Goal: Task Accomplishment & Management: Manage account settings

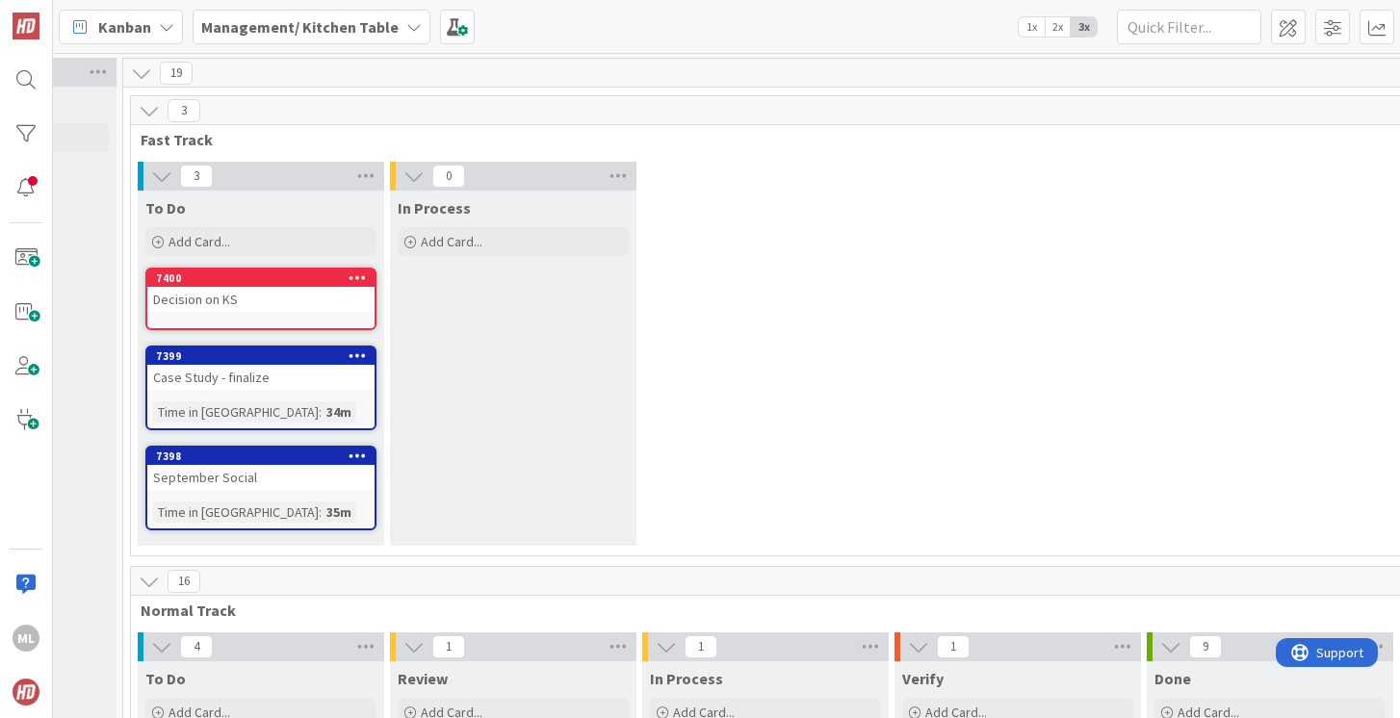
scroll to position [0, 189]
click at [258, 235] on div "Add Card..." at bounding box center [261, 241] width 231 height 29
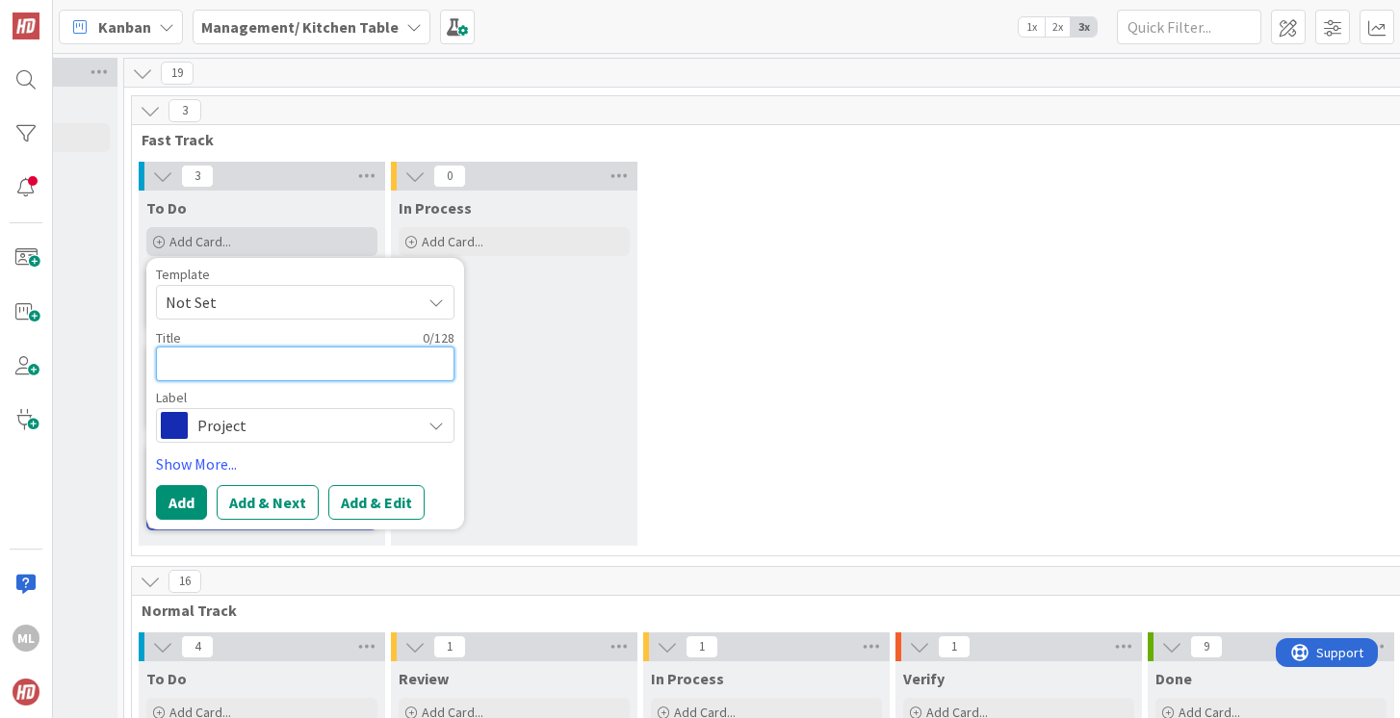
type textarea "S"
type textarea "x"
type textarea "Sn"
type textarea "x"
type textarea "Sni"
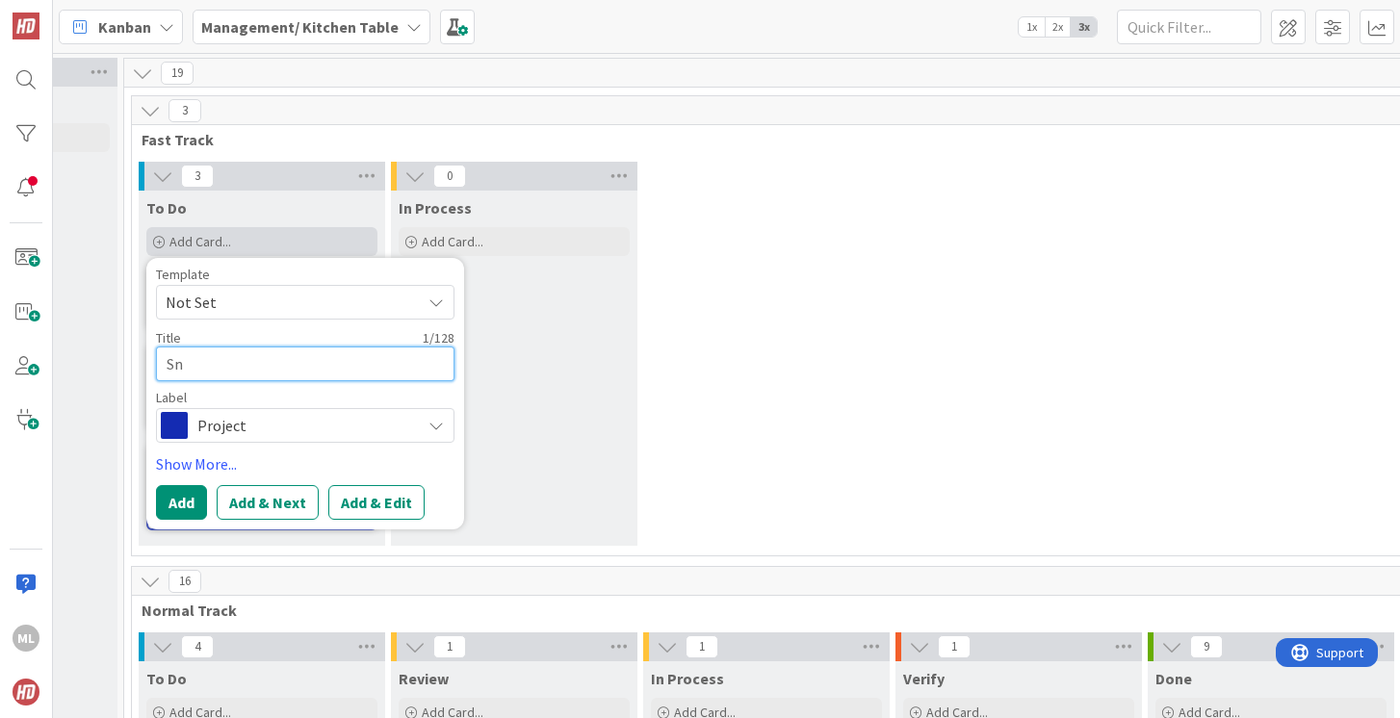
type textarea "x"
type textarea "Snit"
type textarea "x"
type textarea "Snitc"
type textarea "x"
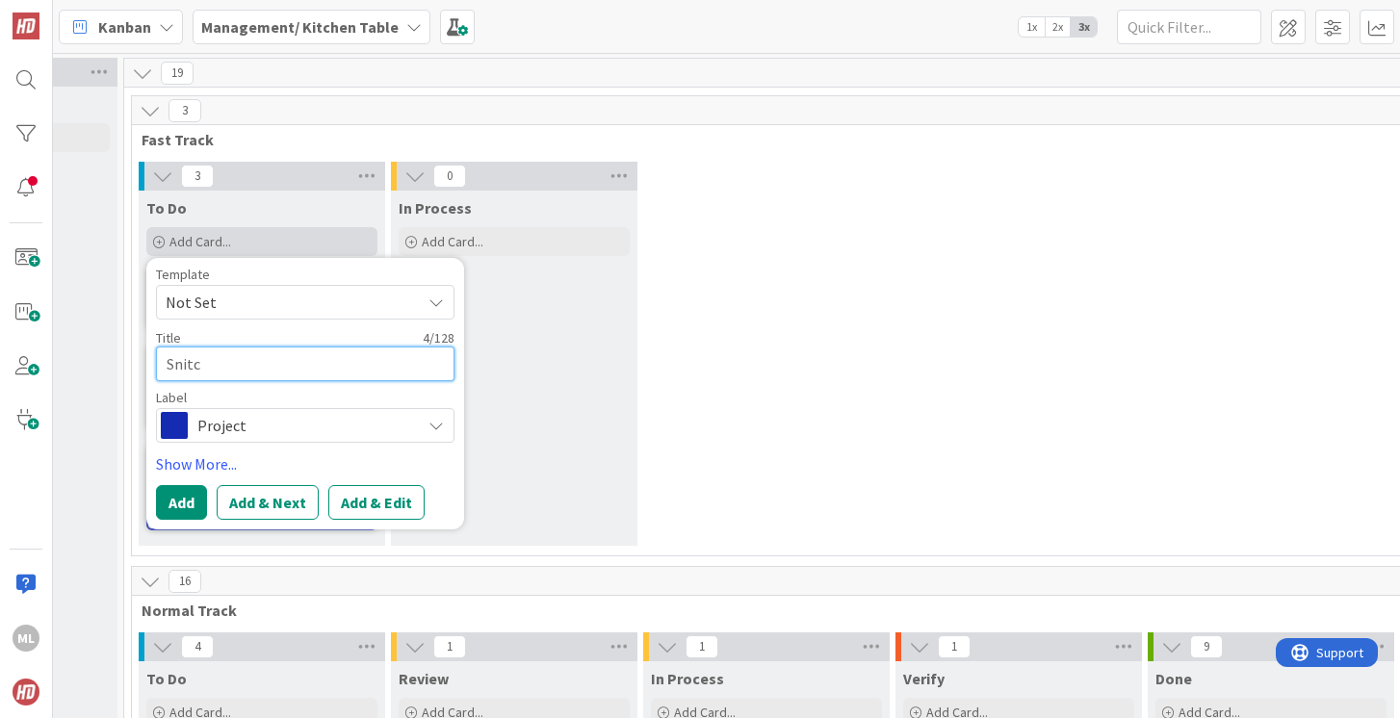
type textarea "Snitch"
type textarea "x"
type textarea "Snitche"
type textarea "x"
type textarea "Snitcher"
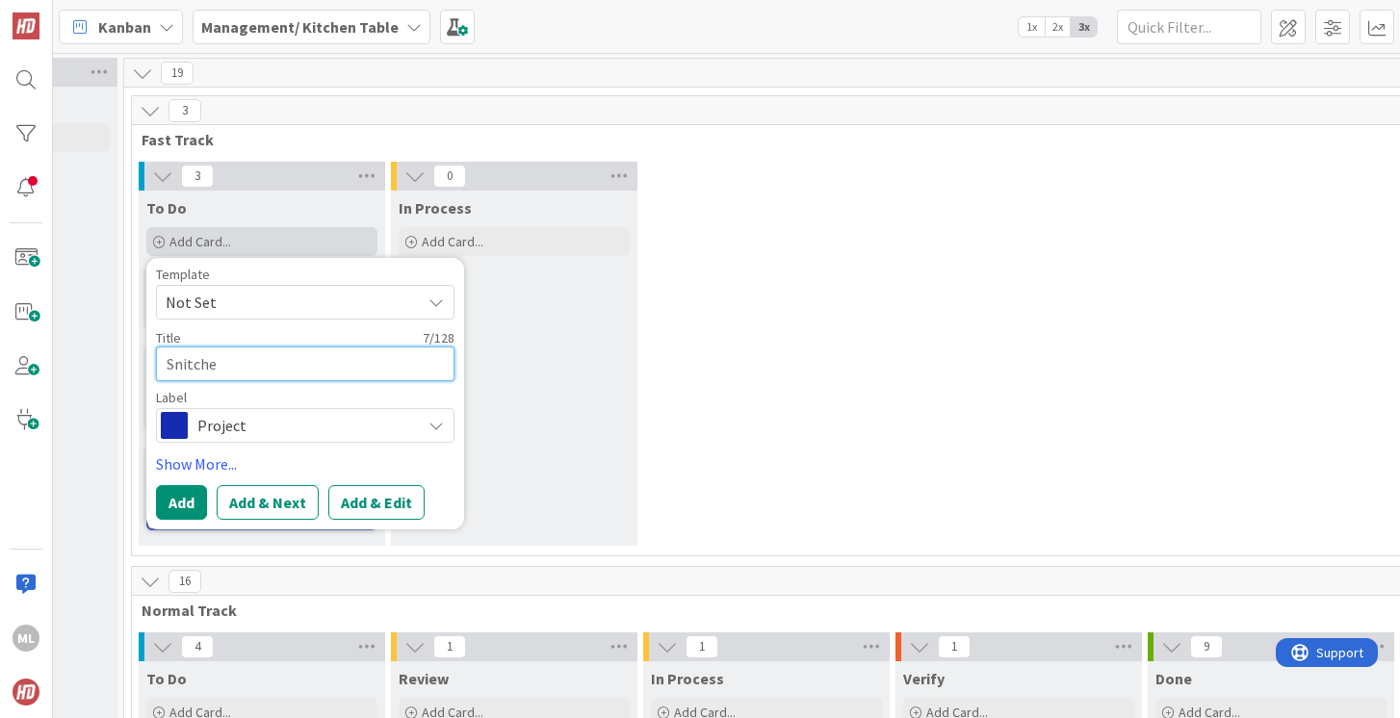
type textarea "x"
type textarea "Snitcher"
click at [168, 508] on button "Add" at bounding box center [181, 502] width 51 height 35
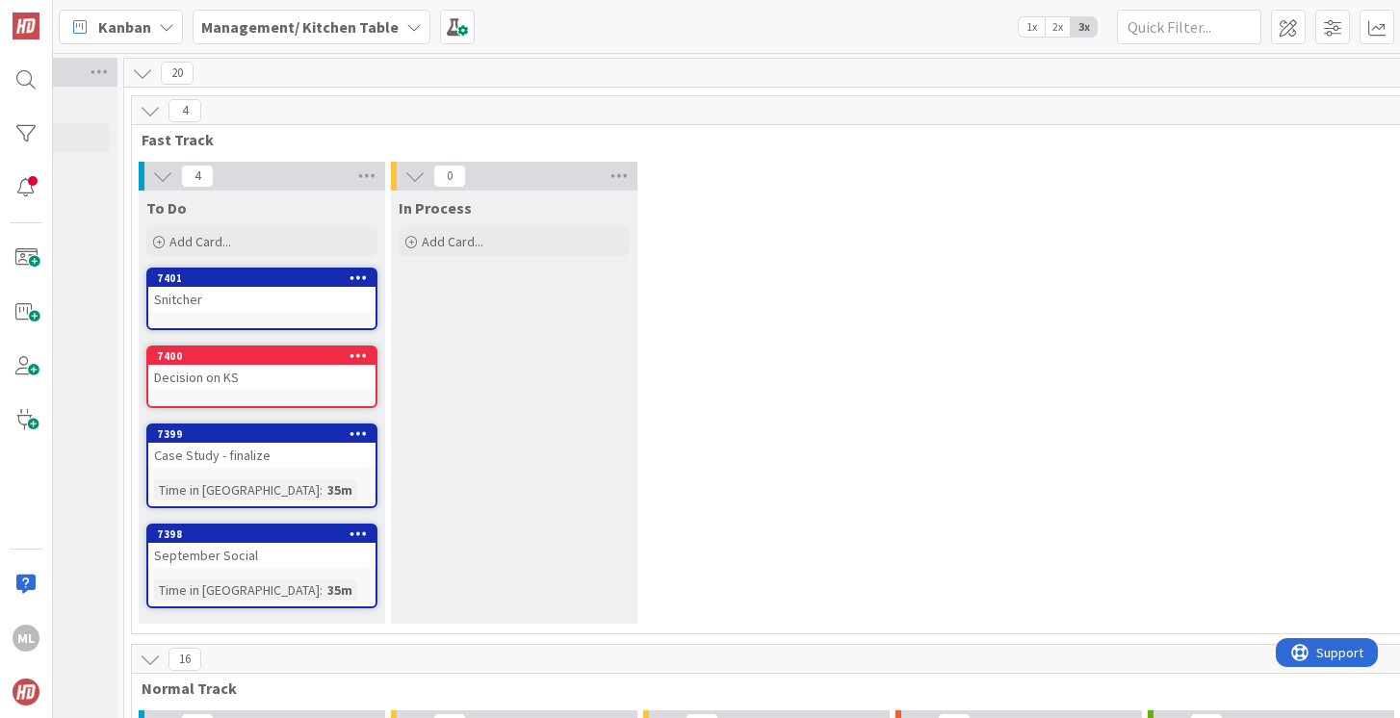
click at [236, 242] on div "Add Card..." at bounding box center [261, 241] width 231 height 29
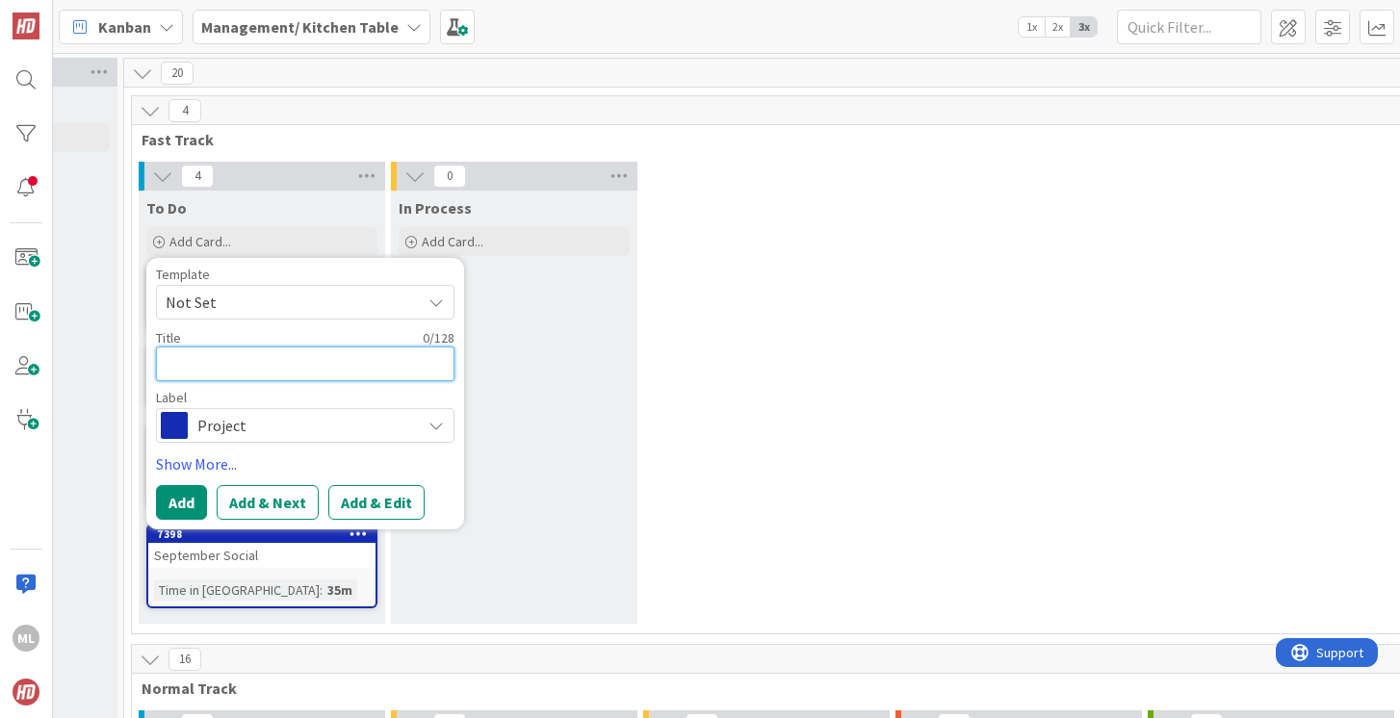
type textarea "A"
type textarea "x"
type textarea "Ad"
type textarea "x"
type textarea "Ads"
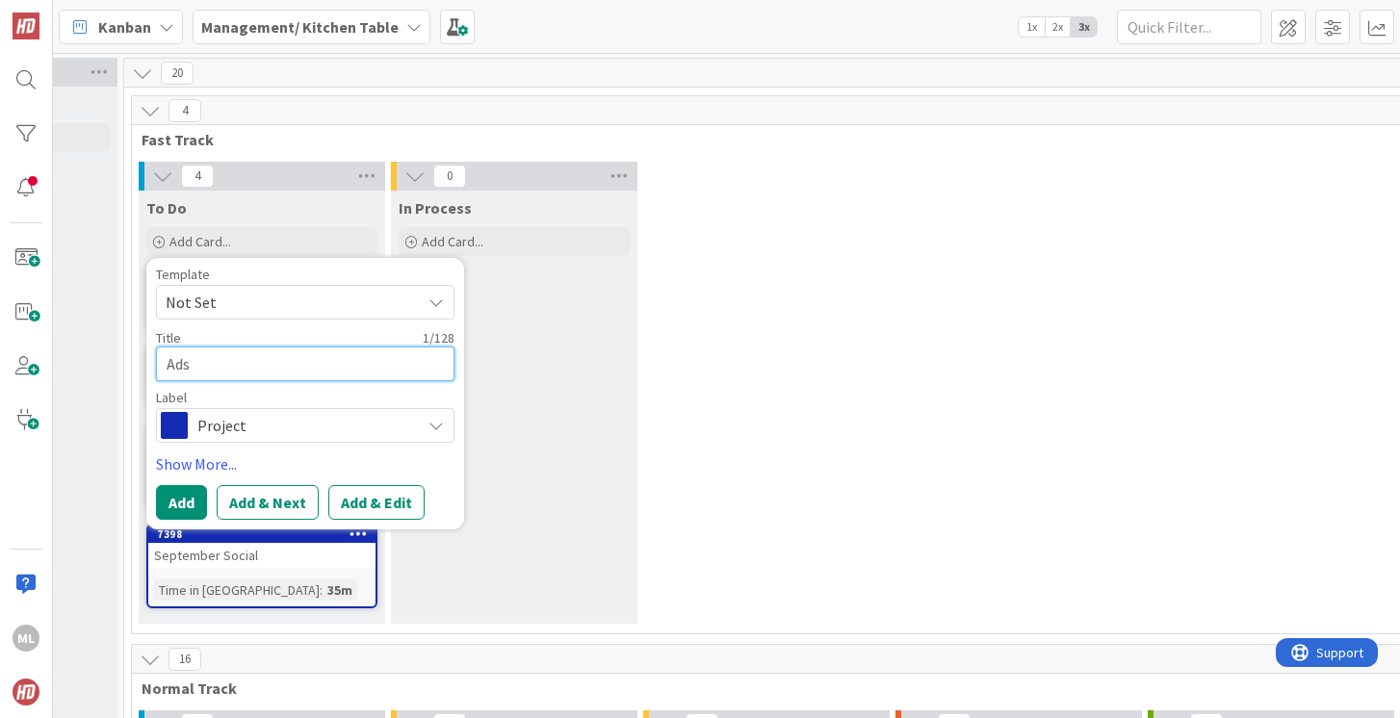
type textarea "x"
type textarea "Ads"
type textarea "x"
type textarea "Ads f"
type textarea "x"
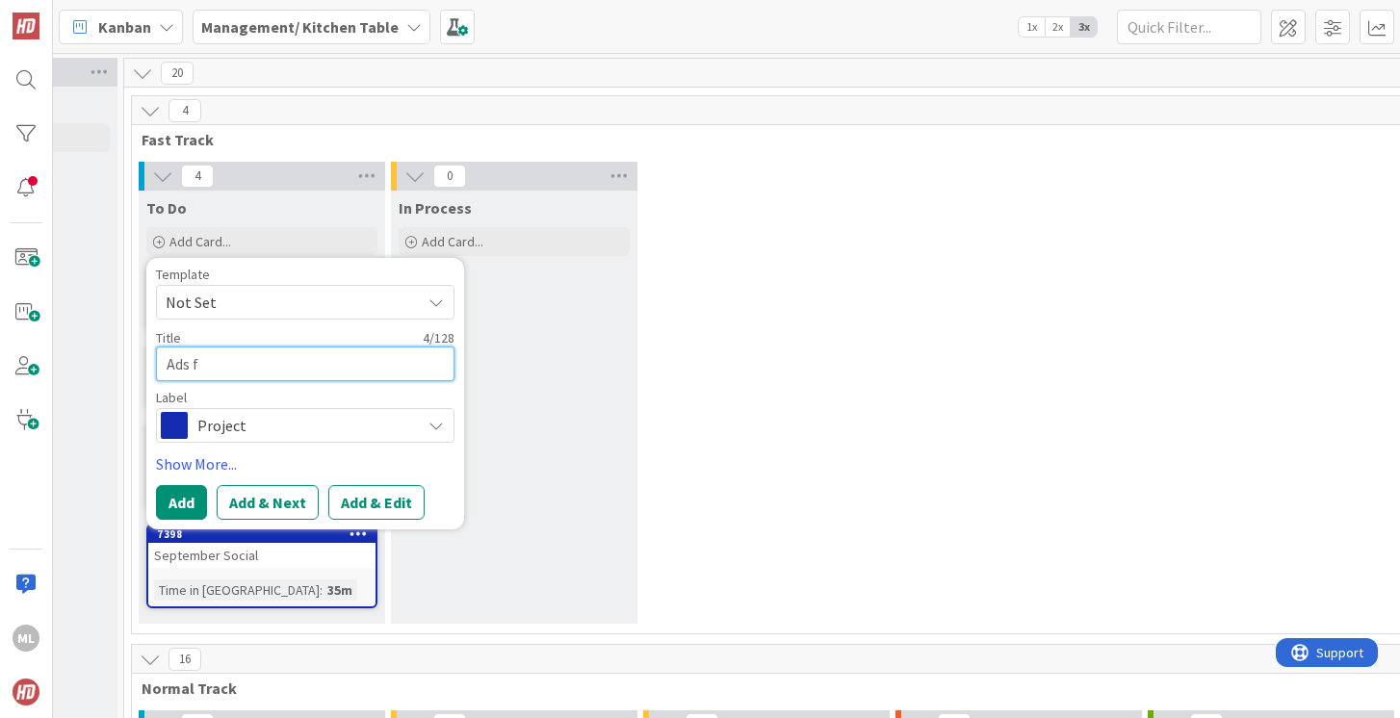
type textarea "Ads fo"
type textarea "x"
type textarea "Ads for"
type textarea "x"
type textarea "Ads for"
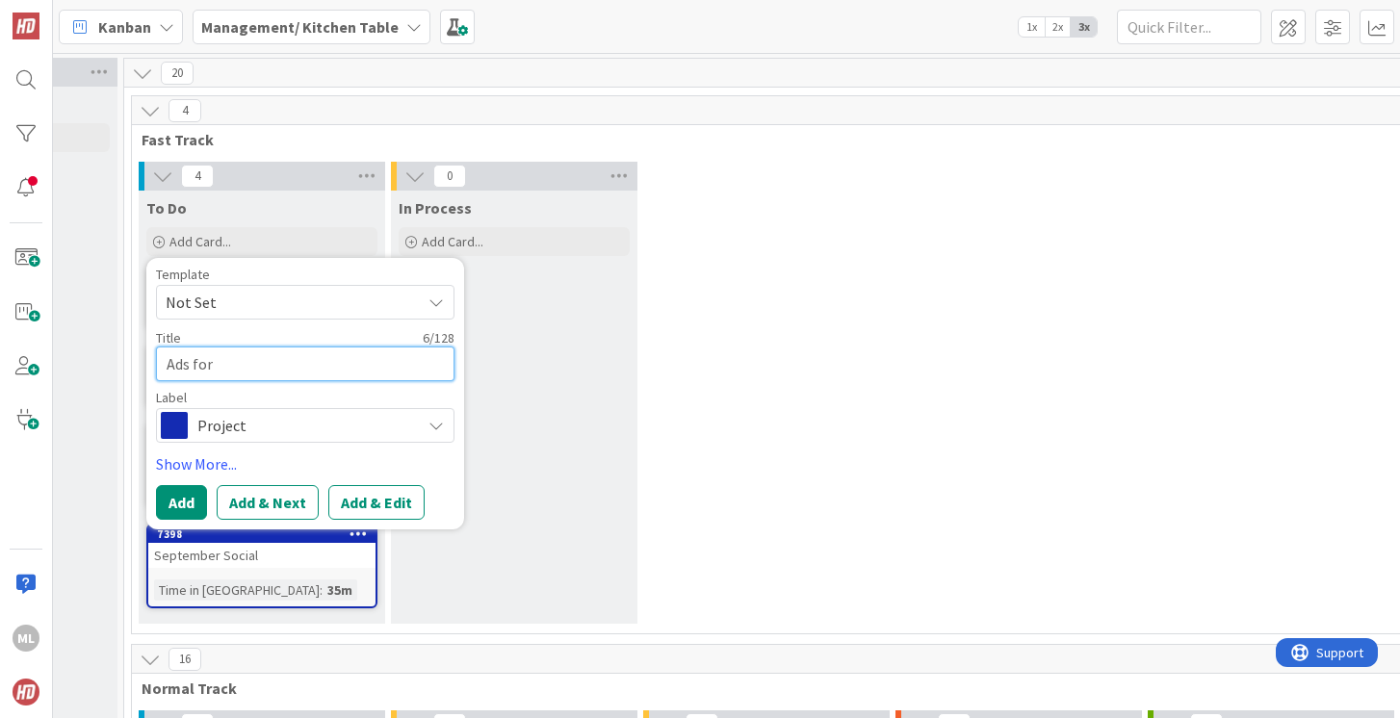
type textarea "x"
type textarea "Ads for S"
type textarea "x"
type textarea "Ads for SG"
type textarea "x"
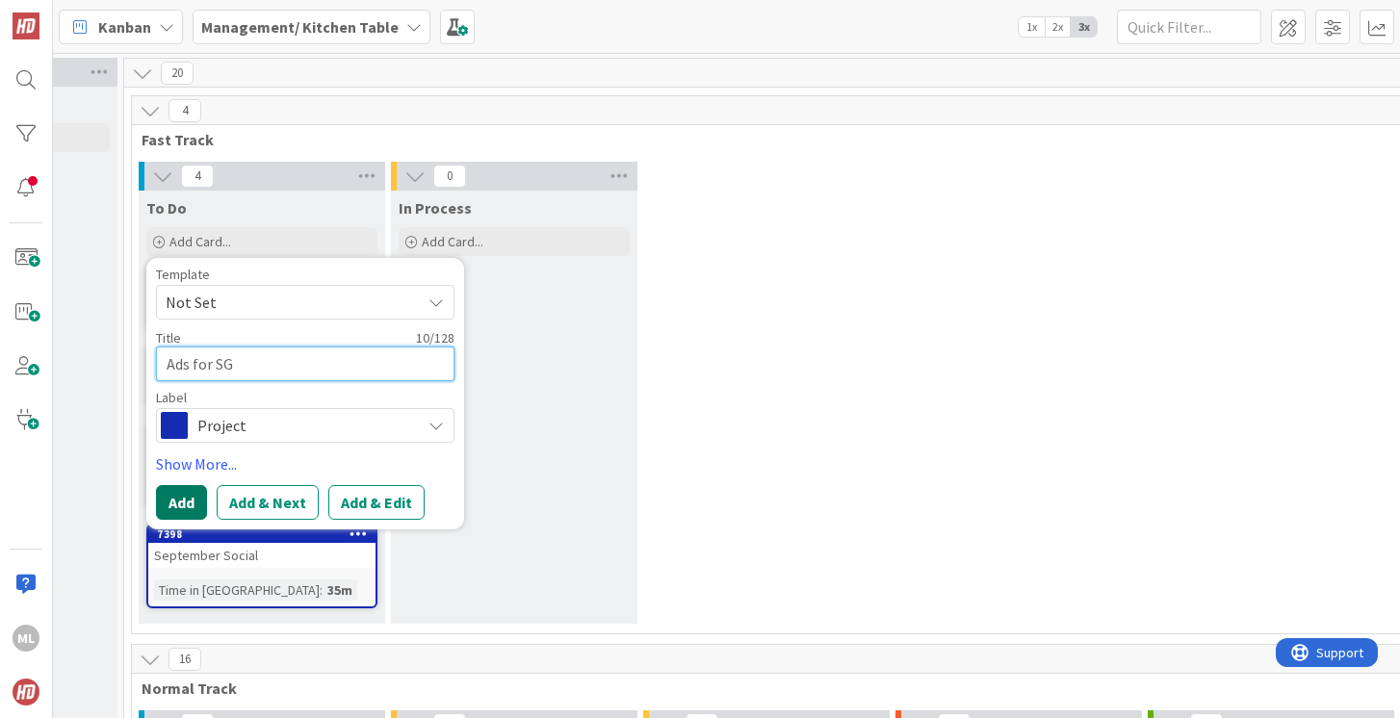
type textarea "Ads for SG"
click at [174, 510] on button "Add" at bounding box center [181, 502] width 51 height 35
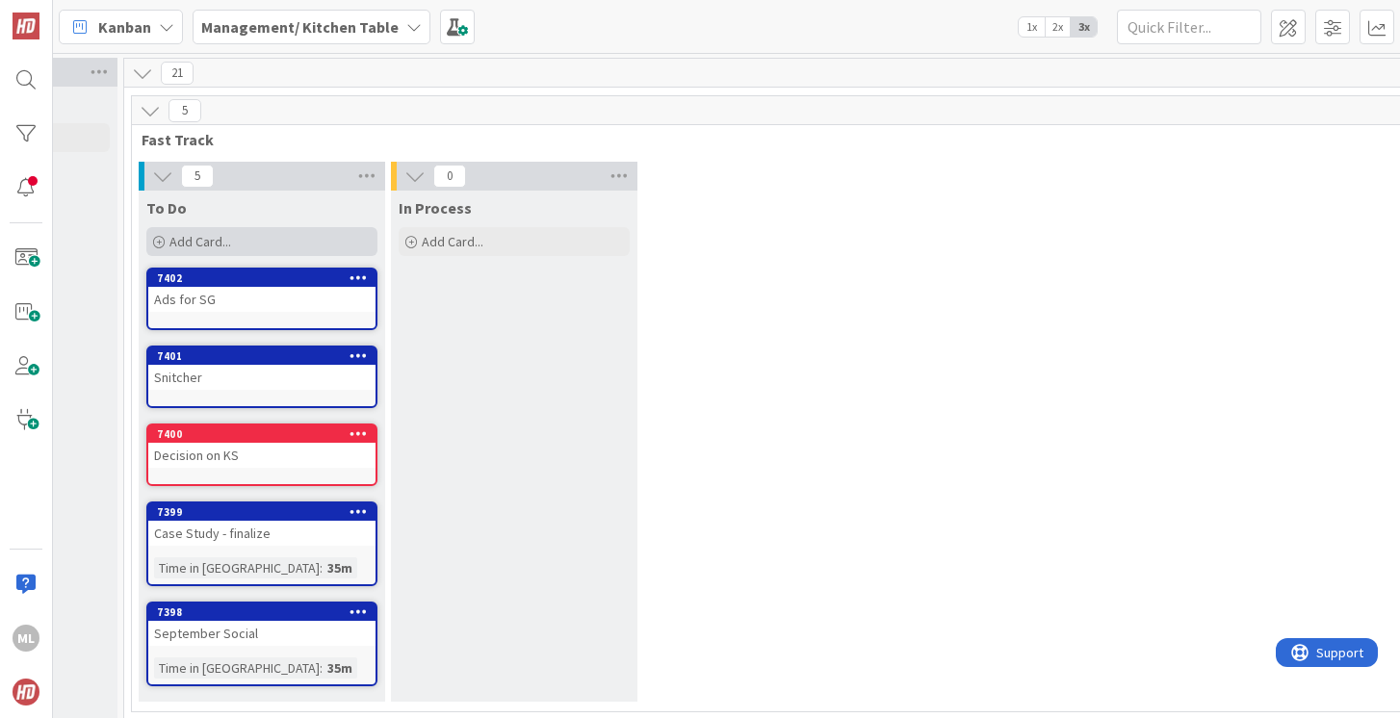
click at [248, 234] on div "Add Card..." at bounding box center [261, 241] width 231 height 29
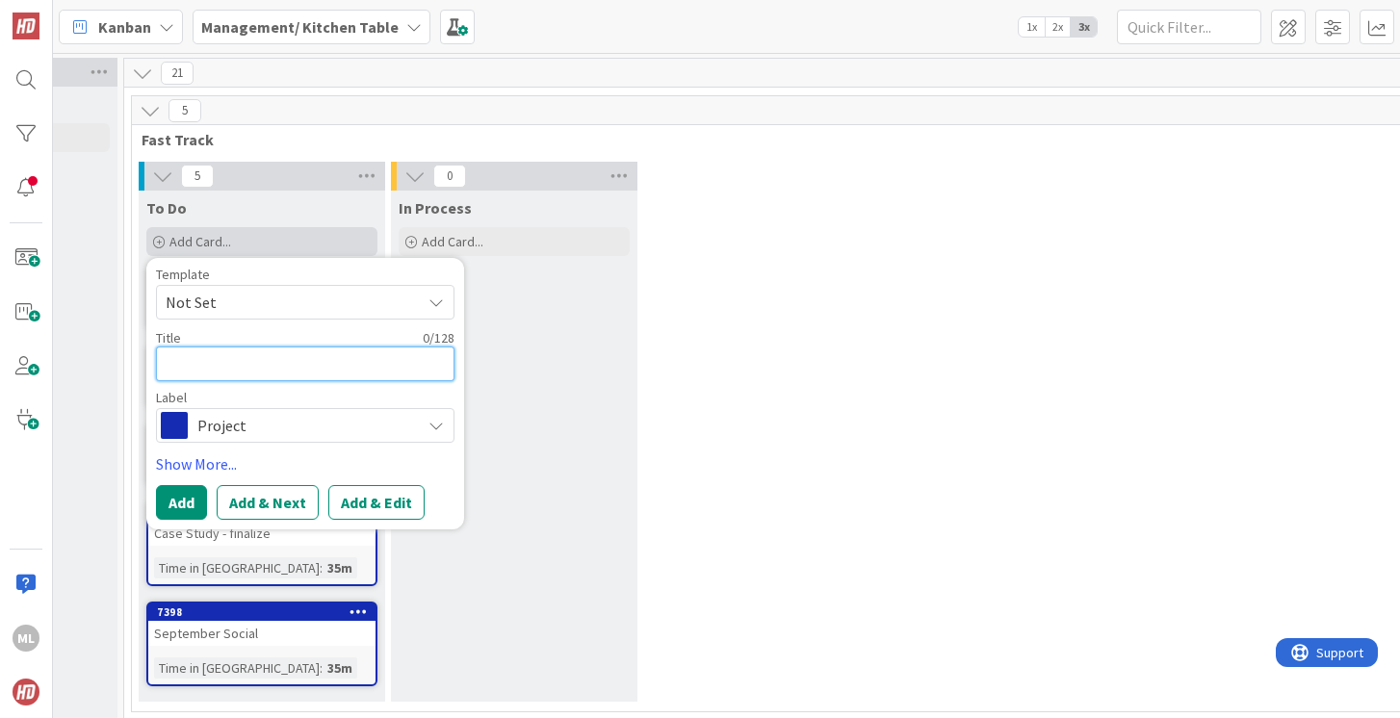
type textarea "E"
type textarea "x"
type textarea "Ex"
type textarea "x"
type textarea "Exe"
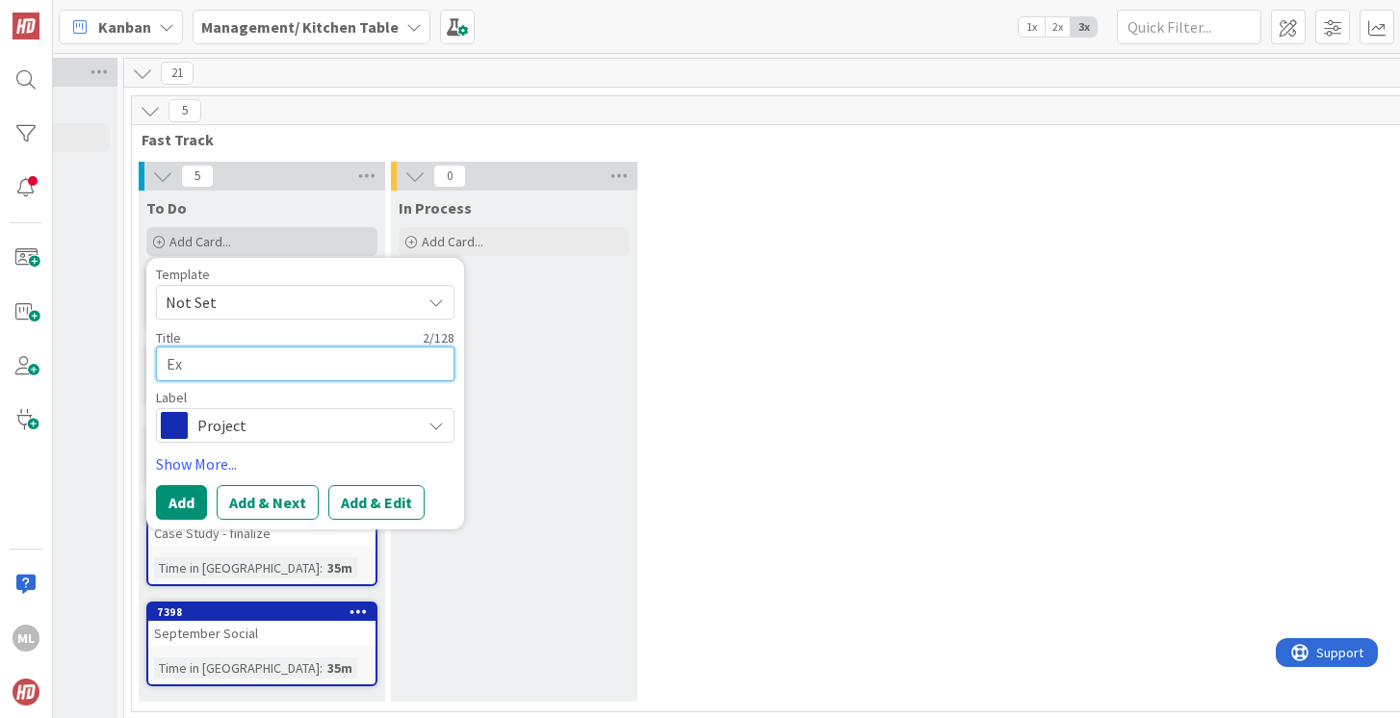
type textarea "x"
type textarea "Exec"
type textarea "x"
type textarea "Exec"
type textarea "x"
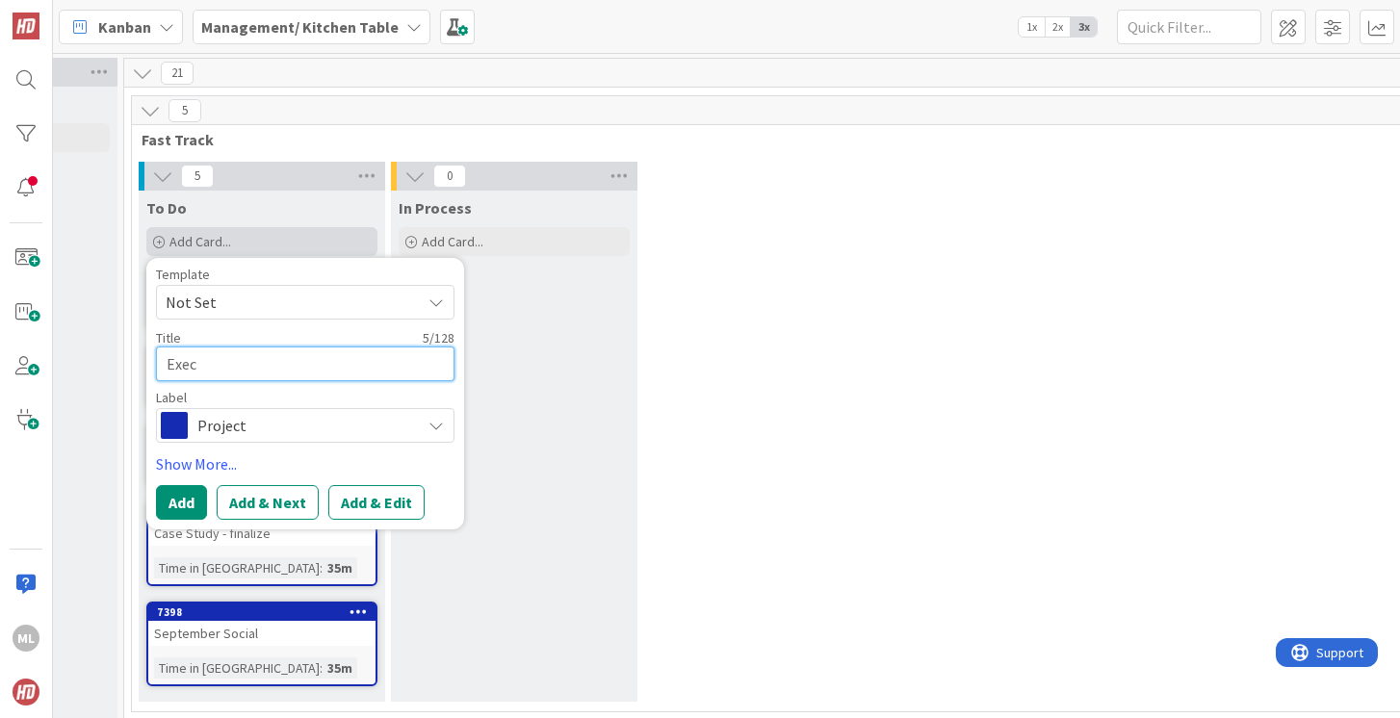
type textarea "Exec L"
type textarea "x"
type textarea "Exec Lu"
type textarea "x"
type textarea "Exec Lun"
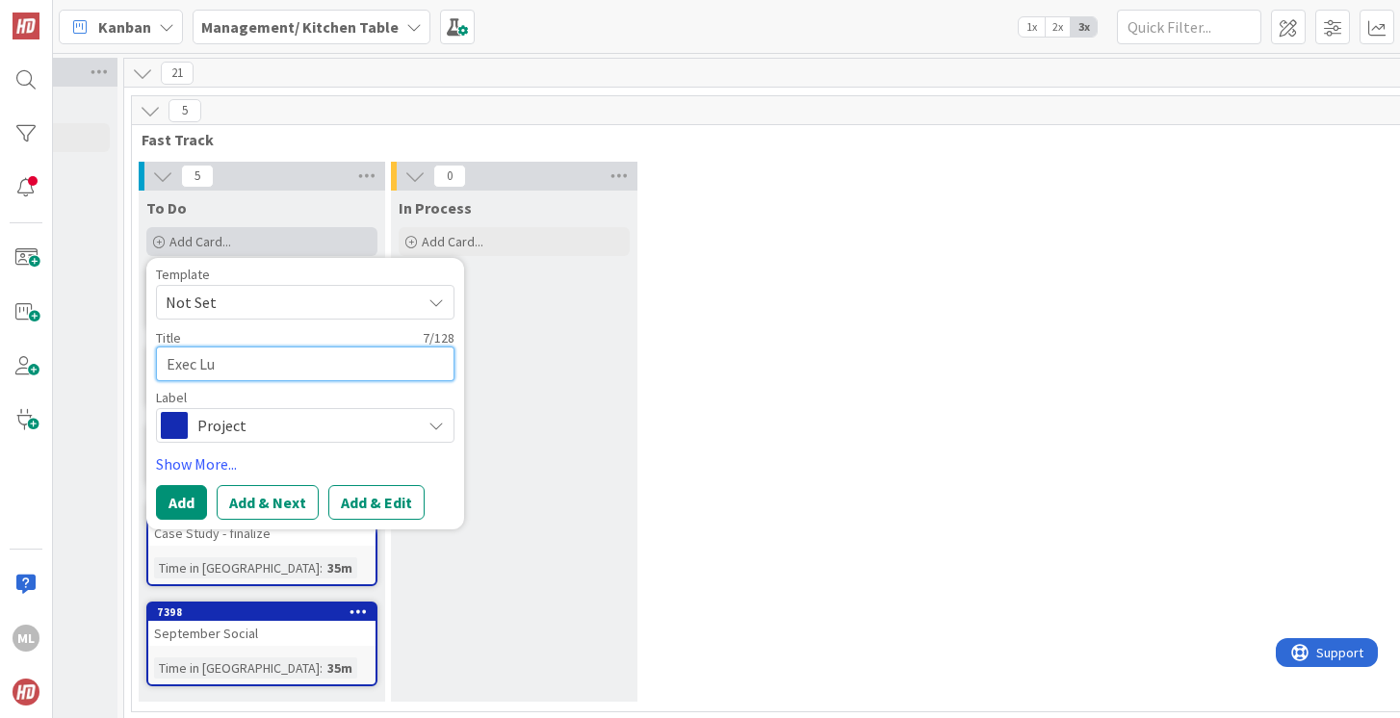
type textarea "x"
type textarea "Exec Lunc"
type textarea "x"
type textarea "Exec Lunch"
type textarea "x"
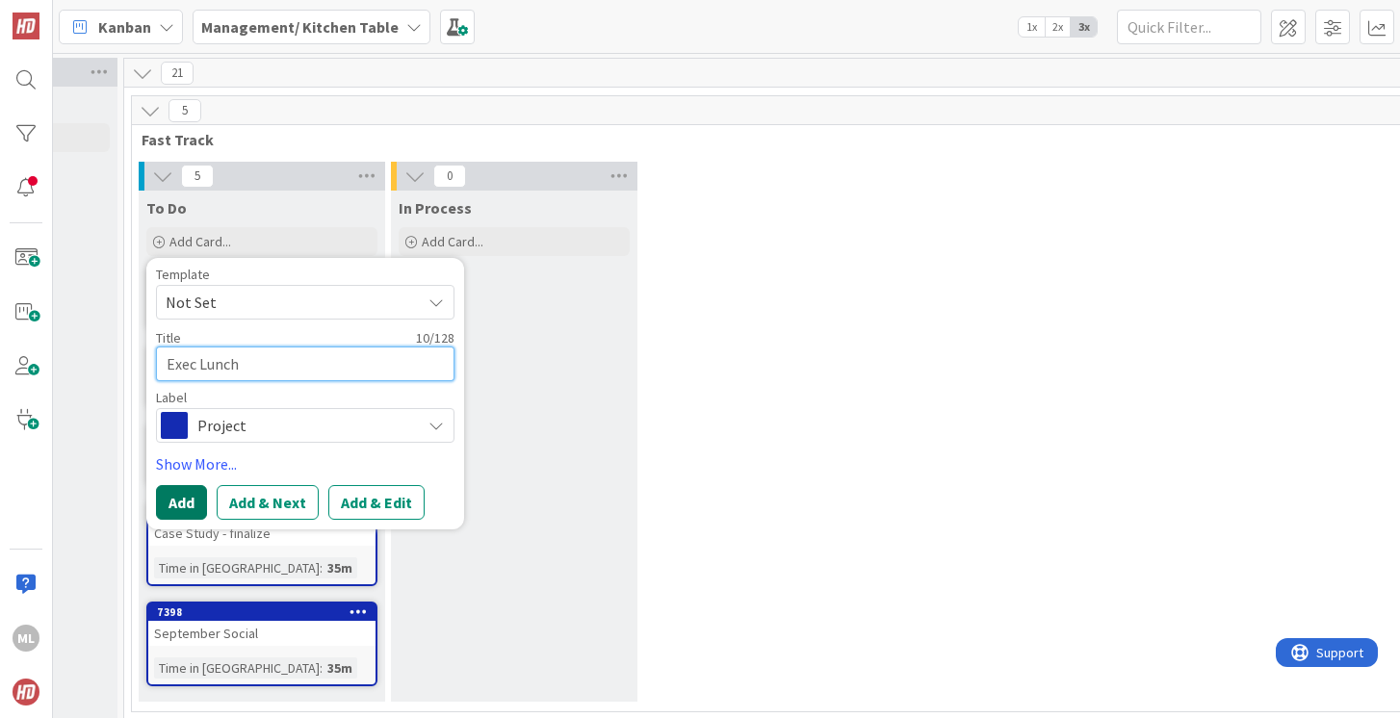
type textarea "Exec Lunch"
click at [166, 505] on button "Add" at bounding box center [181, 502] width 51 height 35
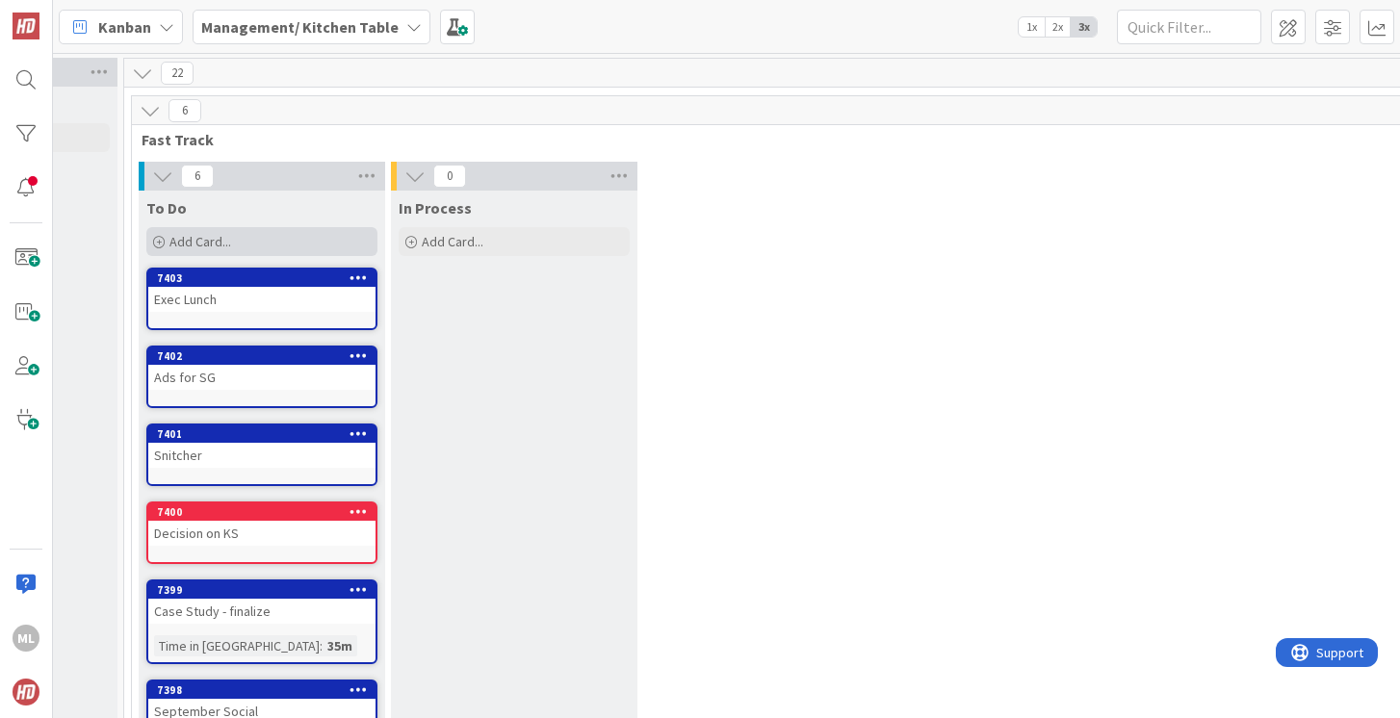
click at [230, 236] on span "Add Card..." at bounding box center [200, 241] width 62 height 17
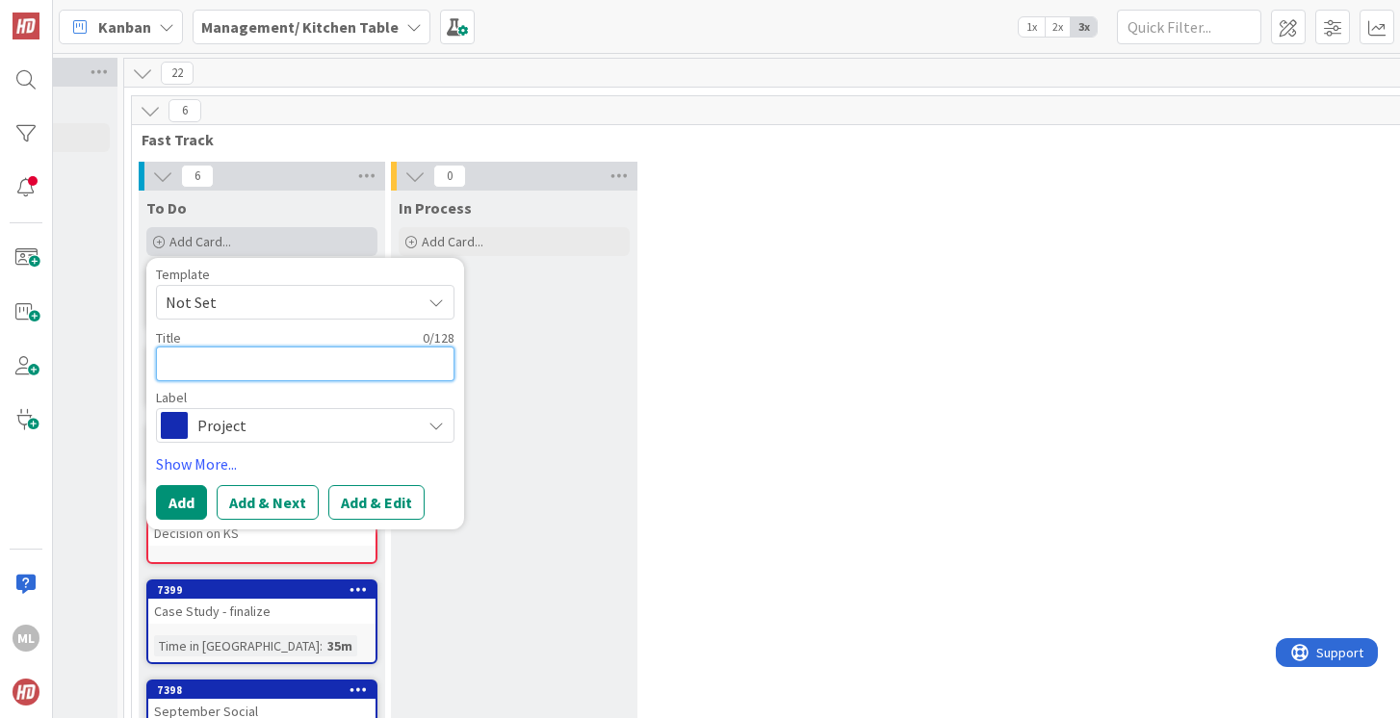
type textarea "A"
type textarea "x"
type textarea "Al"
type textarea "x"
type textarea "Alw"
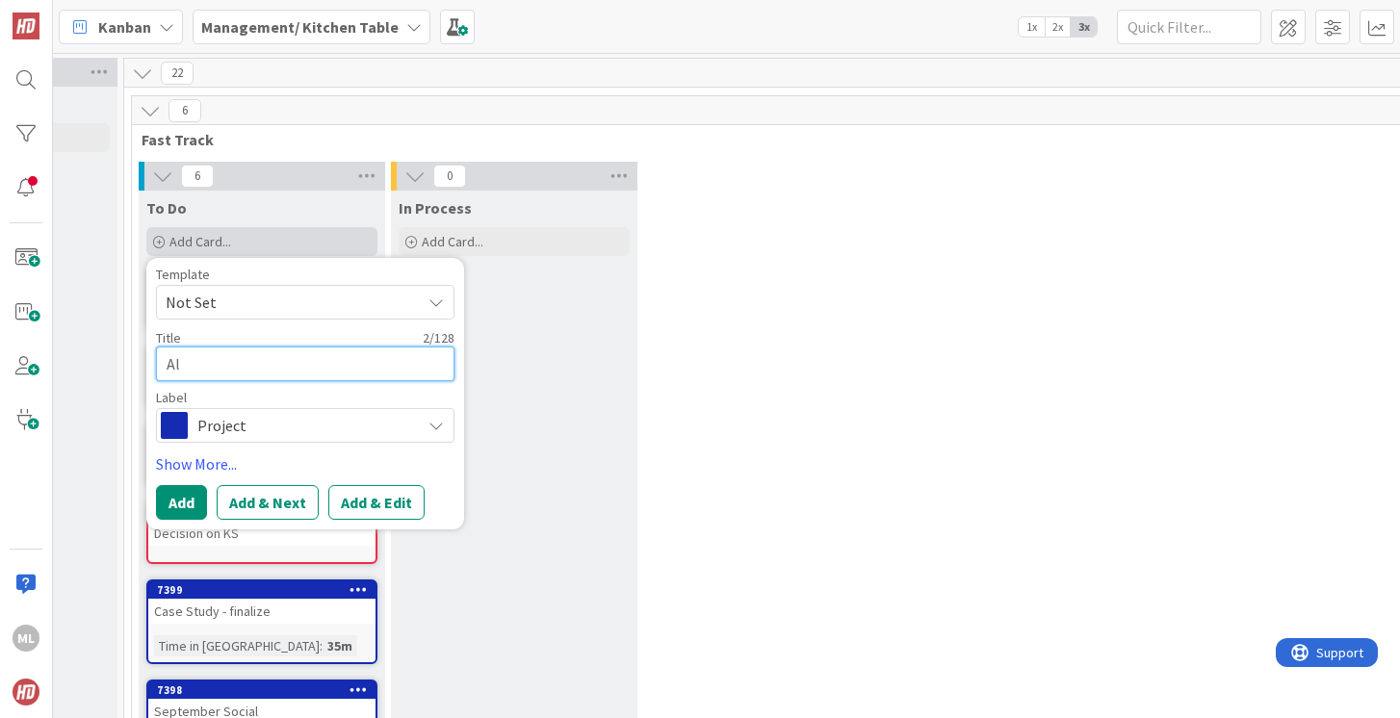
type textarea "x"
type textarea "Alwa"
type textarea "x"
type textarea "Alway"
type textarea "x"
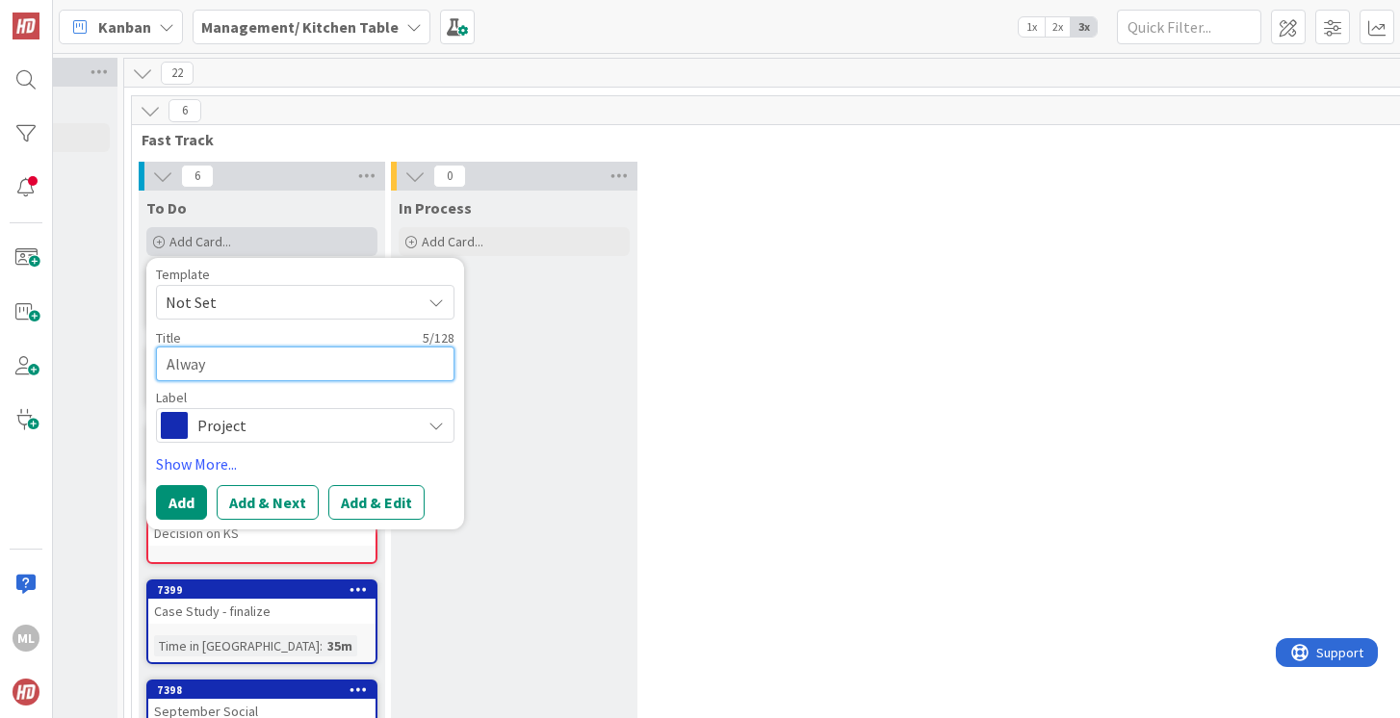
type textarea "Always"
type textarea "x"
type textarea "Always"
type textarea "x"
type textarea "Always D"
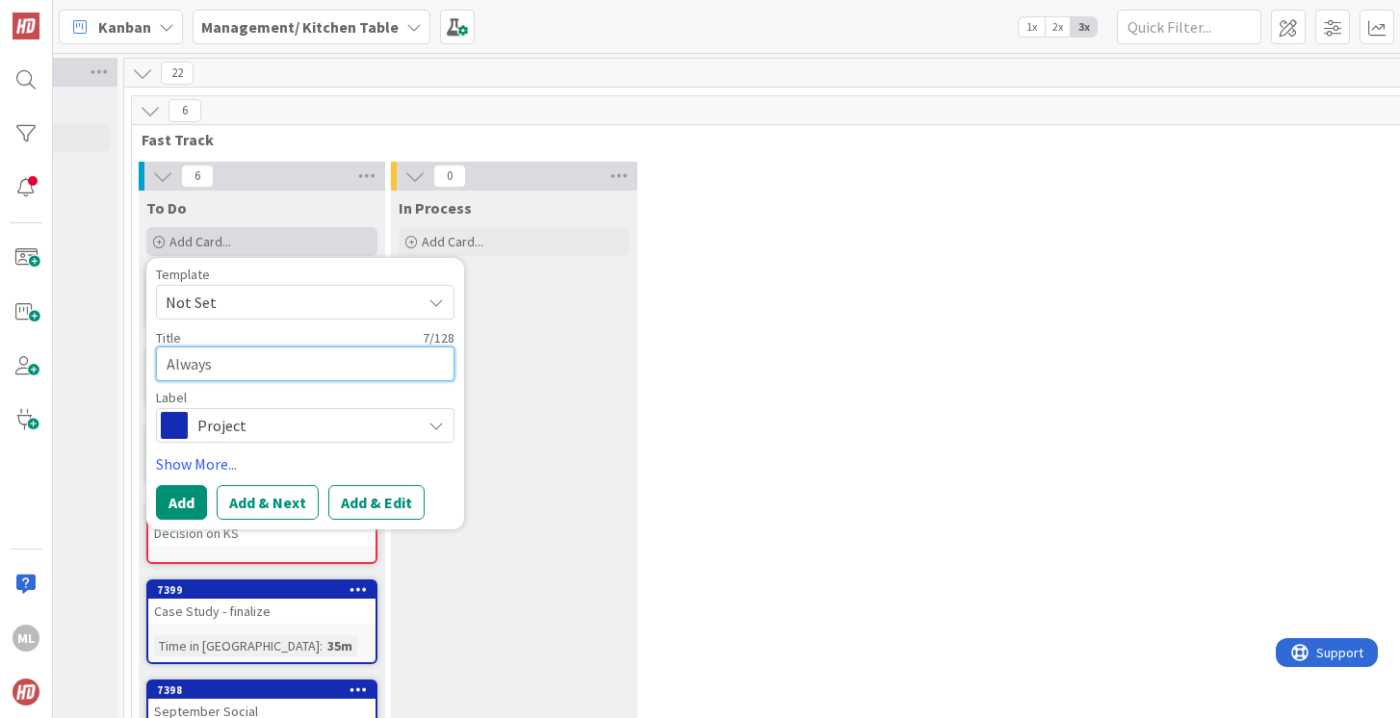
type textarea "x"
type textarea "Always Dr"
type textarea "x"
type textarea "Always Dre"
type textarea "x"
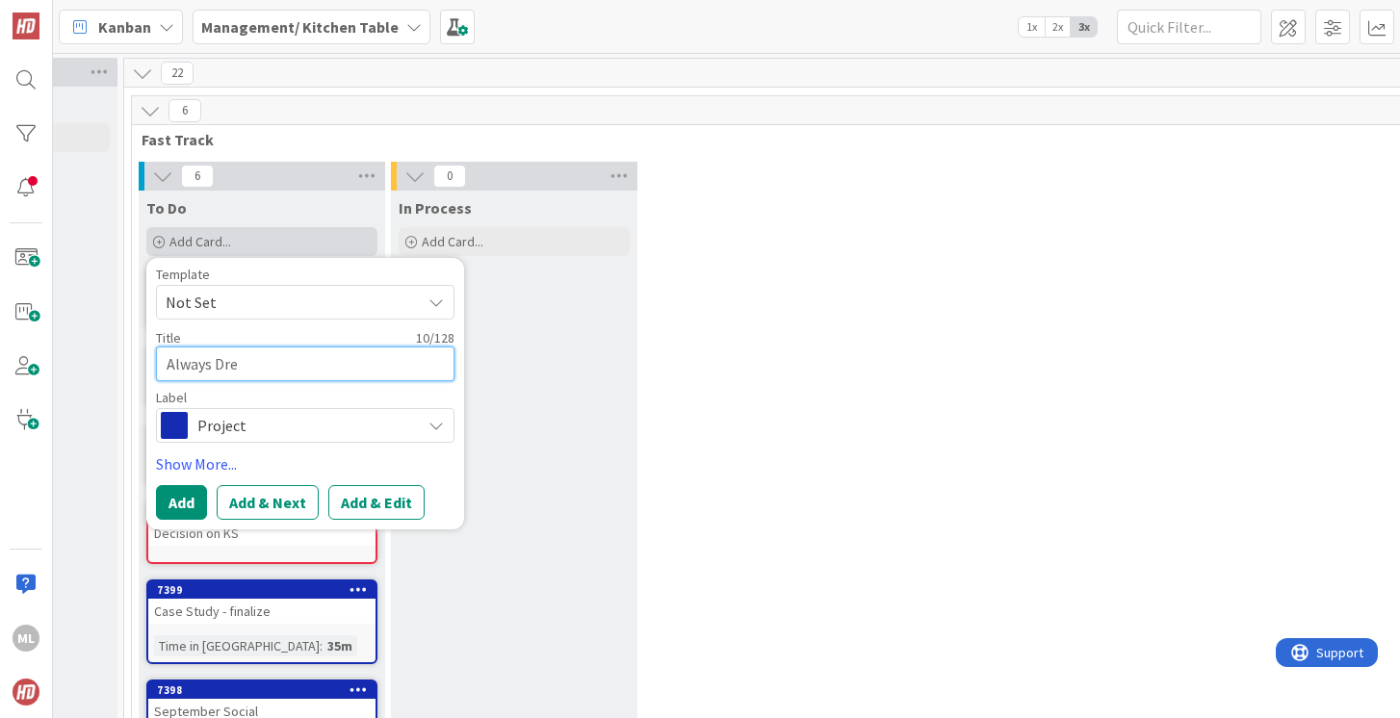
type textarea "Always Drea"
type textarea "x"
type textarea "Always Dream"
type textarea "x"
type textarea "Always Dream"
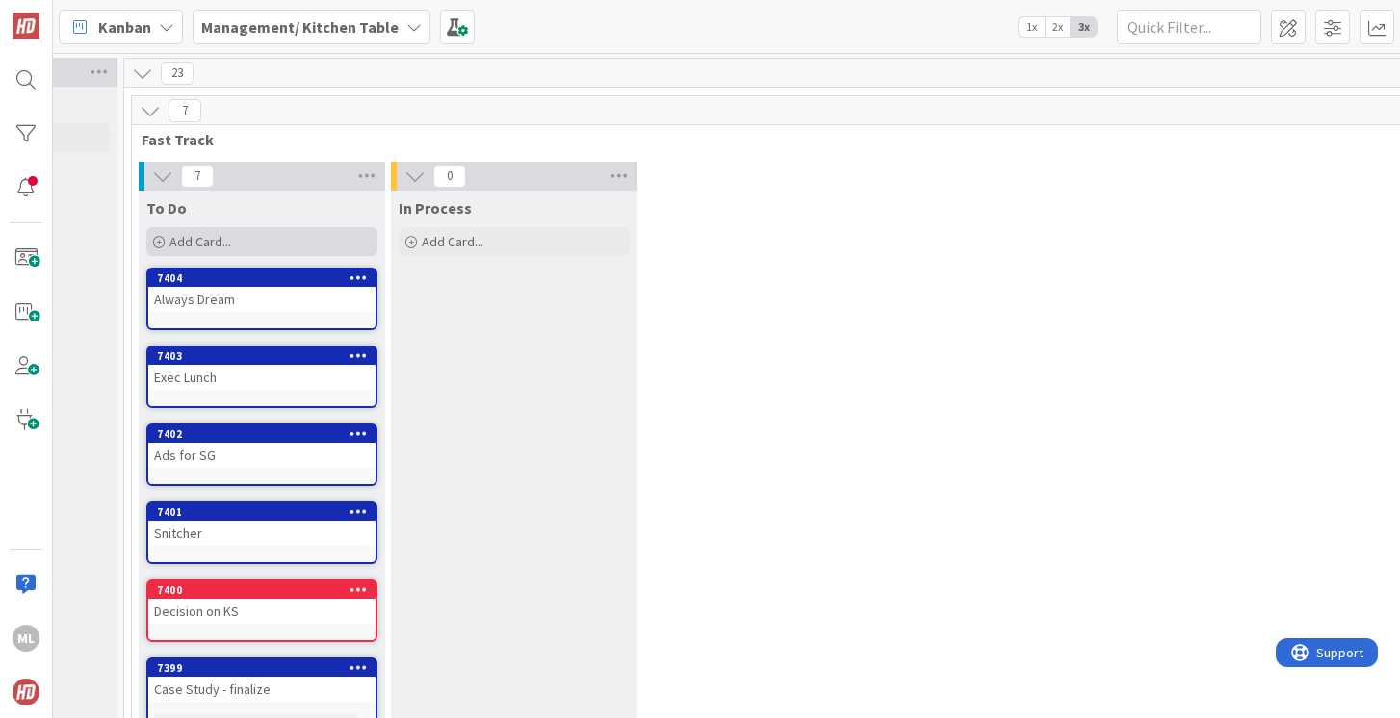
click at [190, 242] on span "Add Card..." at bounding box center [200, 241] width 62 height 17
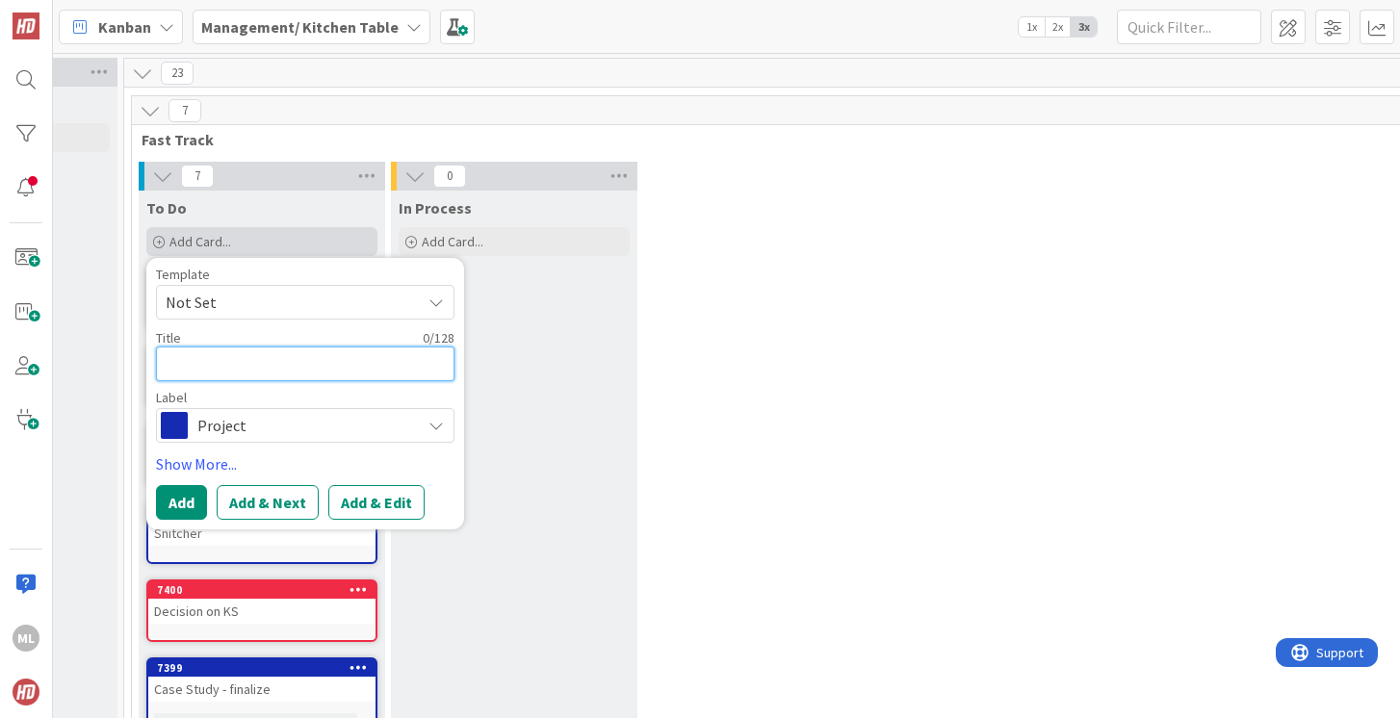
type textarea "A"
type textarea "x"
type textarea "AI"
type textarea "x"
type textarea "AI"
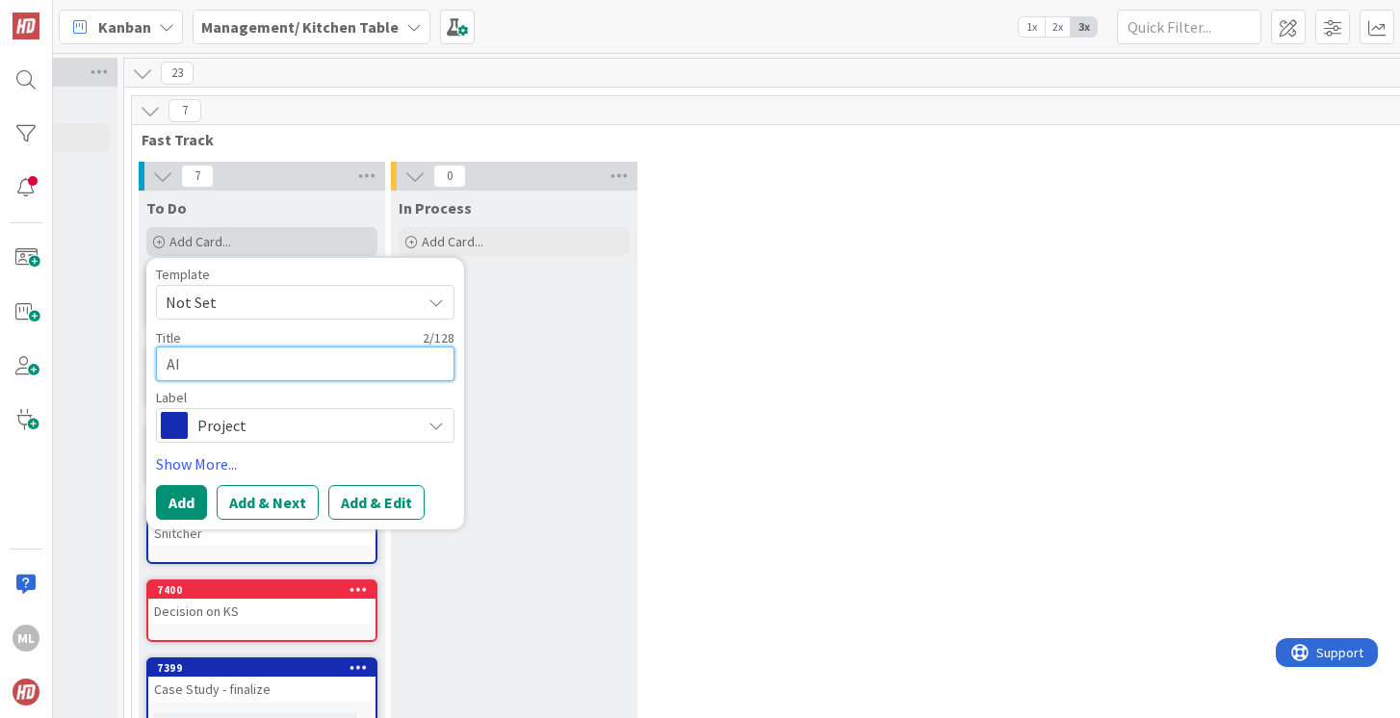
type textarea "x"
type textarea "AI P"
type textarea "x"
type textarea "AI Pl"
type textarea "x"
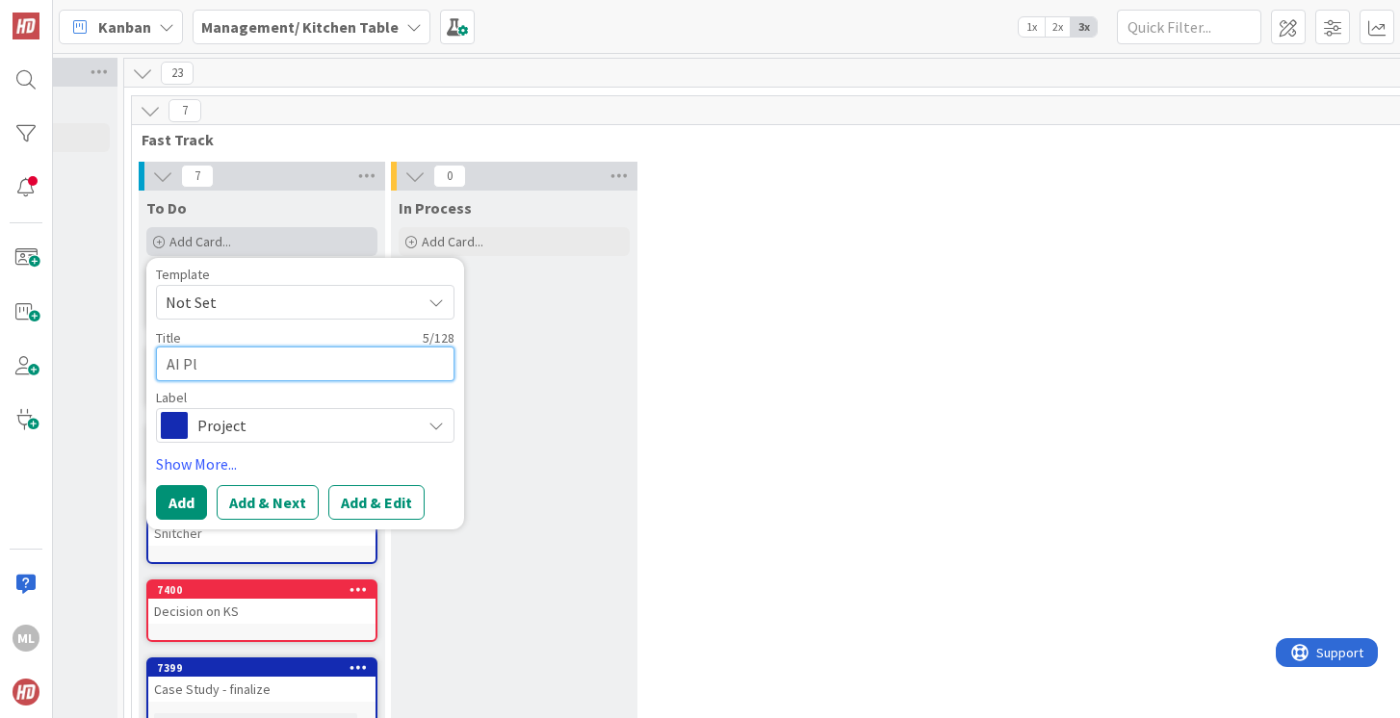
type textarea "AI Pla"
type textarea "x"
type textarea "AI Plan"
type textarea "x"
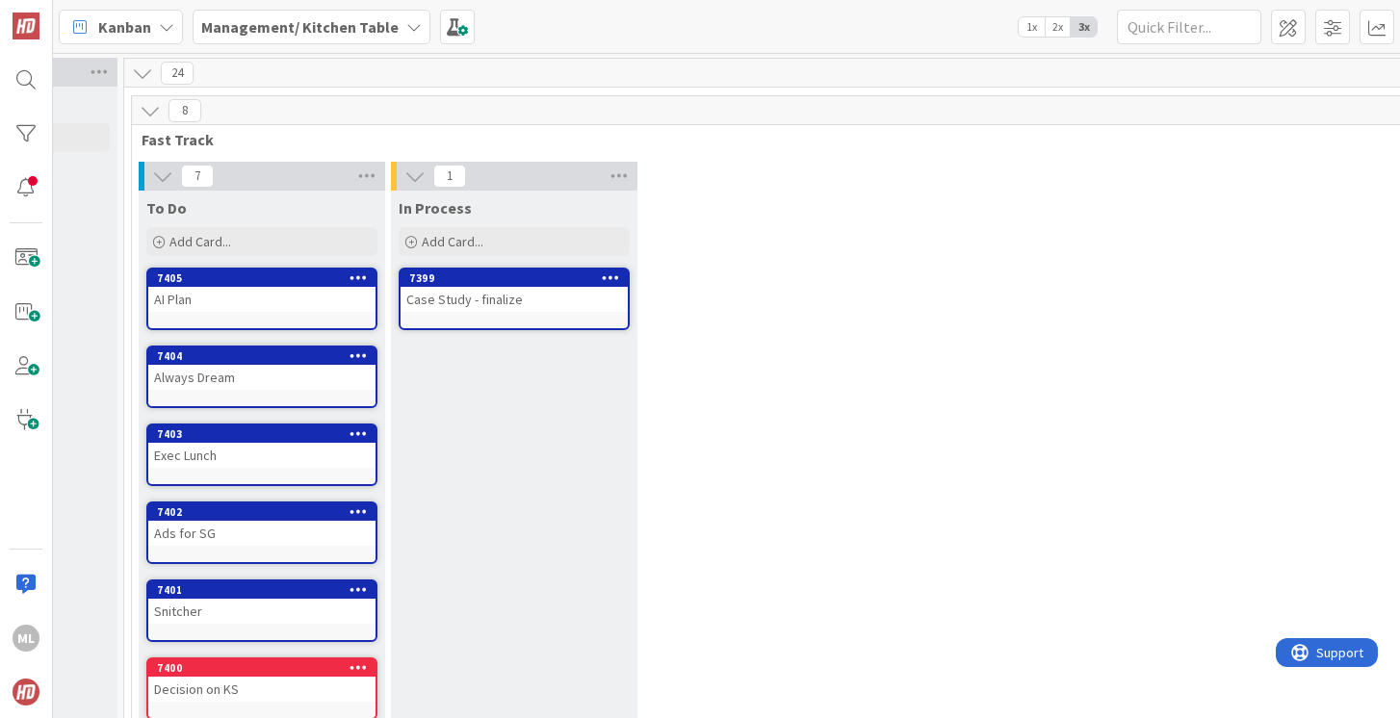
click at [192, 461] on div "Exec Lunch" at bounding box center [261, 455] width 227 height 25
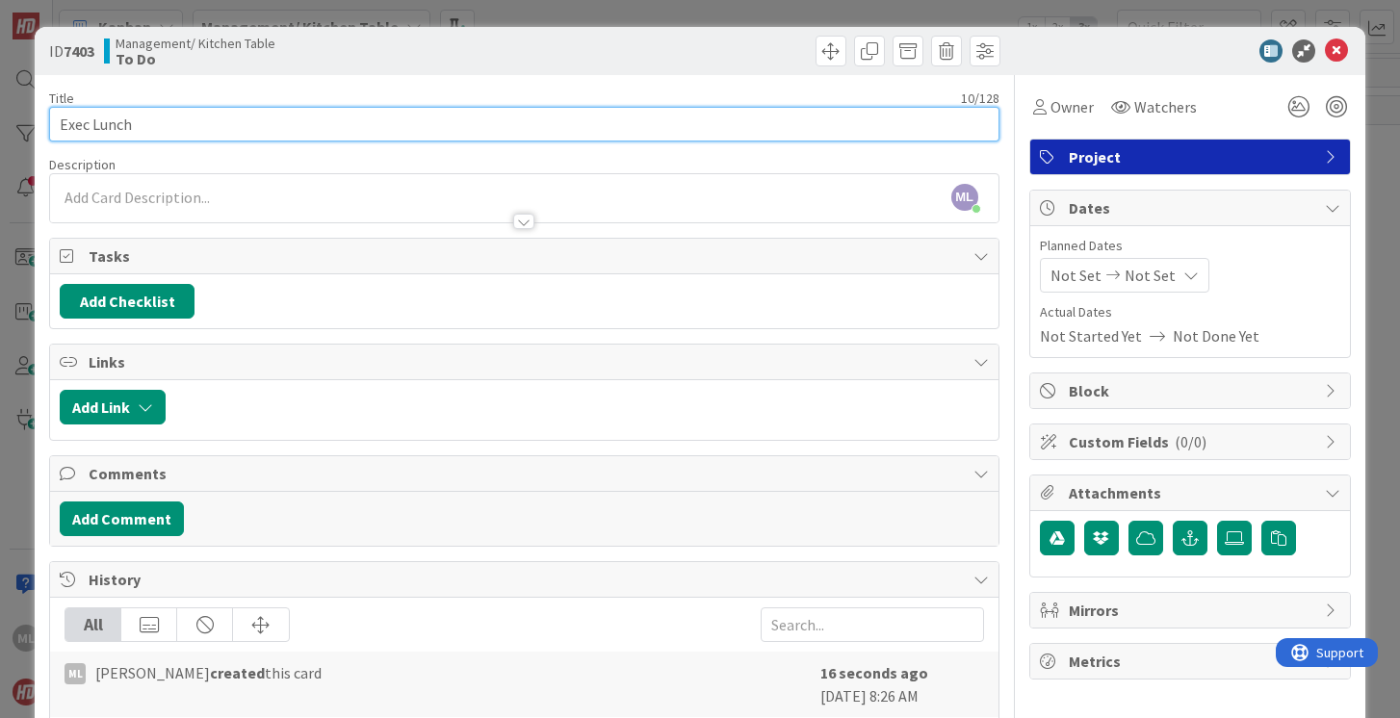
drag, startPoint x: 93, startPoint y: 123, endPoint x: 200, endPoint y: 121, distance: 106.9
click at [200, 128] on input "Exec Lunch" at bounding box center [523, 124] width 949 height 35
type input "Exec Dinner"
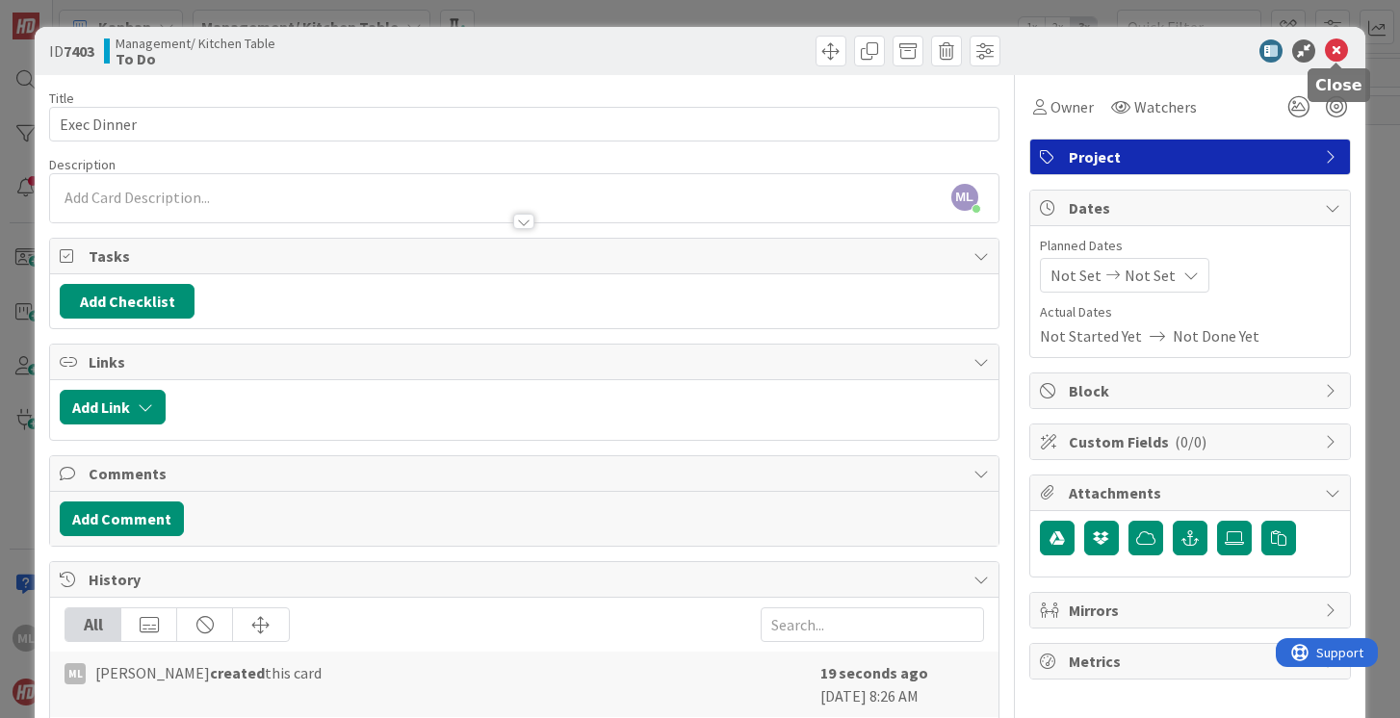
click at [1332, 49] on icon at bounding box center [1336, 50] width 23 height 23
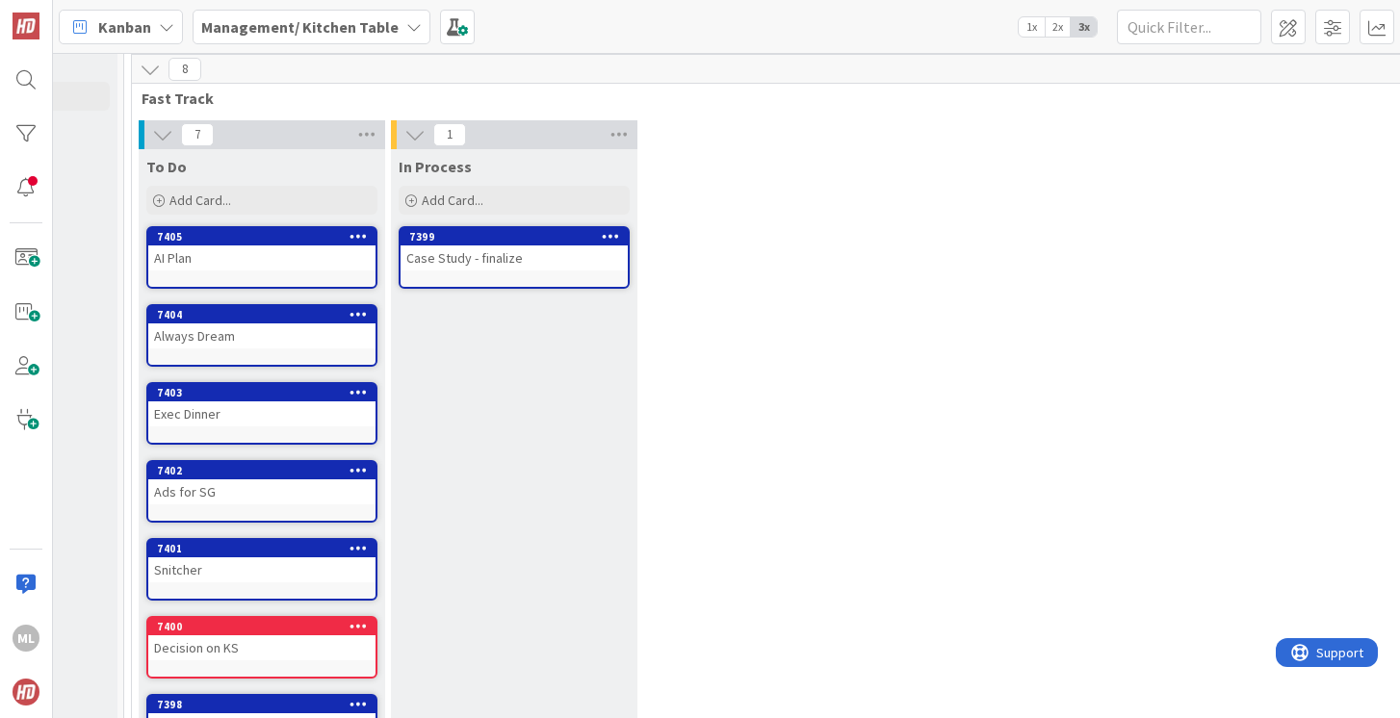
scroll to position [0, 189]
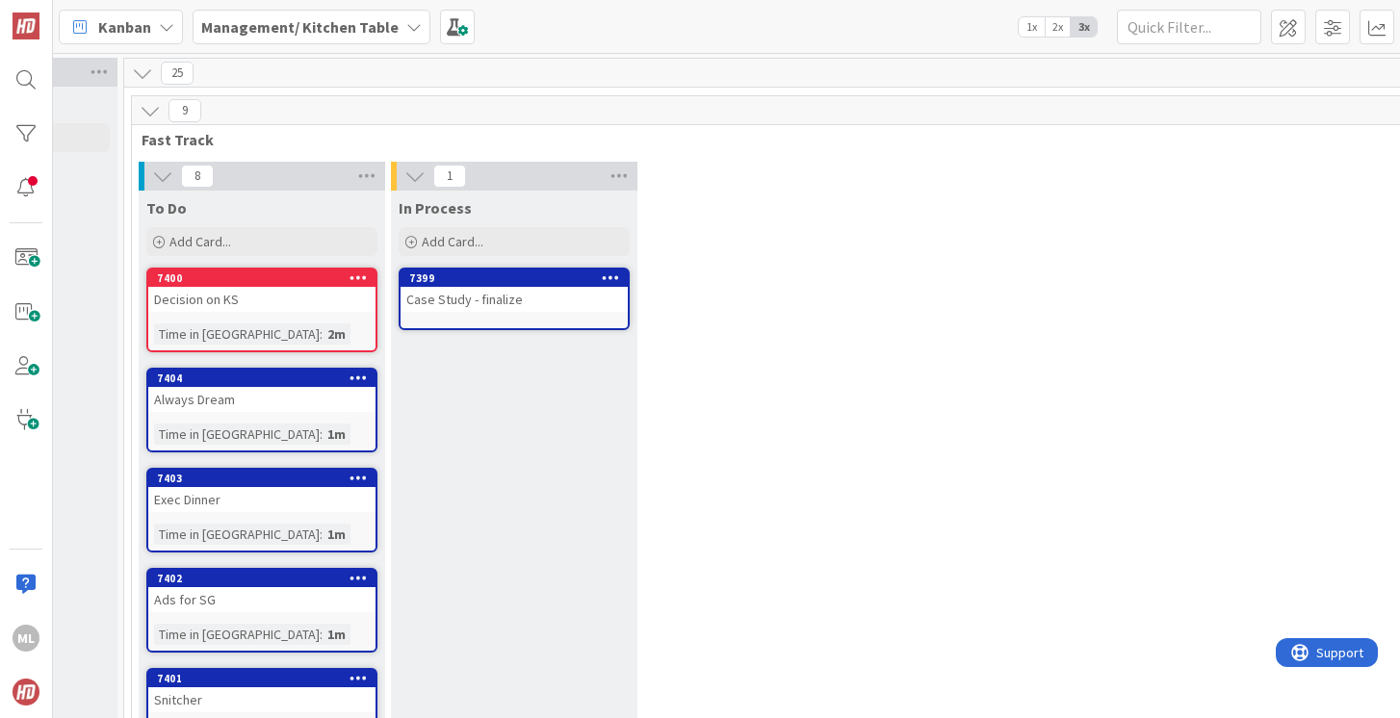
click at [287, 23] on b "Management/ Kitchen Table" at bounding box center [299, 26] width 197 height 19
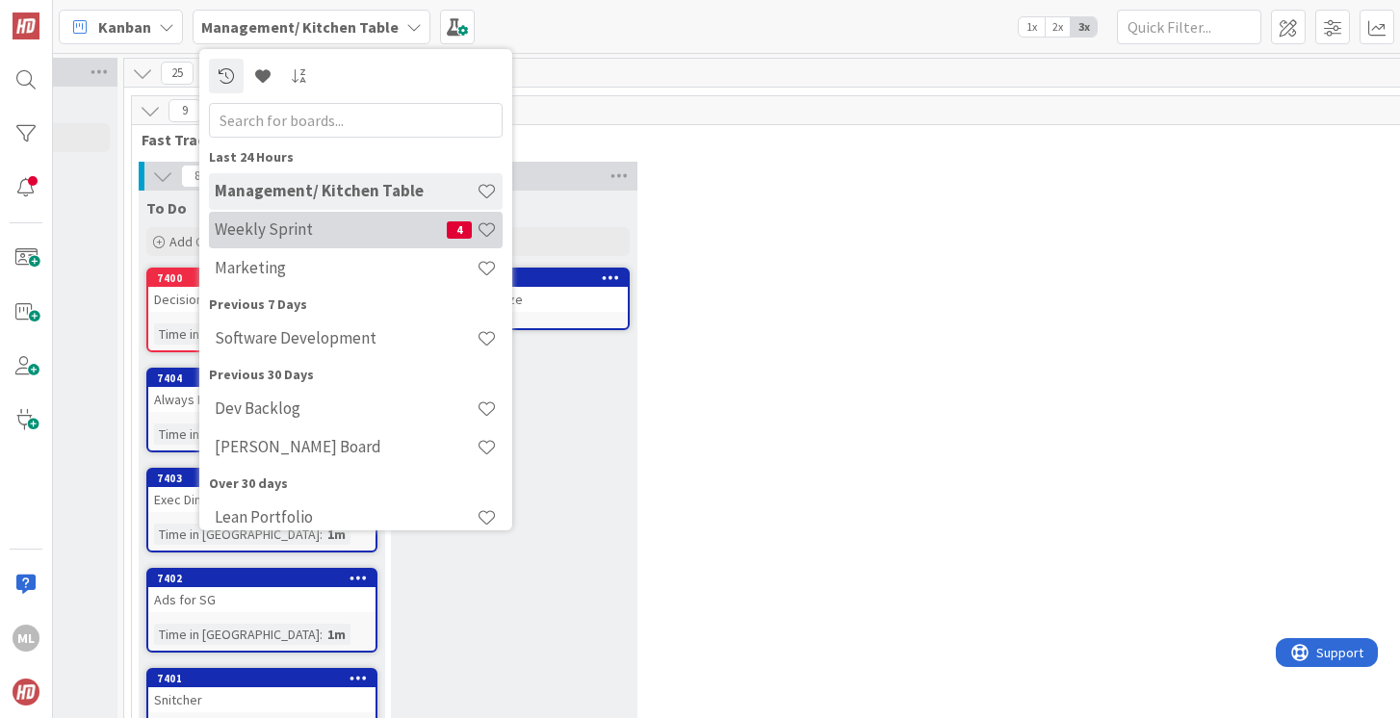
click at [265, 228] on h4 "Weekly Sprint" at bounding box center [331, 229] width 232 height 19
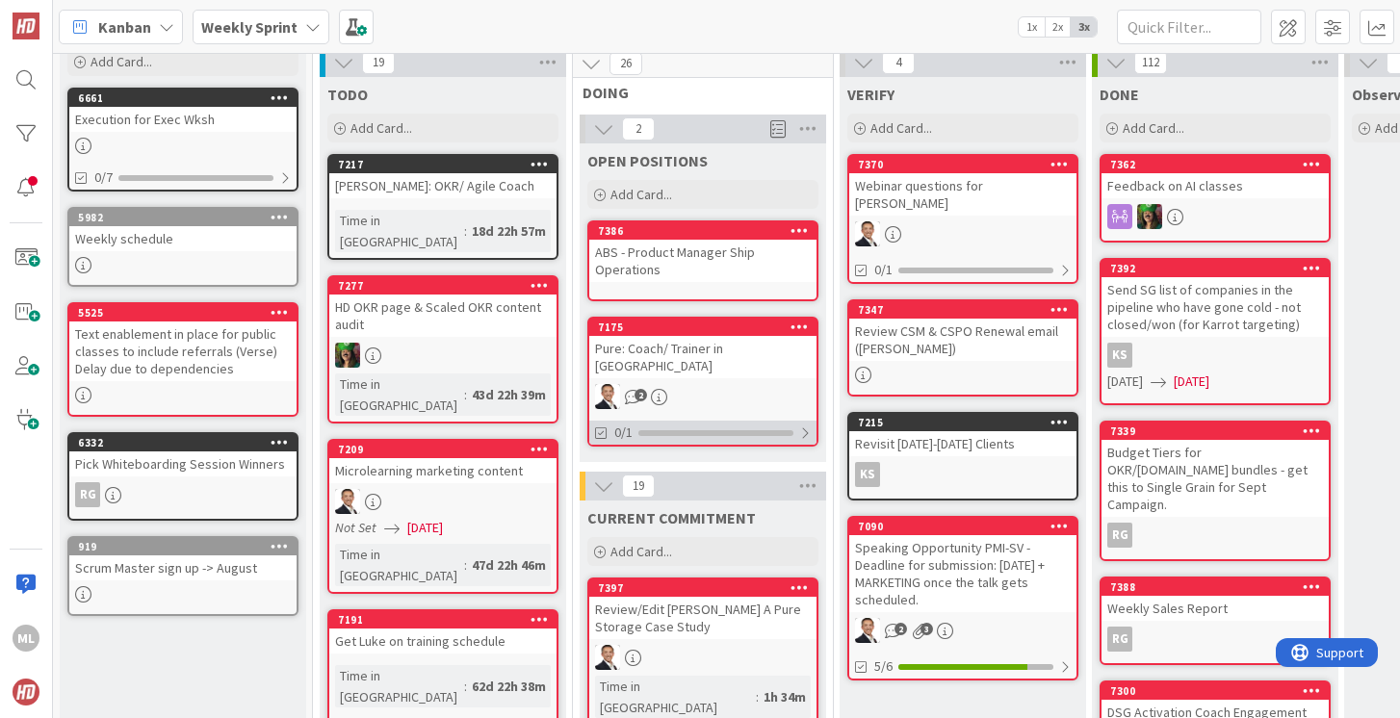
scroll to position [77, 0]
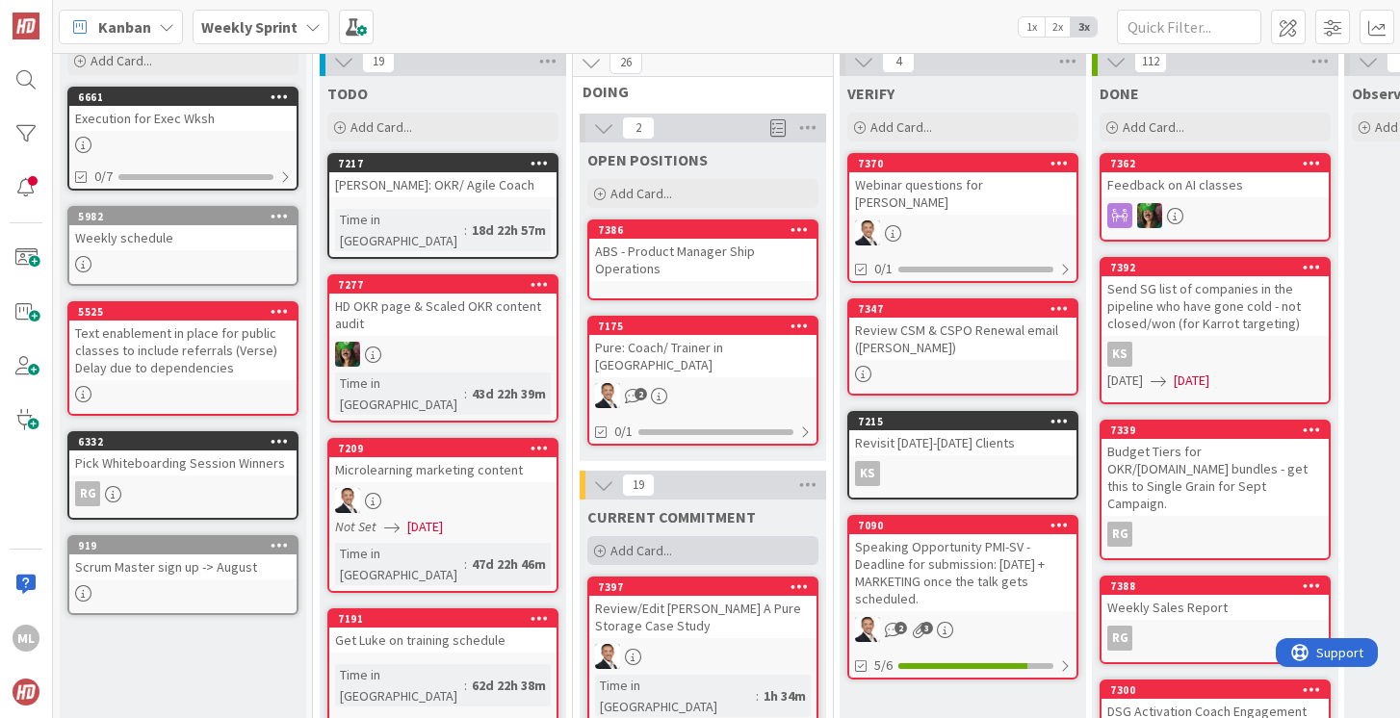
click at [648, 542] on span "Add Card..." at bounding box center [641, 550] width 62 height 17
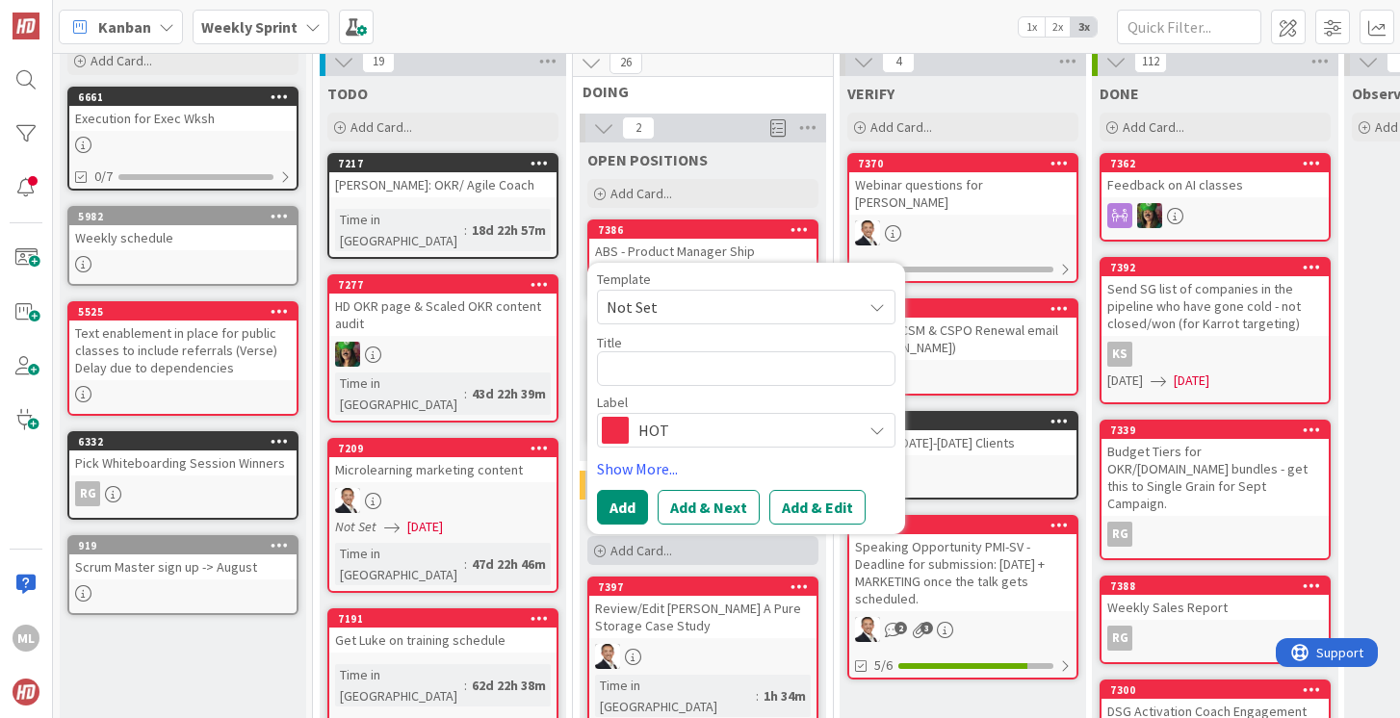
type textarea "x"
type textarea "O"
type textarea "x"
type textarea "Ou"
type textarea "x"
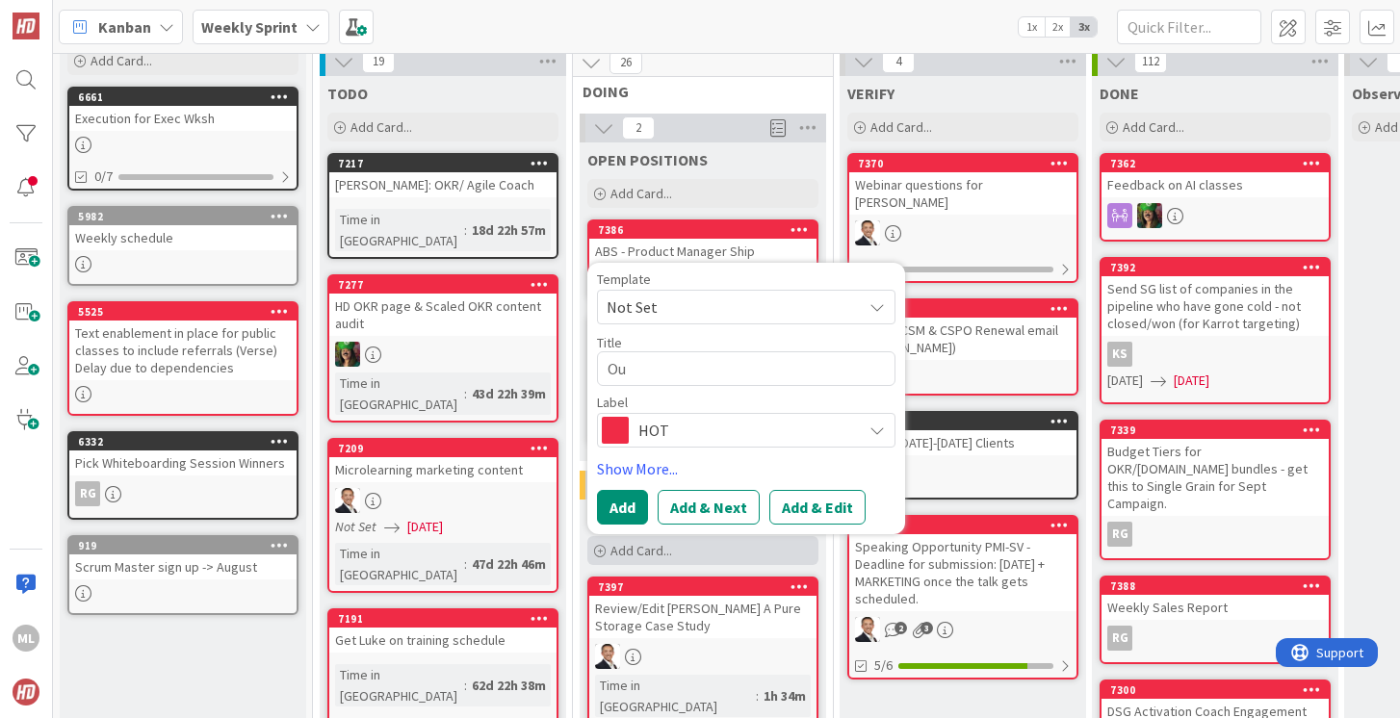
type textarea "Out"
type textarea "x"
type textarea "Outr"
type textarea "x"
type textarea "Outrea"
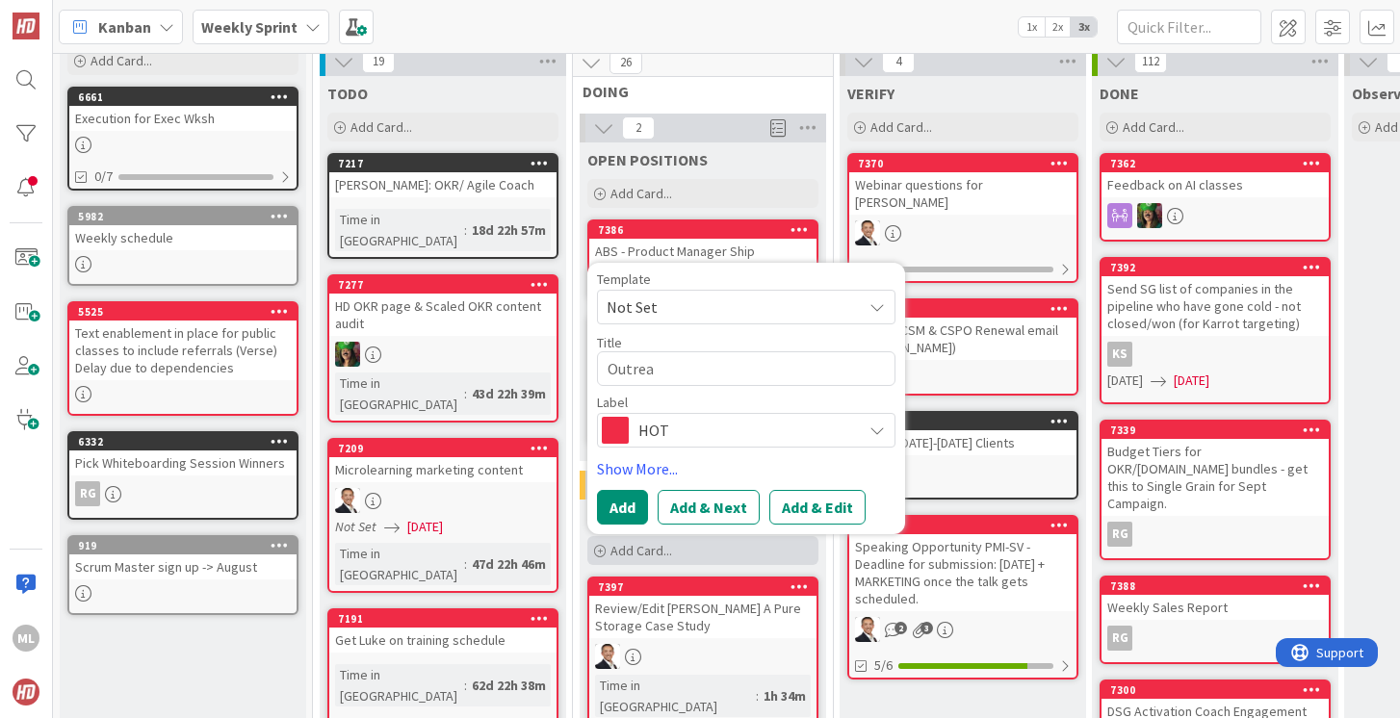
type textarea "x"
type textarea "Outreac"
type textarea "x"
type textarea "Outreach"
type textarea "x"
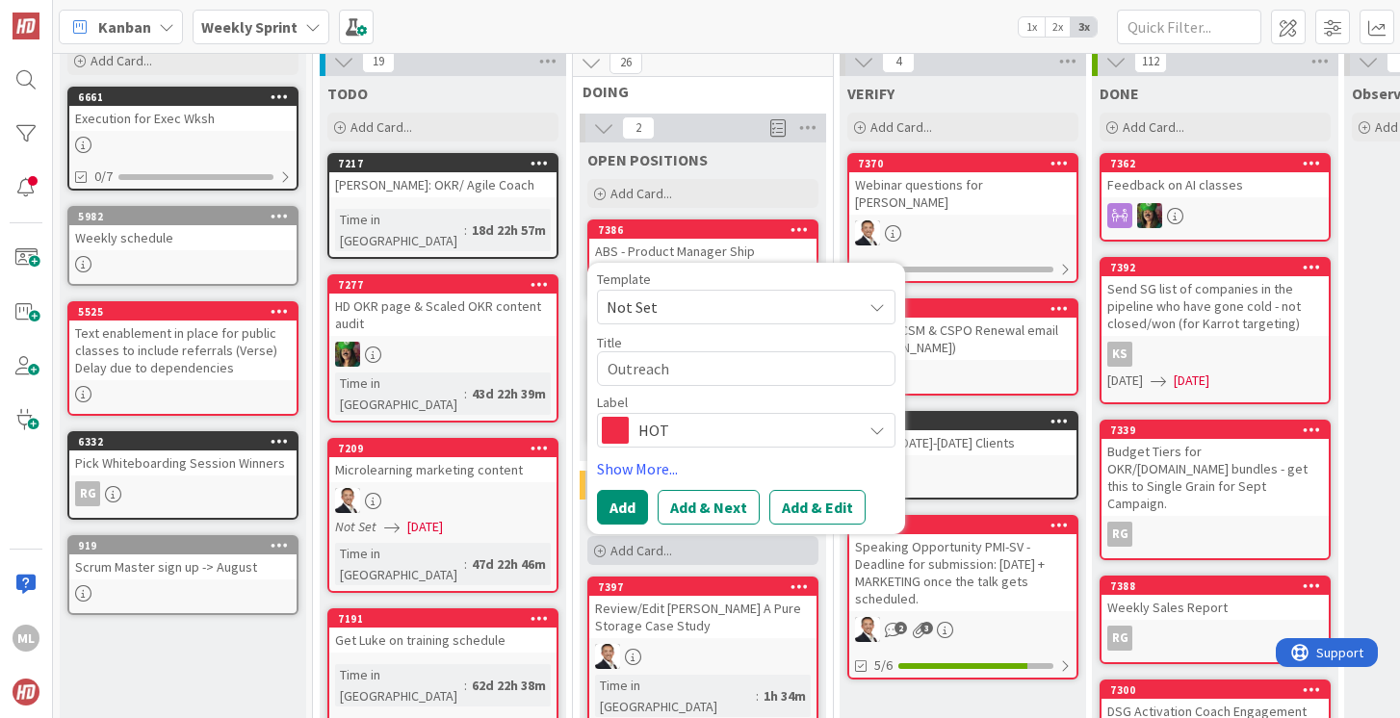
type textarea "Outreach o"
type textarea "x"
type textarea "Outreach on"
type textarea "x"
type textarea "Outreach on"
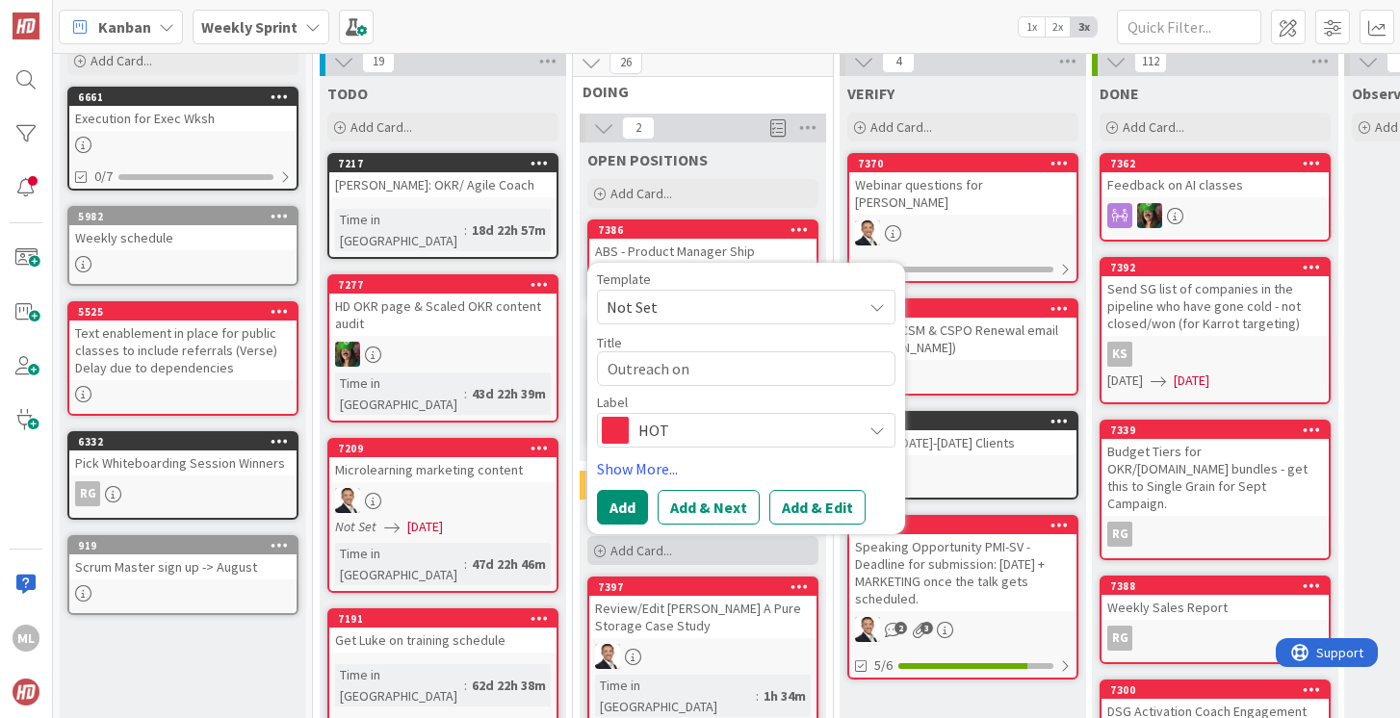
type textarea "x"
type textarea "Outreach on s"
type textarea "x"
type textarea "Outreach on st"
type textarea "x"
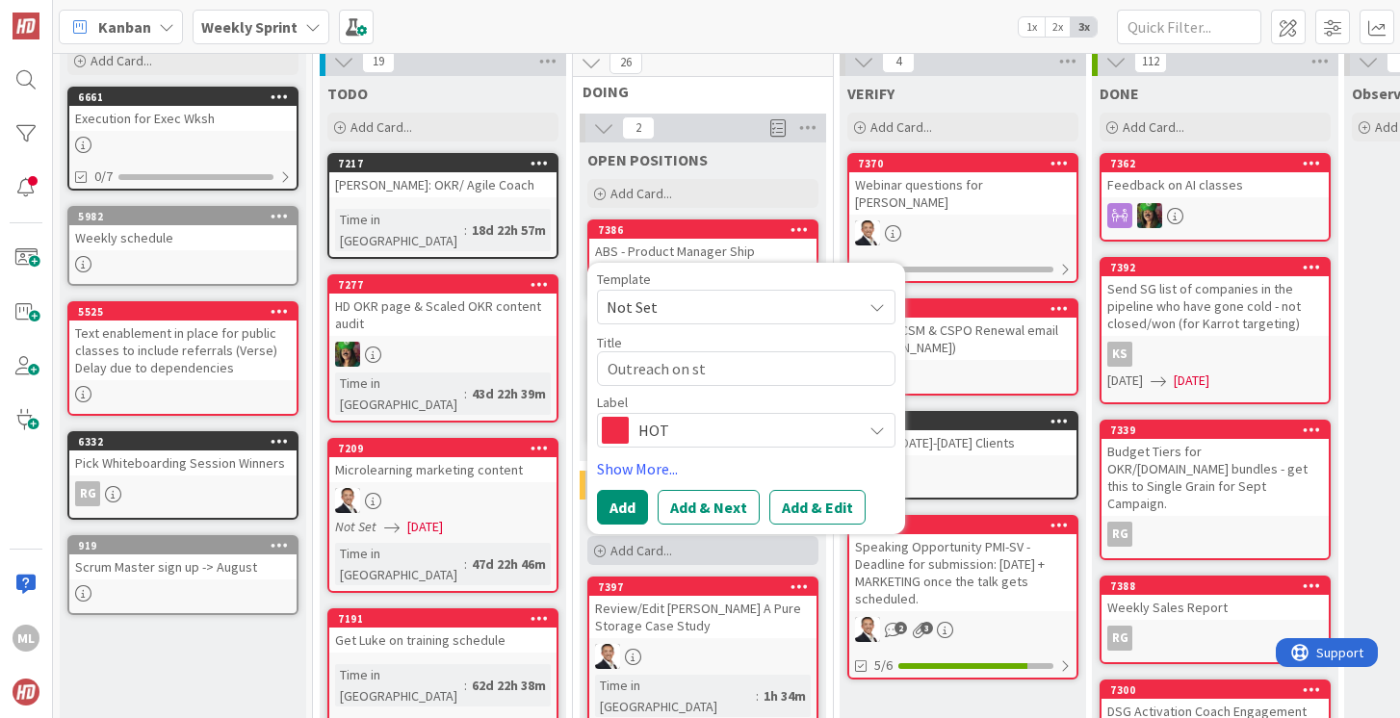
type textarea "Outreach on str"
type textarea "x"
type textarea "Outreach on stru"
type textarea "x"
type textarea "Outreach on strug"
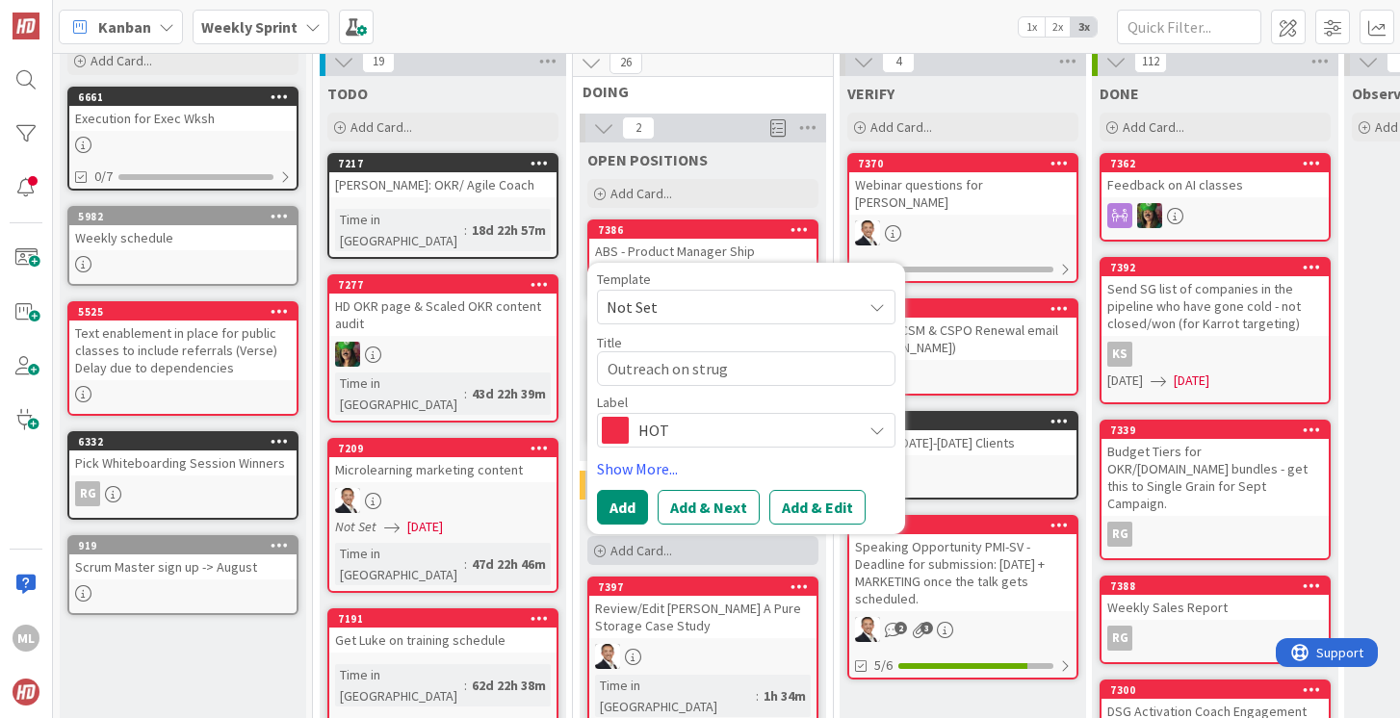
type textarea "x"
type textarea "Outreach on strugg"
type textarea "x"
type textarea "Outreach on struggl"
type textarea "x"
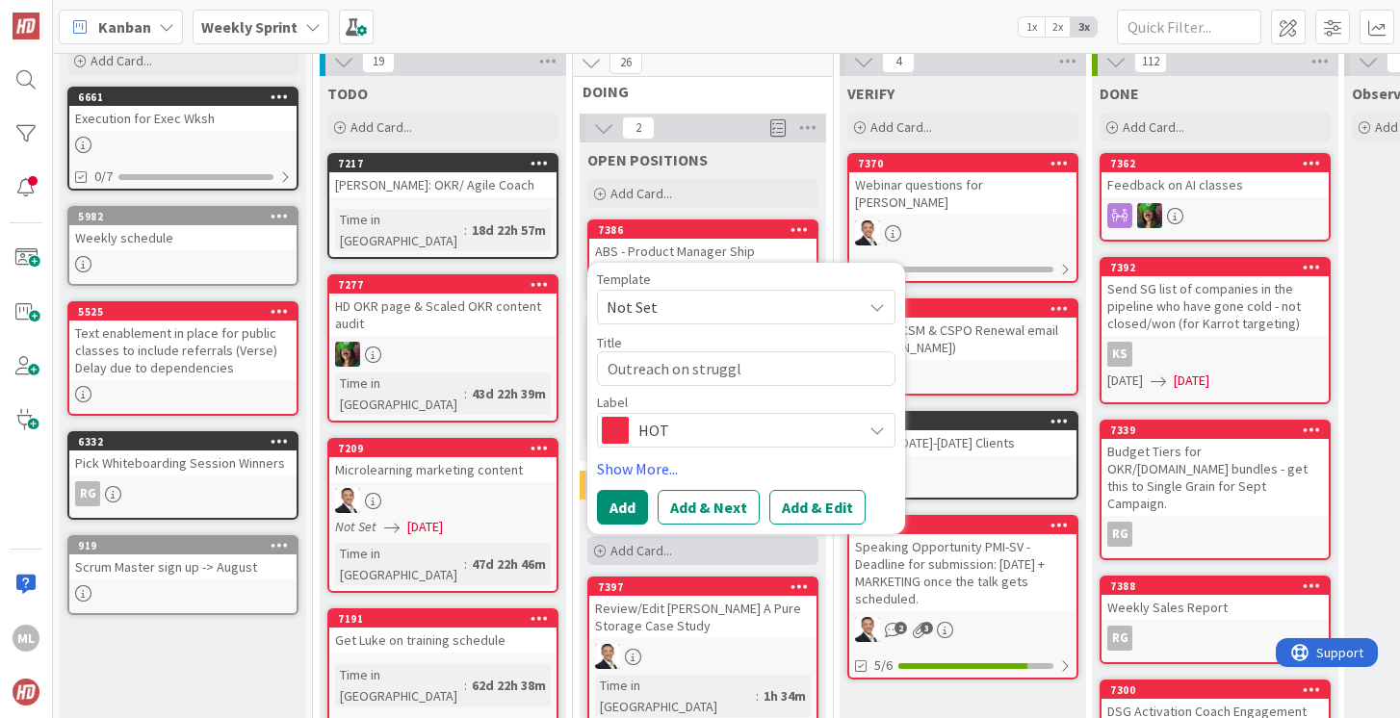
type textarea "Outreach on struggli"
type textarea "x"
type textarea "Outreach on strugglin"
type textarea "x"
type textarea "Outreach on struggling"
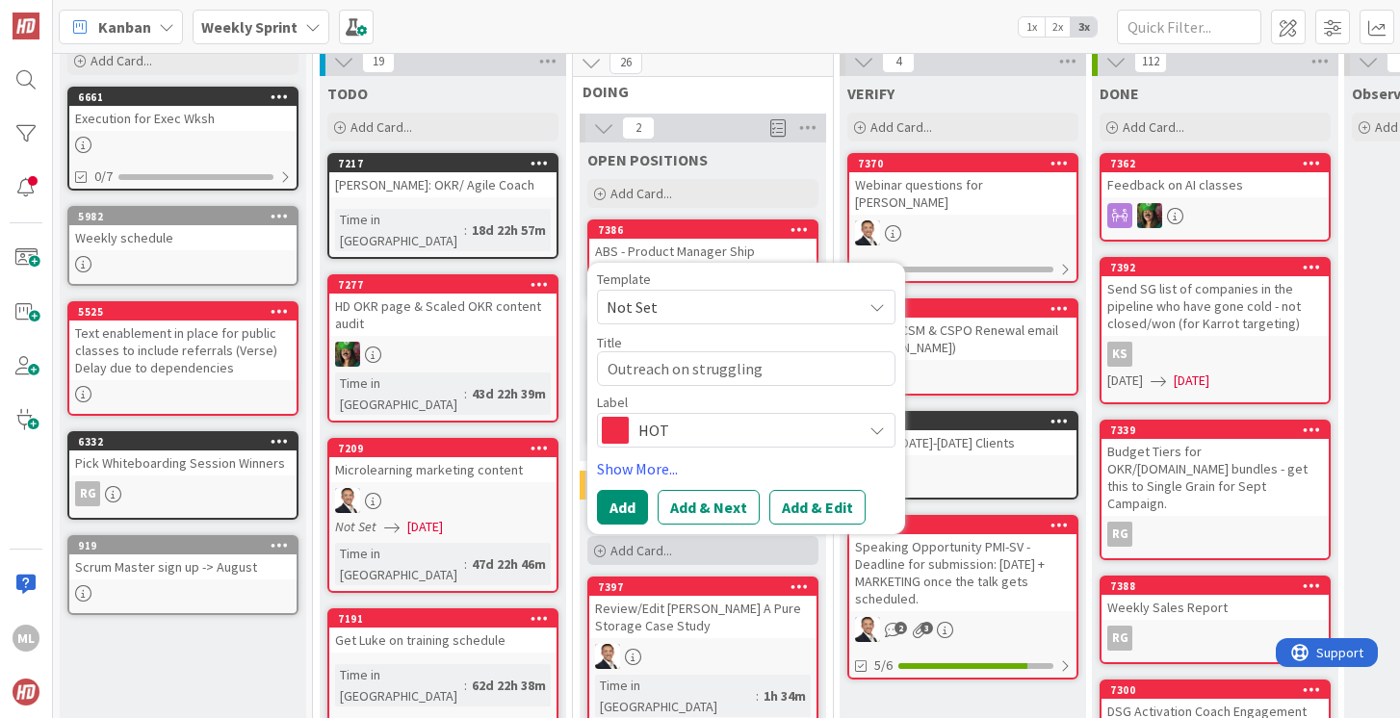
type textarea "x"
type textarea "Outreach on struggling"
type textarea "x"
type textarea "Outreach on struggling c"
type textarea "x"
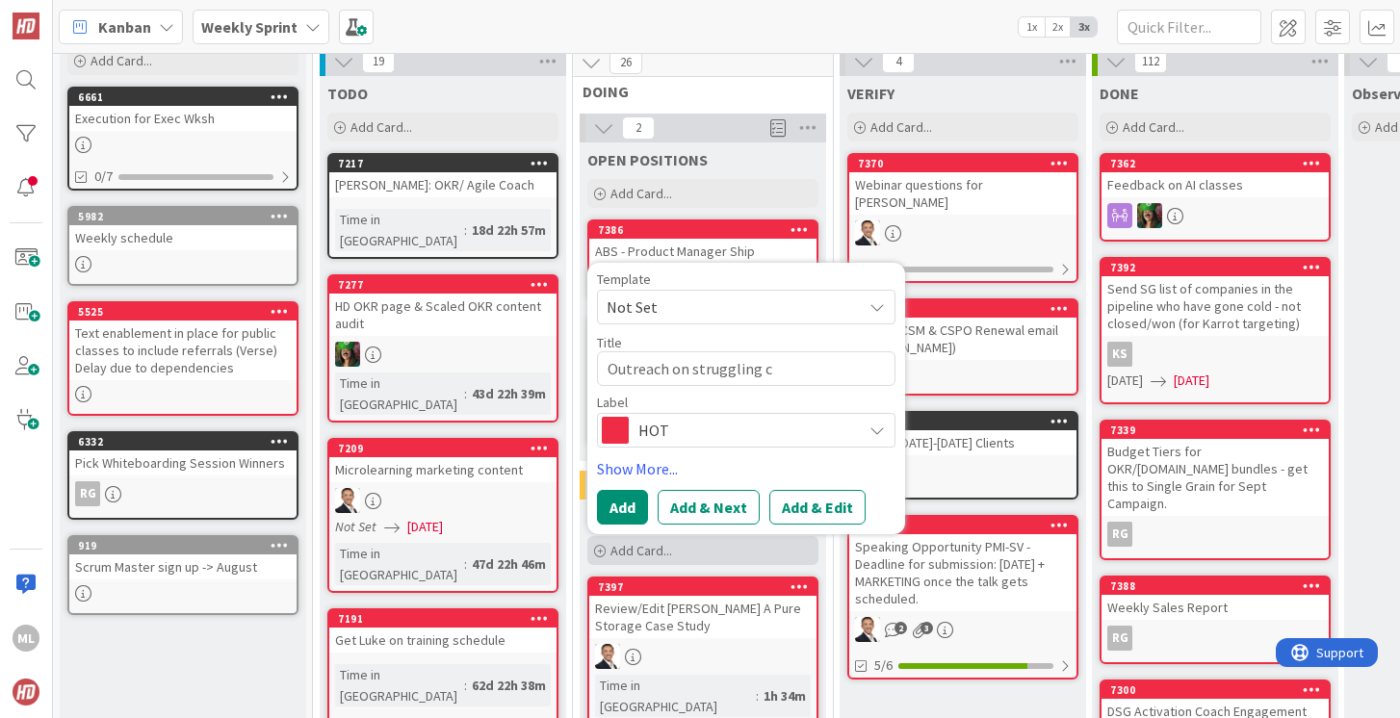
type textarea "Outreach on struggling co"
type textarea "x"
type textarea "Outreach on struggling cou"
type textarea "x"
type textarea "Outreach on struggling cour"
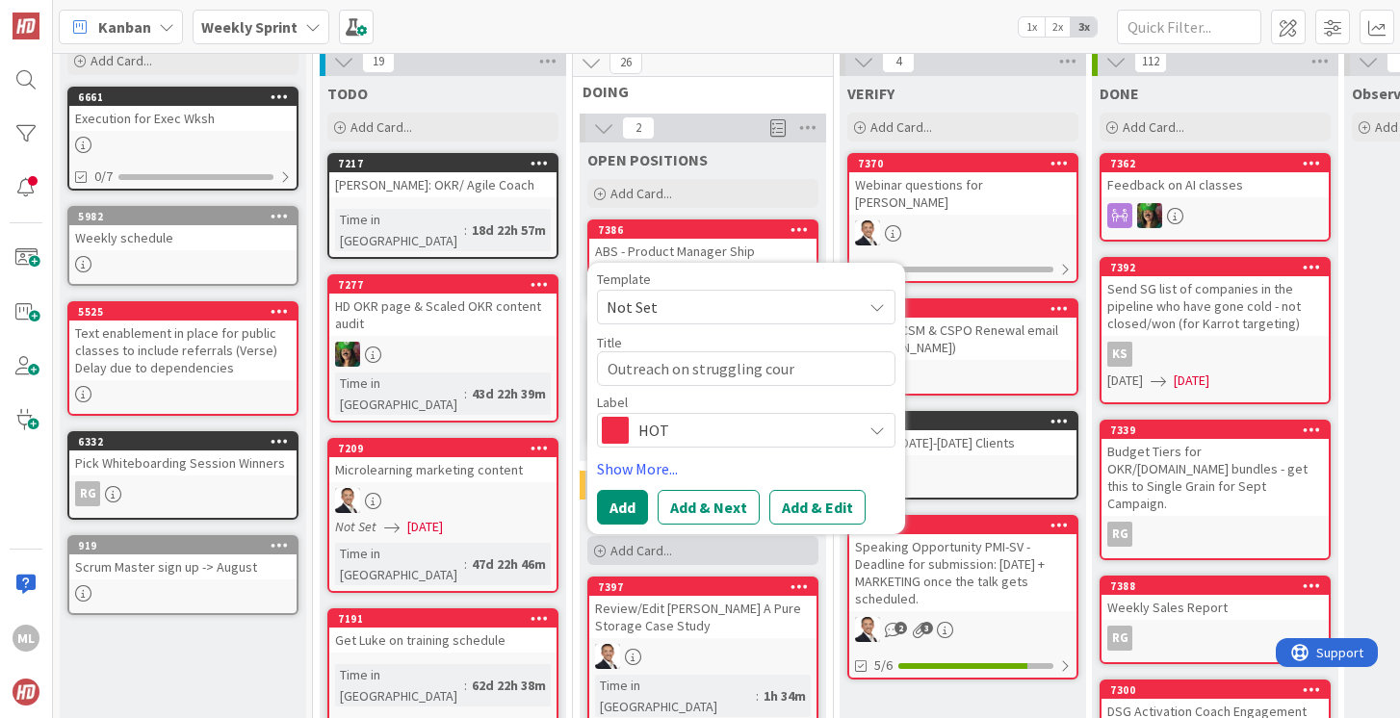
type textarea "x"
type textarea "Outreach on struggling cours"
type textarea "x"
type textarea "Outreach on struggling course"
type textarea "x"
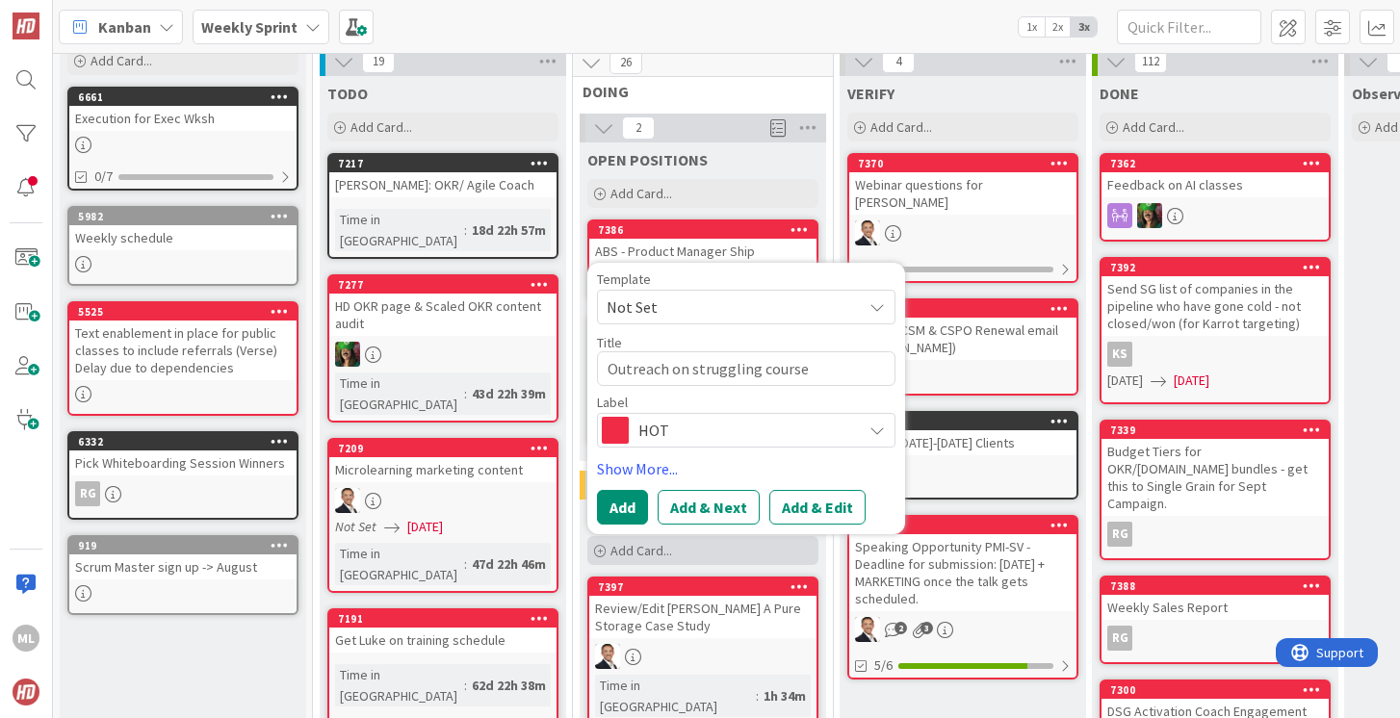
type textarea "Outreach on struggling courses"
type textarea "x"
type textarea "Outreach on struggling courses"
type textarea "x"
type textarea "Outreach on struggling courses -"
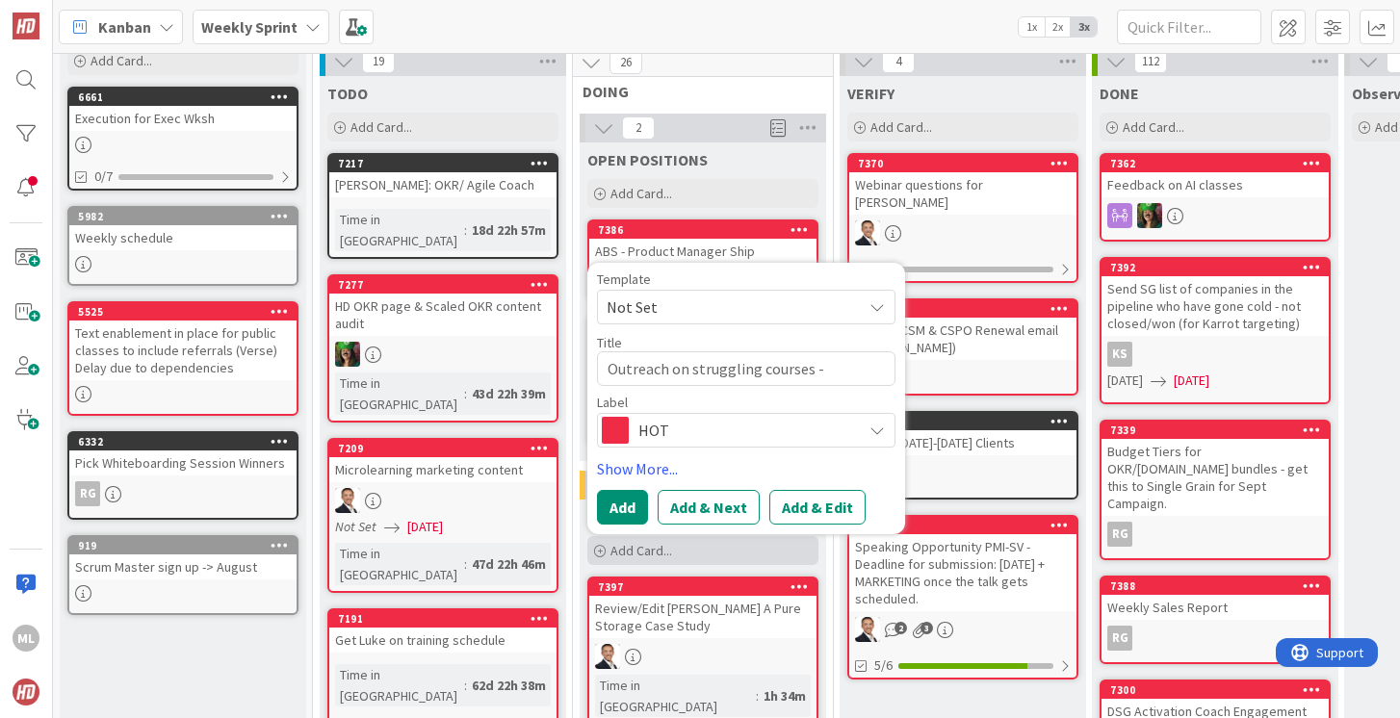
type textarea "x"
type textarea "Outreach on struggling courses -"
type textarea "x"
type textarea "Outreach on struggling courses - A"
type textarea "x"
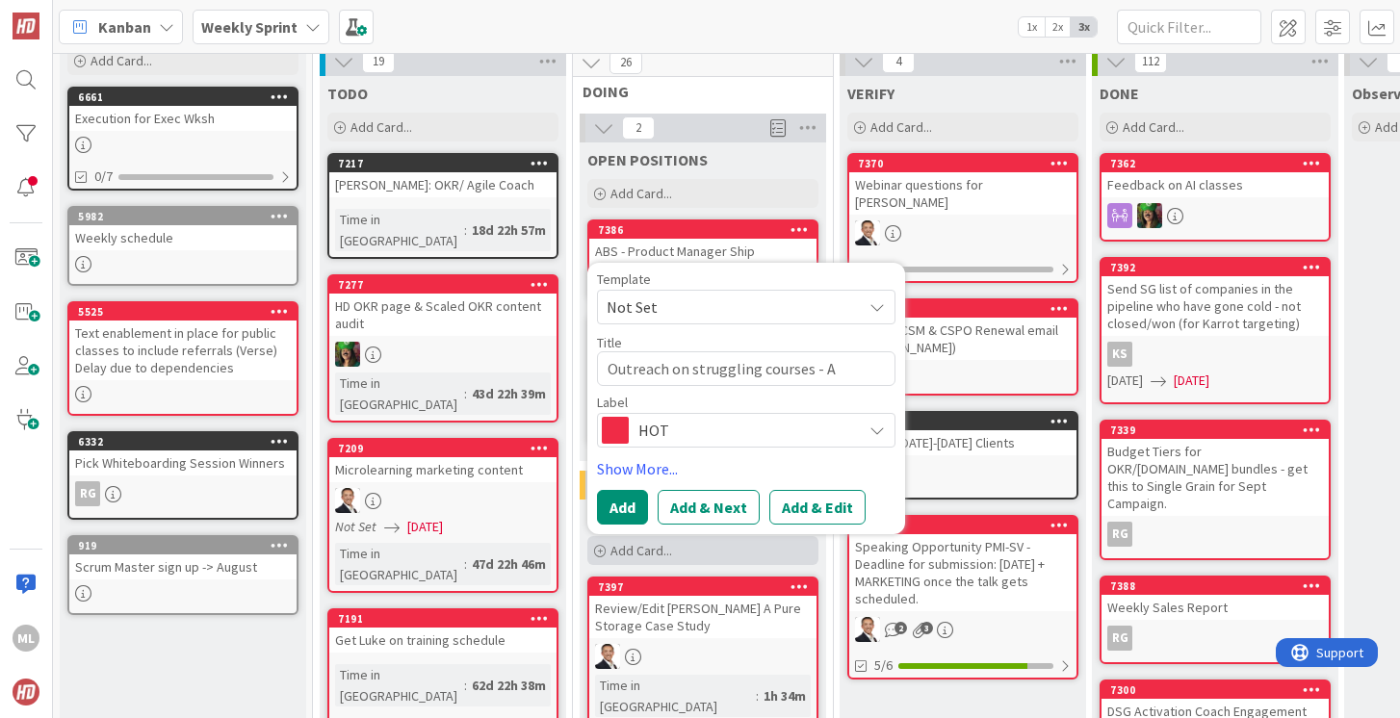
type textarea "Outreach on struggling courses - AI"
type textarea "x"
type textarea "Outreach on struggling courses - AI"
type textarea "x"
type textarea "Outreach on struggling courses - AI a"
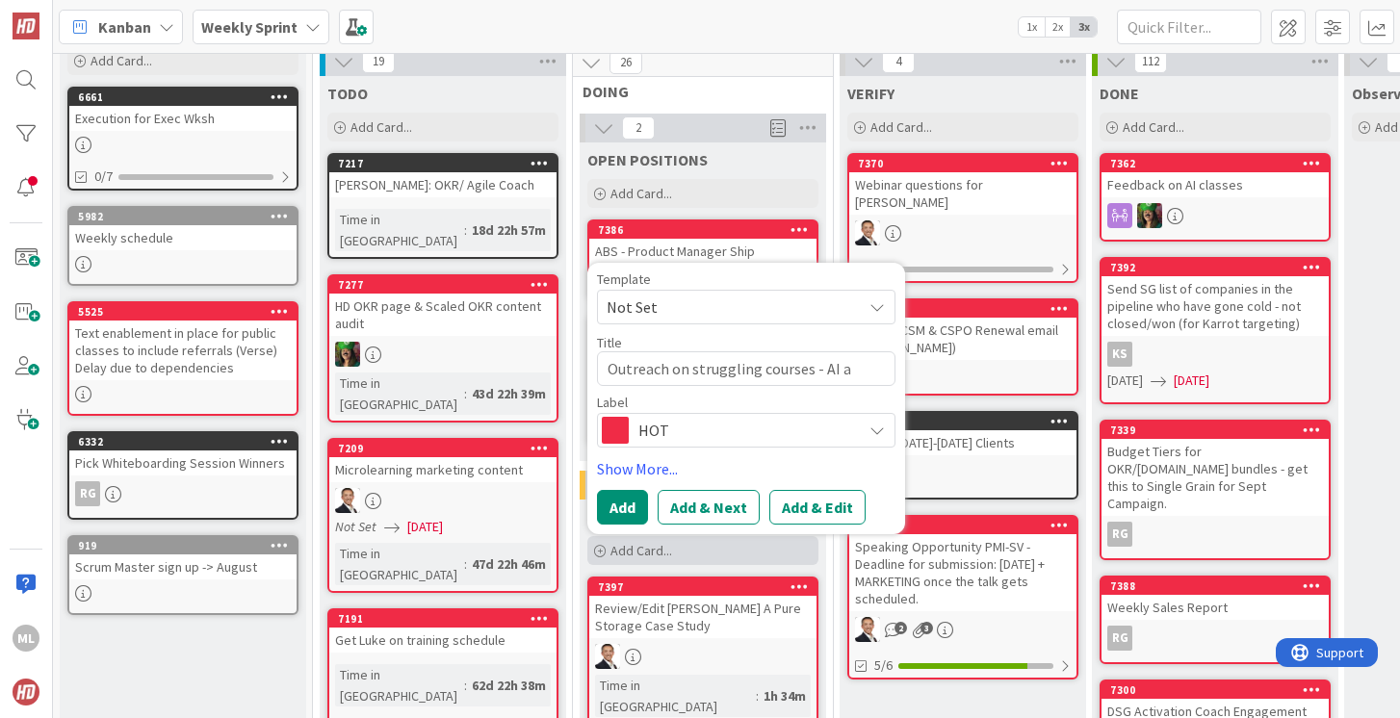
type textarea "x"
type textarea "Outreach on struggling courses - AI an"
type textarea "x"
type textarea "Outreach on struggling courses - AI and"
type textarea "x"
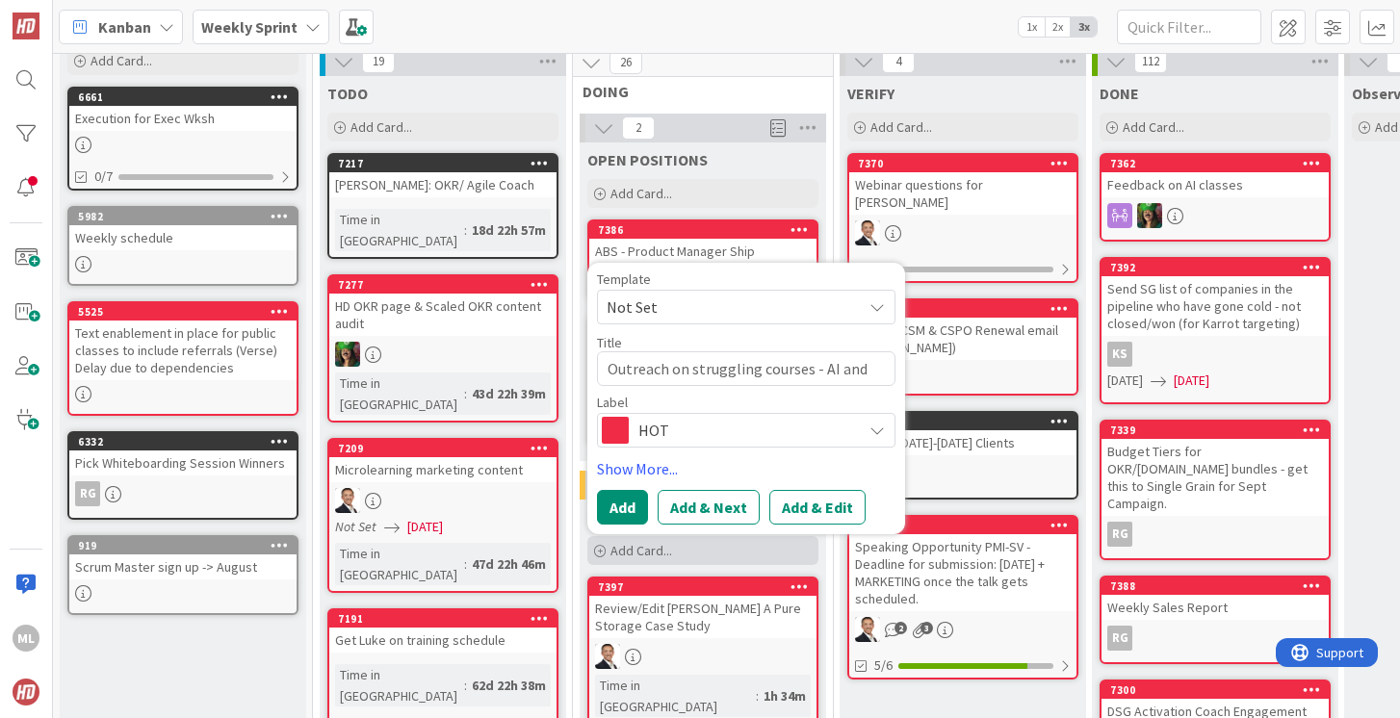
type textarea "Outreach on struggling courses - AI and"
type textarea "x"
type textarea "Outreach on struggling courses - AI and S"
type textarea "x"
type textarea "Outreach on struggling courses - AI and Sc"
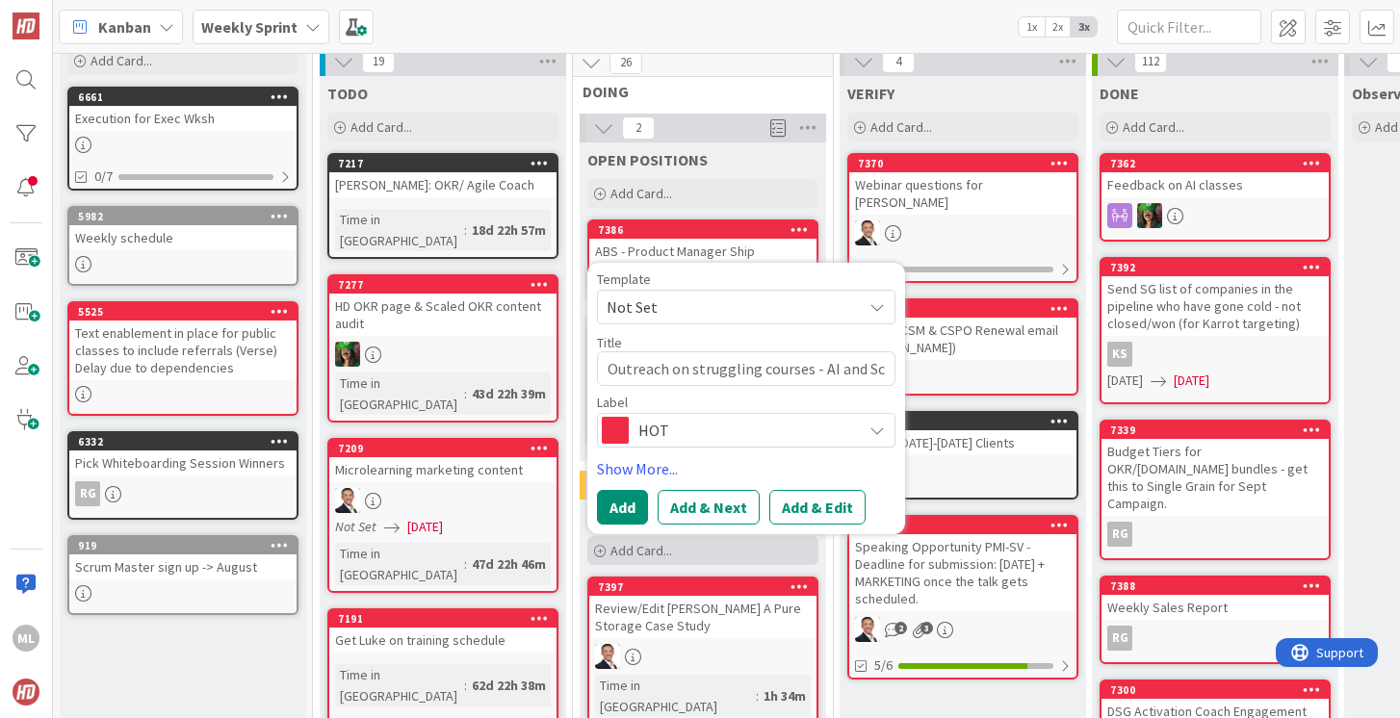
type textarea "x"
type textarea "Outreach on struggling courses - AI and Scr"
type textarea "x"
type textarea "Outreach on struggling courses - AI and Scru"
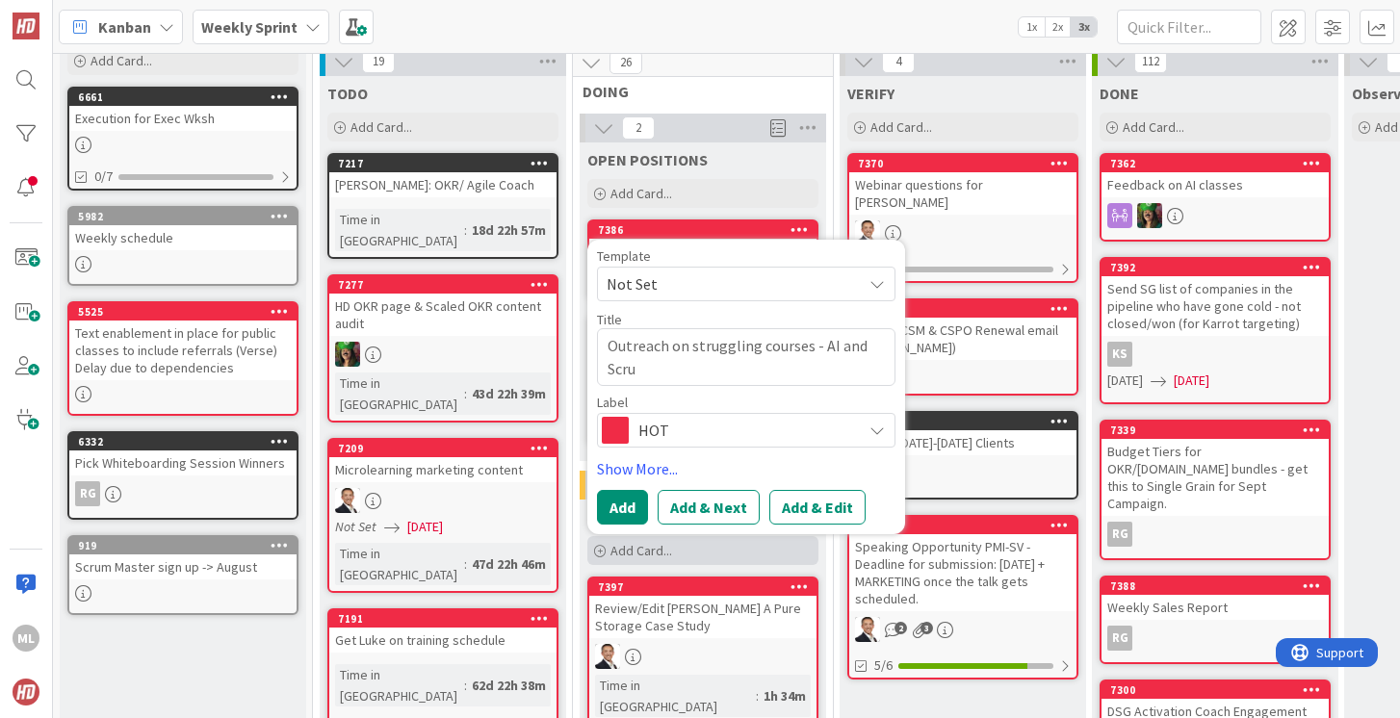
type textarea "x"
type textarea "Outreach on struggling courses - AI and Scrum"
type textarea "x"
type textarea "Outreach on struggling courses - AI and Scrum K"
type textarea "x"
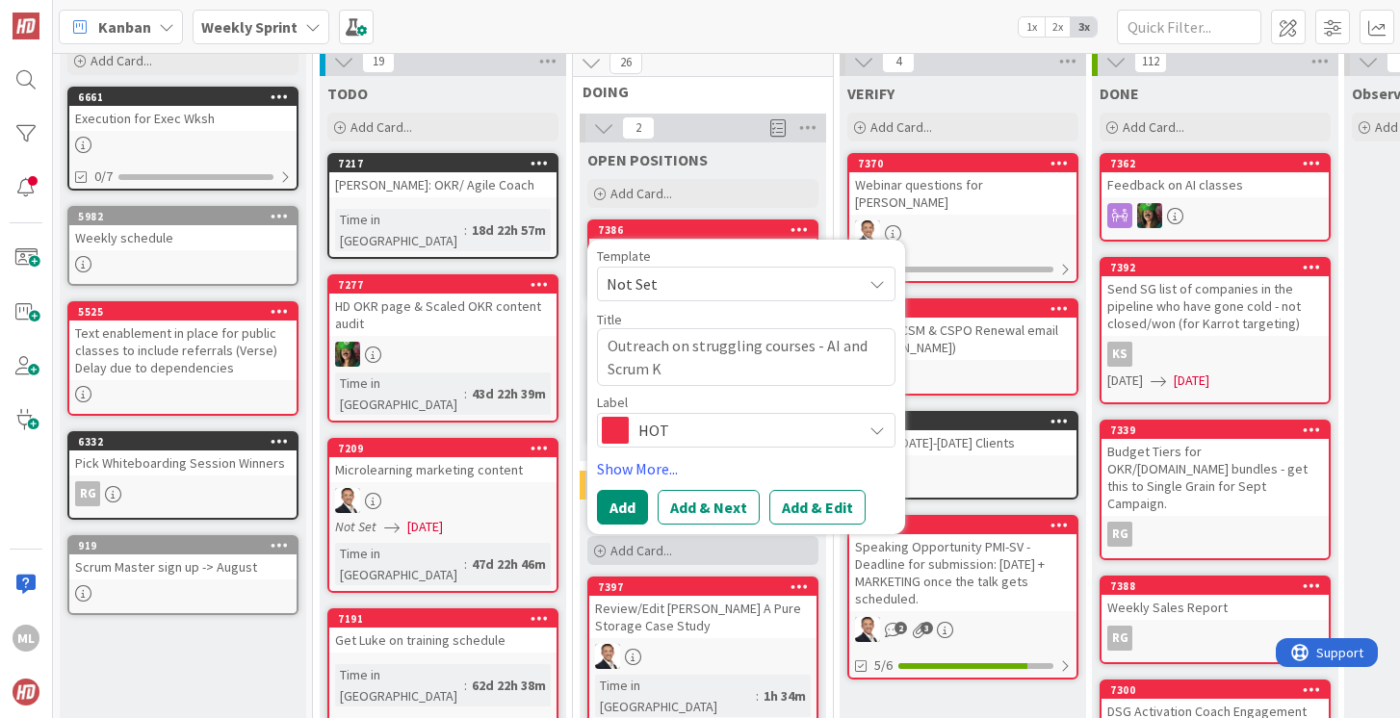
type textarea "Outreach on struggling courses - AI and Scrum Ka"
type textarea "x"
type textarea "Outreach on struggling courses - AI and Scrum Kan"
type textarea "x"
type textarea "Outreach on struggling courses - AI and Scrum Kanb"
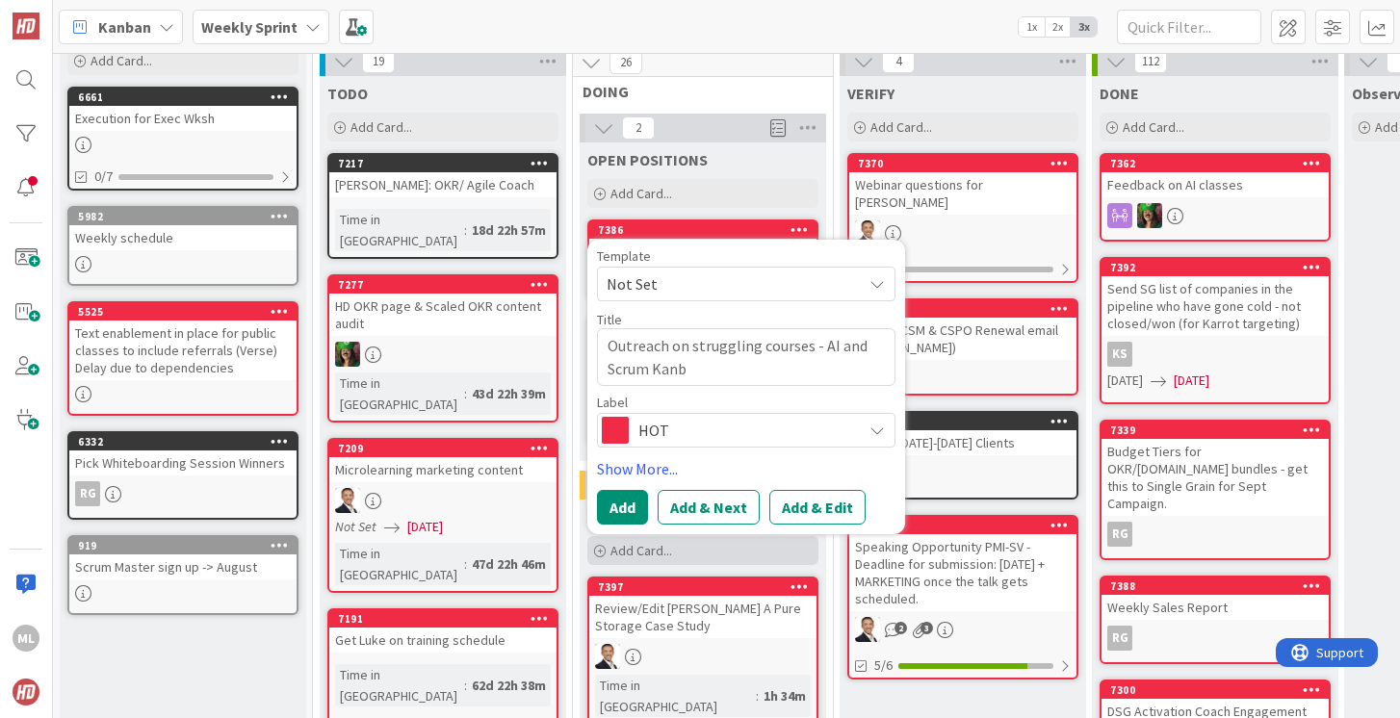
type textarea "x"
type textarea "Outreach on struggling courses - AI and Scrum Kanba"
type textarea "x"
type textarea "Outreach on struggling courses - AI and Scrum Kanban"
click at [610, 490] on button "Add" at bounding box center [622, 507] width 51 height 35
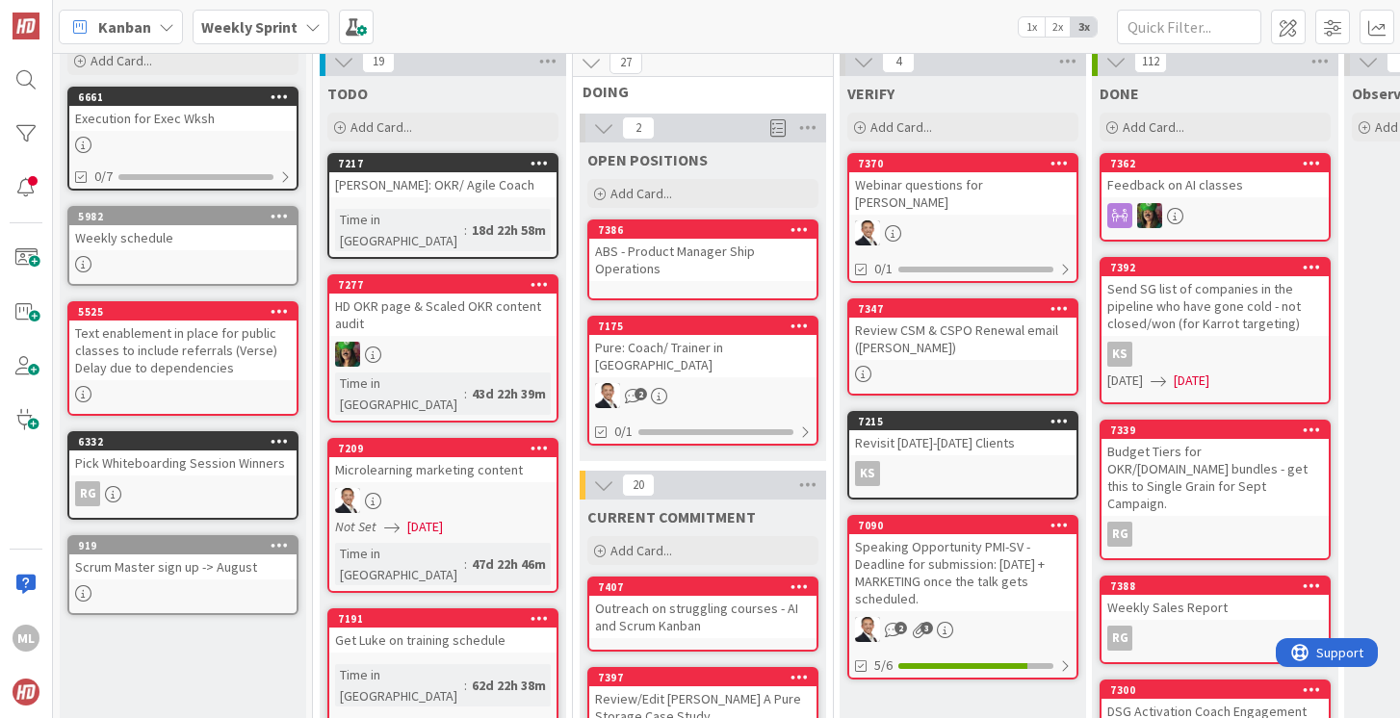
click at [634, 596] on div "Outreach on struggling courses - AI and Scrum Kanban" at bounding box center [702, 617] width 227 height 42
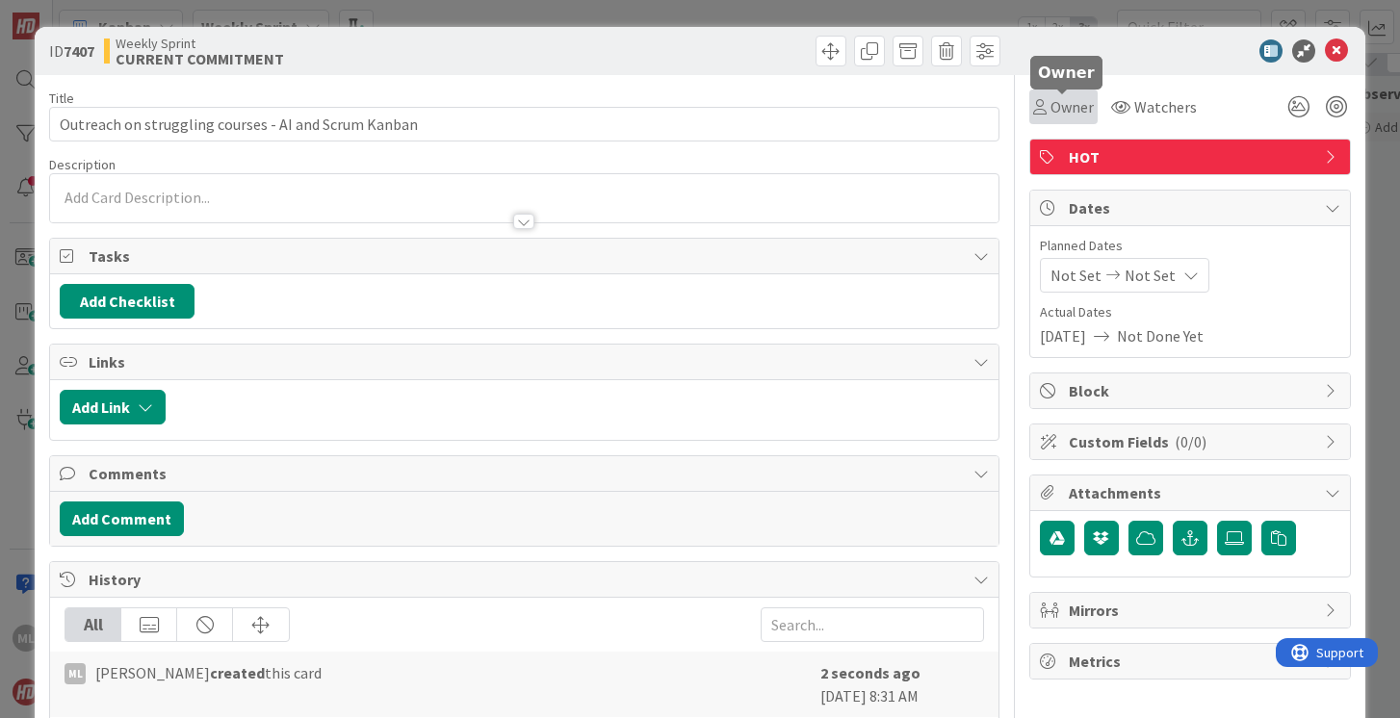
click at [1054, 111] on span "Owner" at bounding box center [1071, 106] width 43 height 23
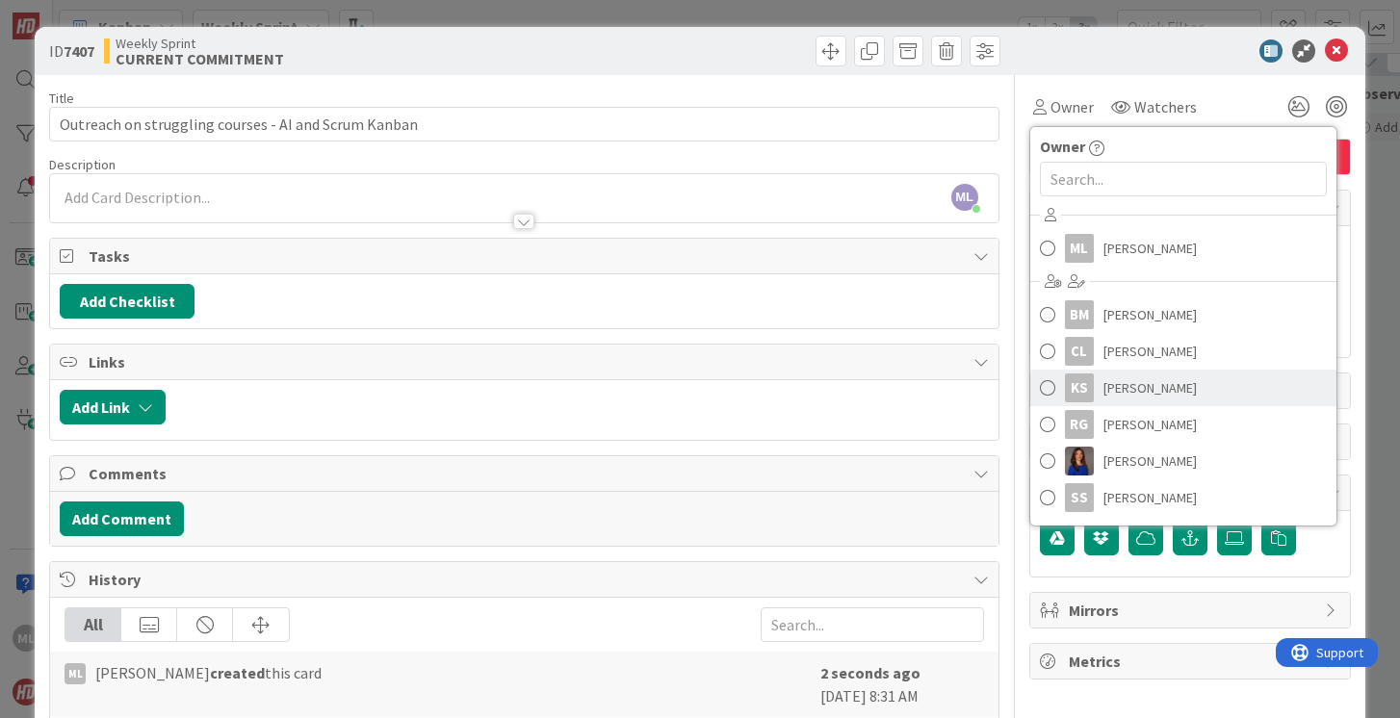
scroll to position [71, 0]
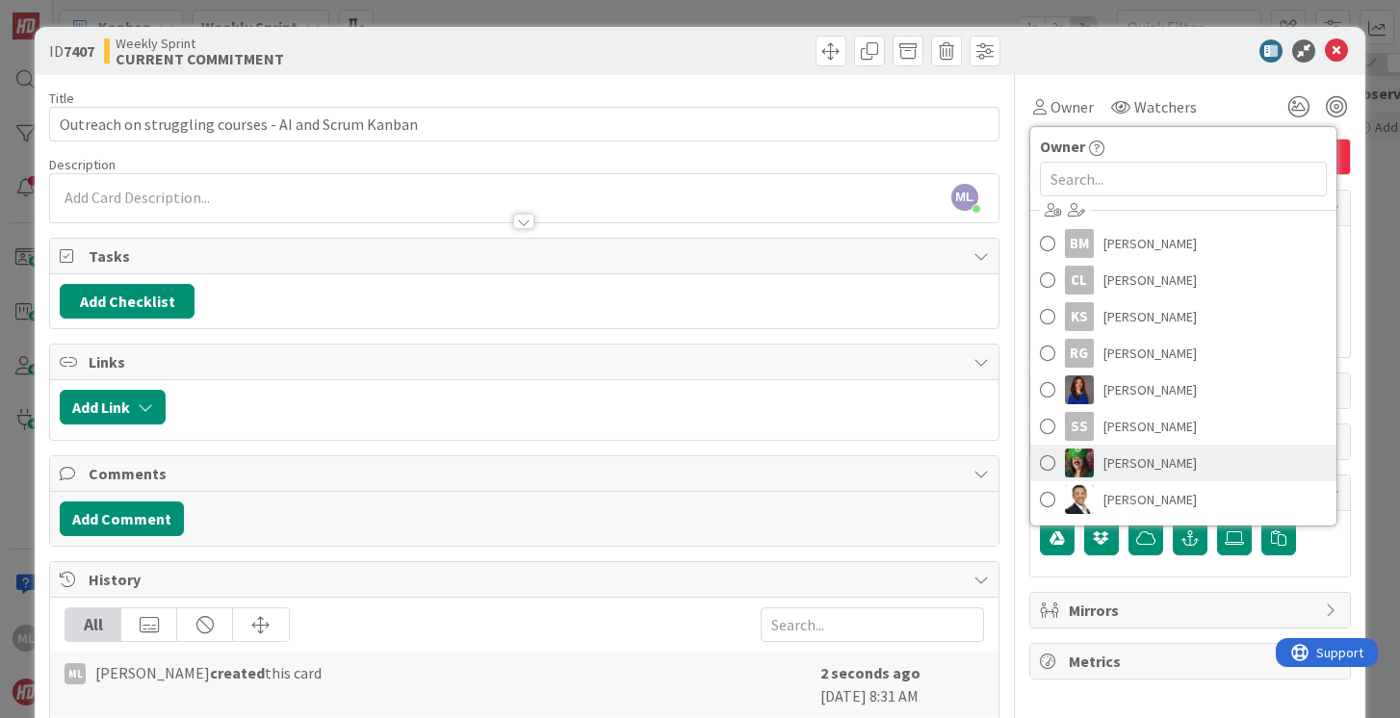
click at [1053, 462] on span at bounding box center [1047, 463] width 15 height 29
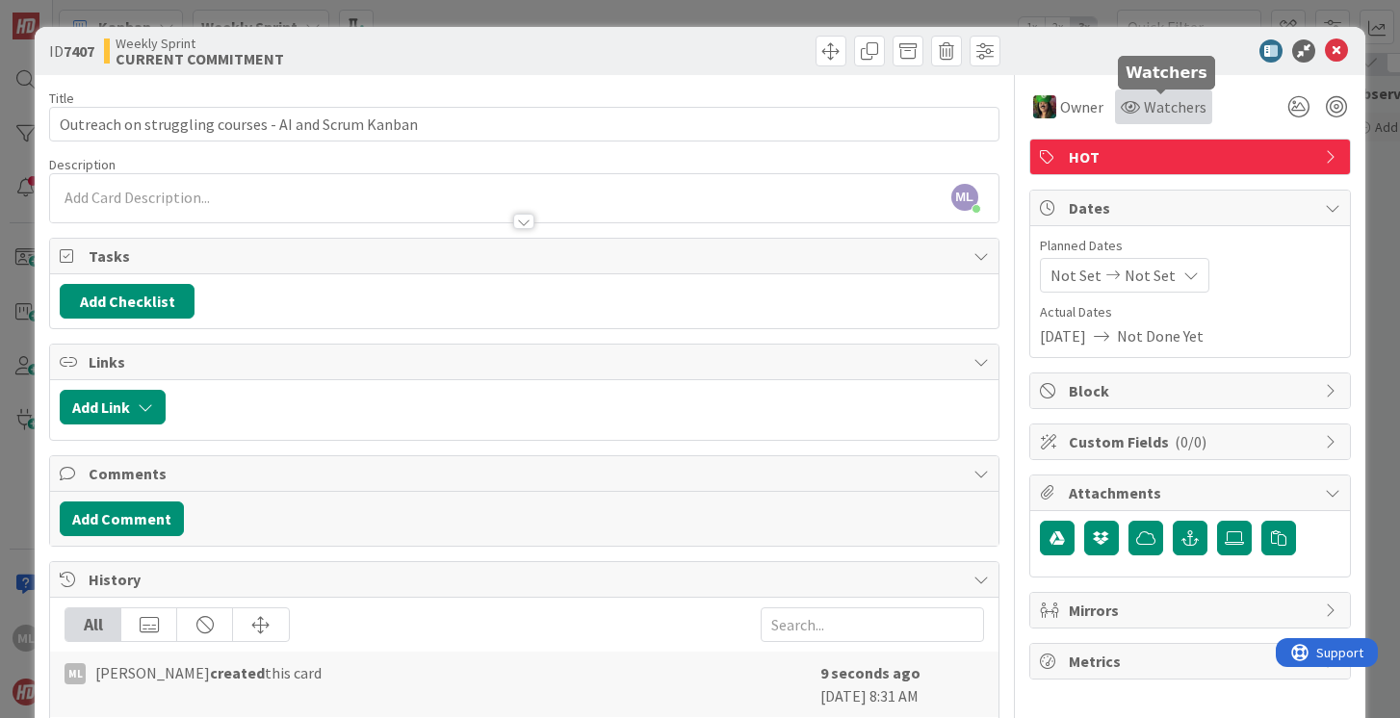
click at [1161, 106] on span "Watchers" at bounding box center [1175, 106] width 63 height 23
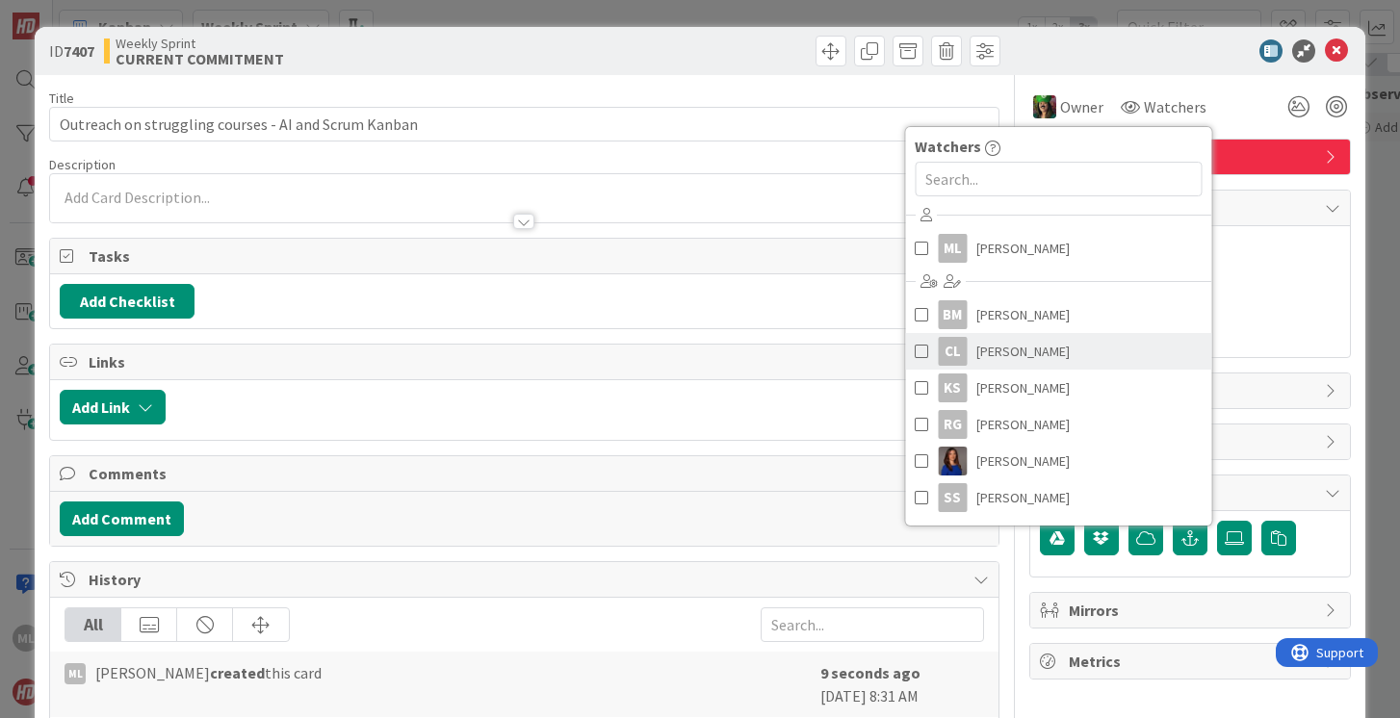
click at [918, 349] on span at bounding box center [921, 351] width 13 height 29
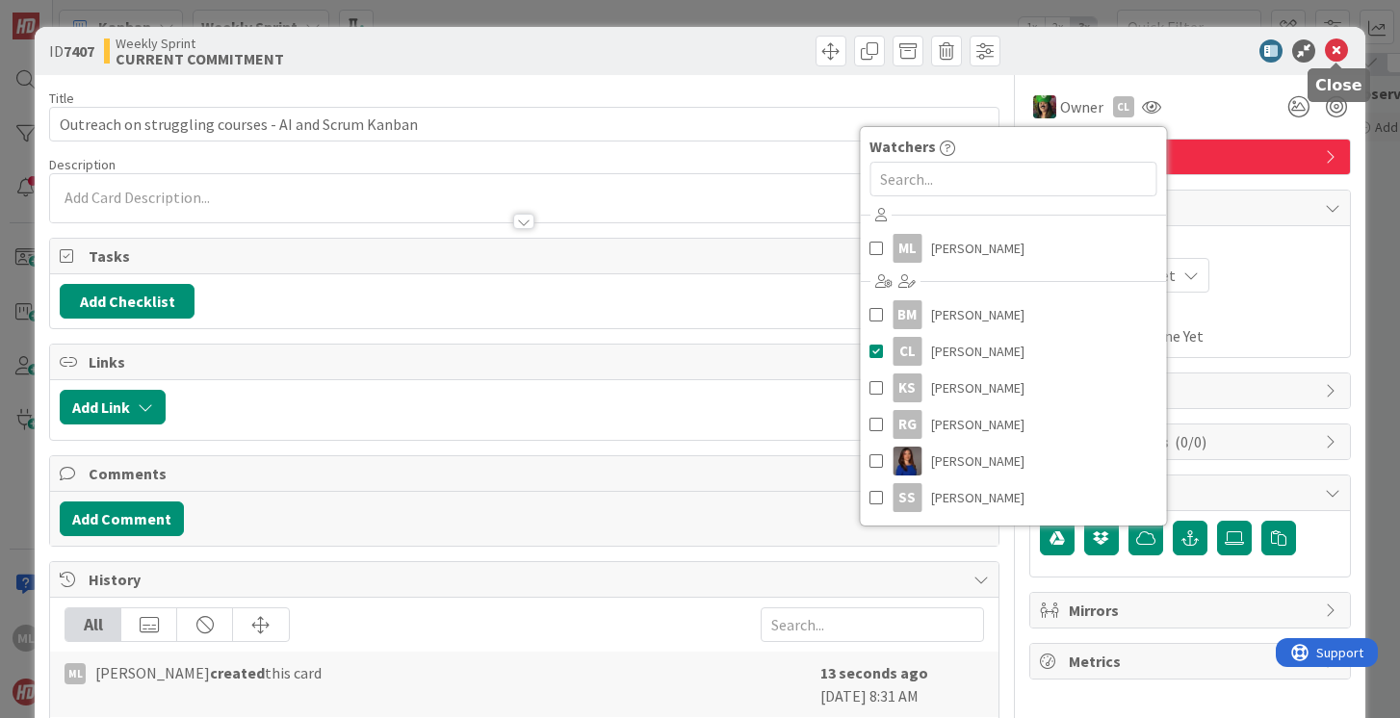
click at [1337, 52] on icon at bounding box center [1336, 50] width 23 height 23
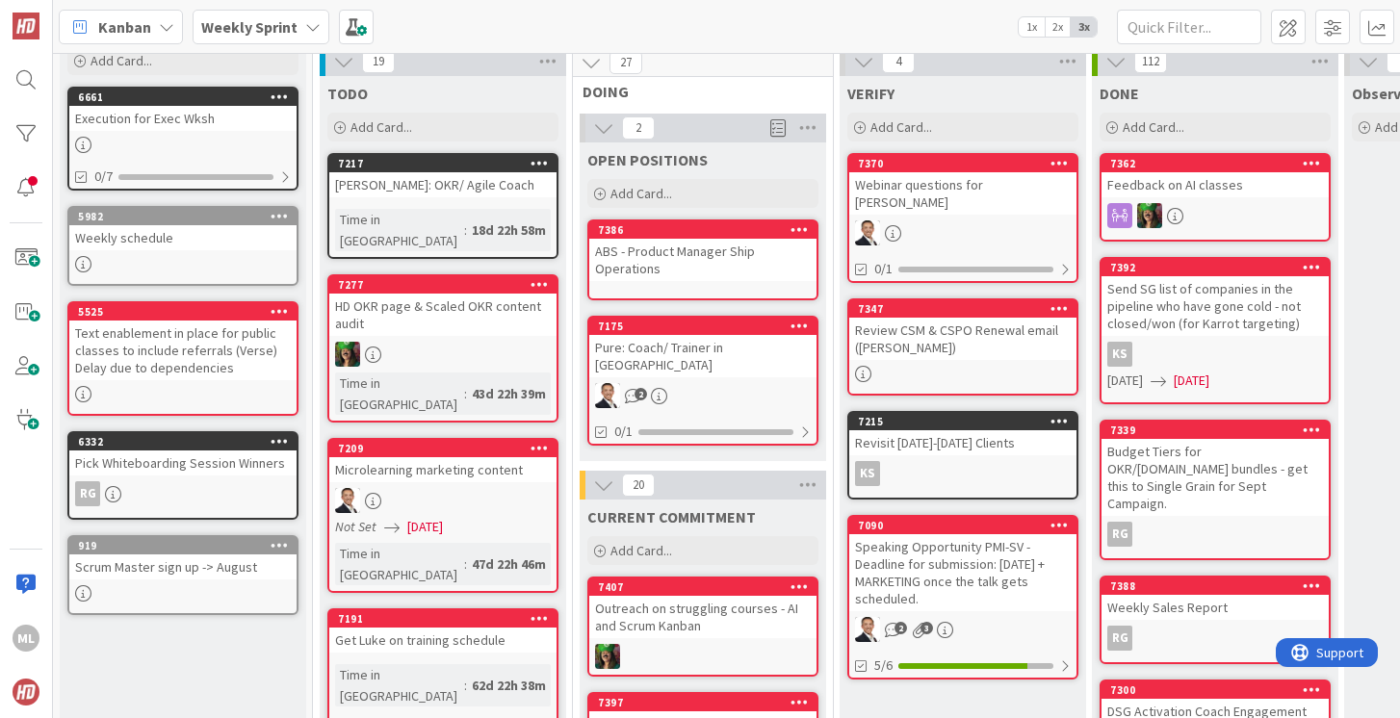
click at [276, 22] on b "Weekly Sprint" at bounding box center [249, 26] width 96 height 19
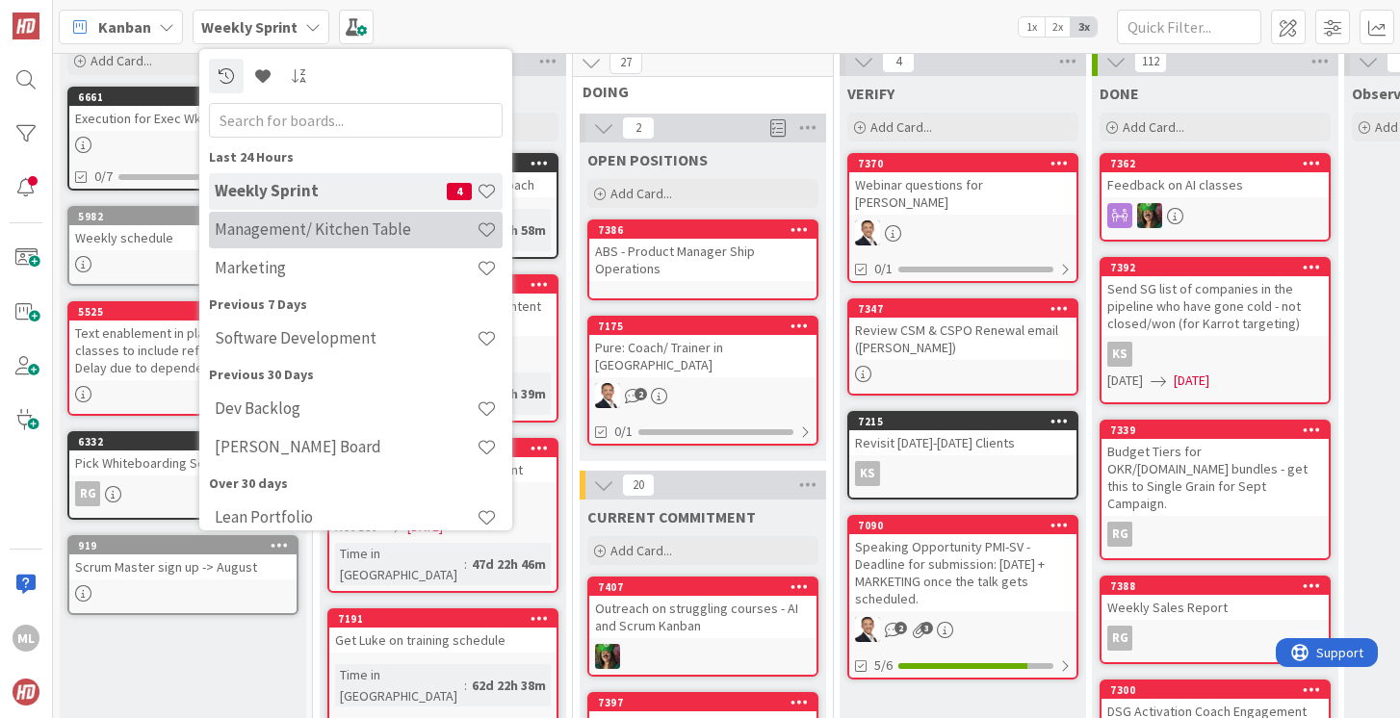
click at [302, 236] on h4 "Management/ Kitchen Table" at bounding box center [346, 229] width 262 height 19
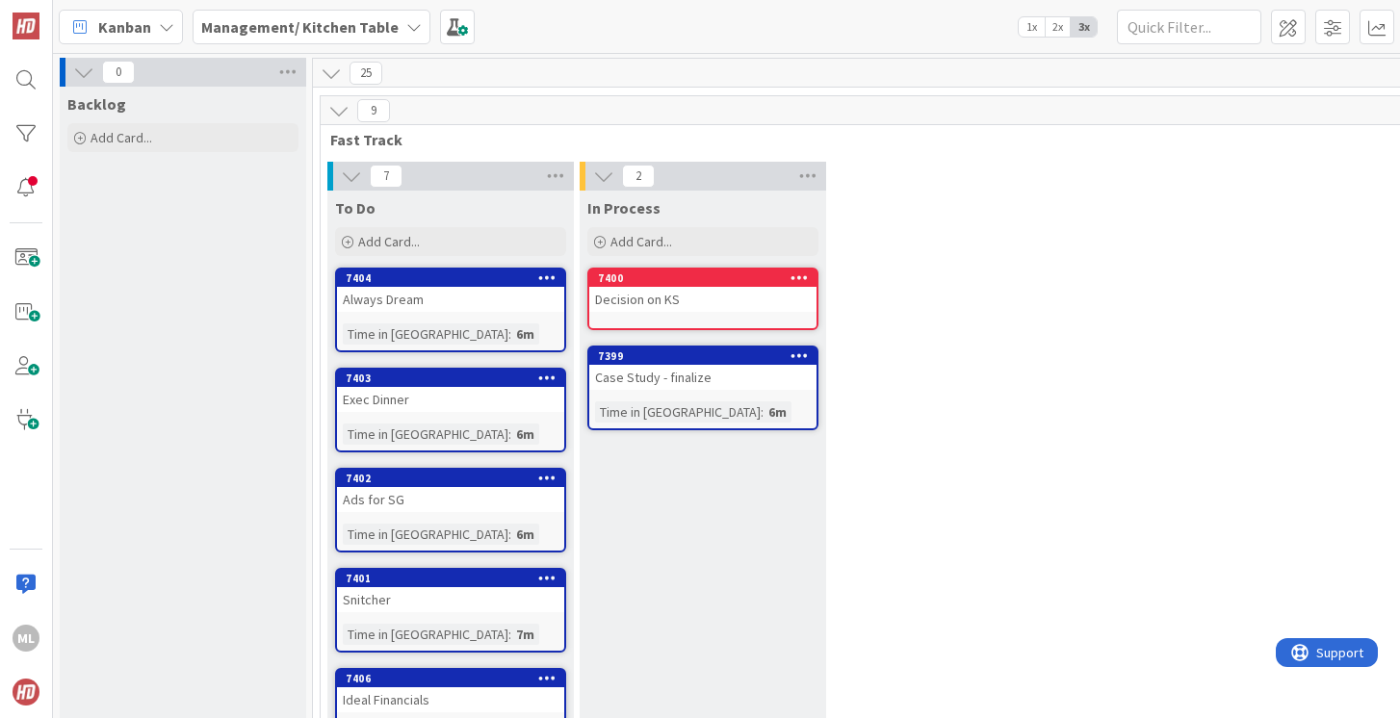
click at [357, 29] on b "Management/ Kitchen Table" at bounding box center [299, 26] width 197 height 19
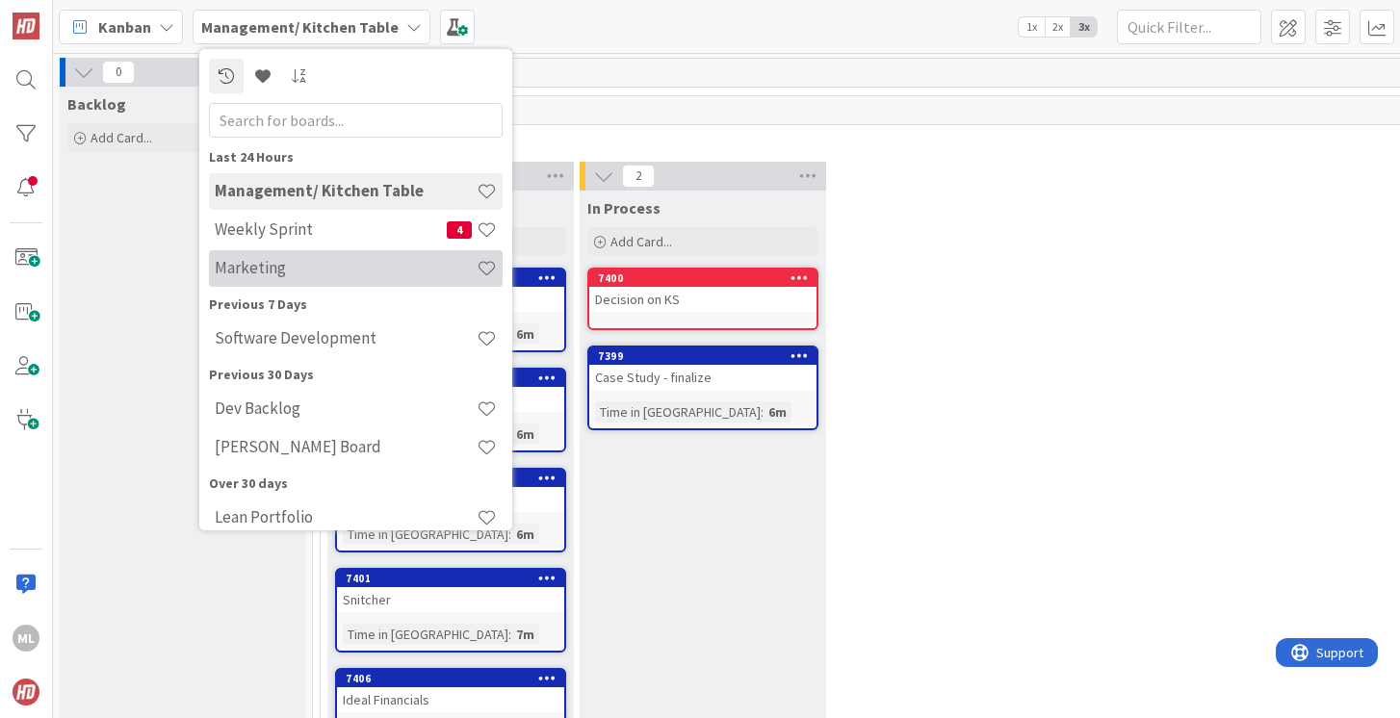
click at [272, 263] on h4 "Marketing" at bounding box center [346, 267] width 262 height 19
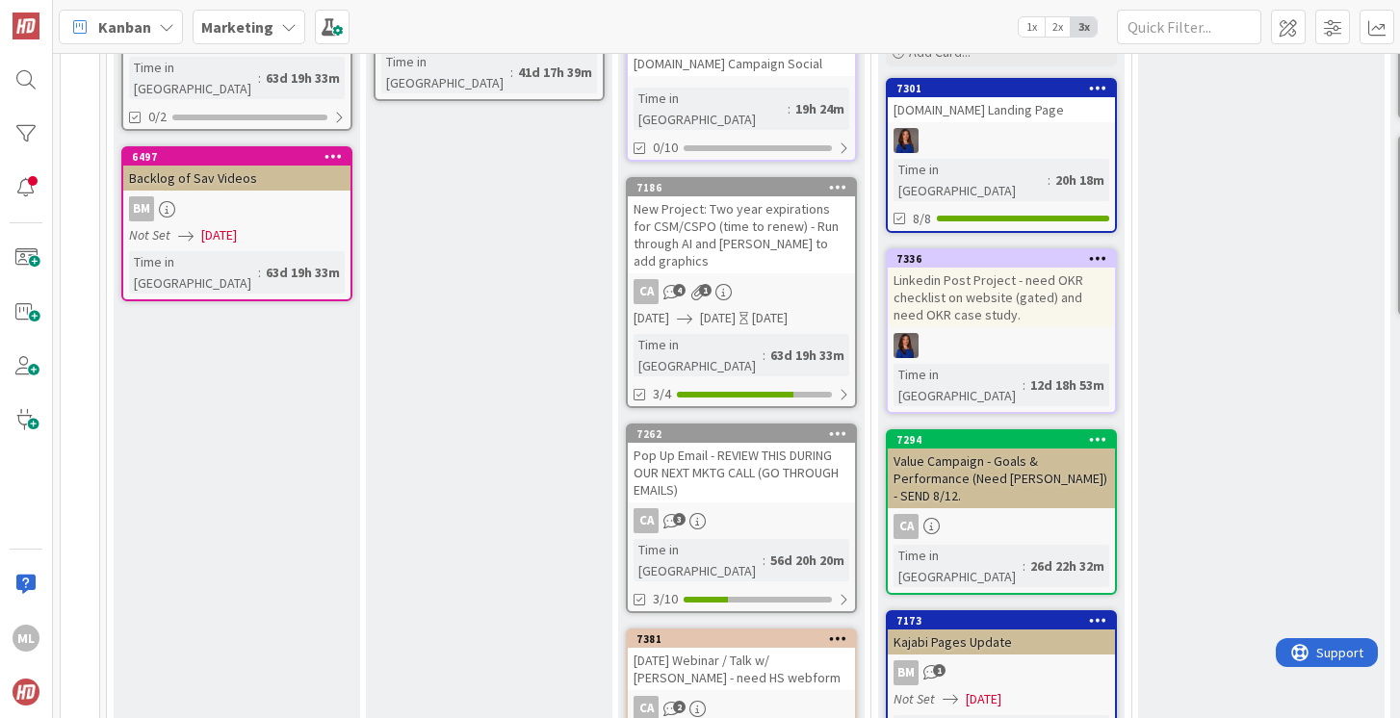
scroll to position [610, 79]
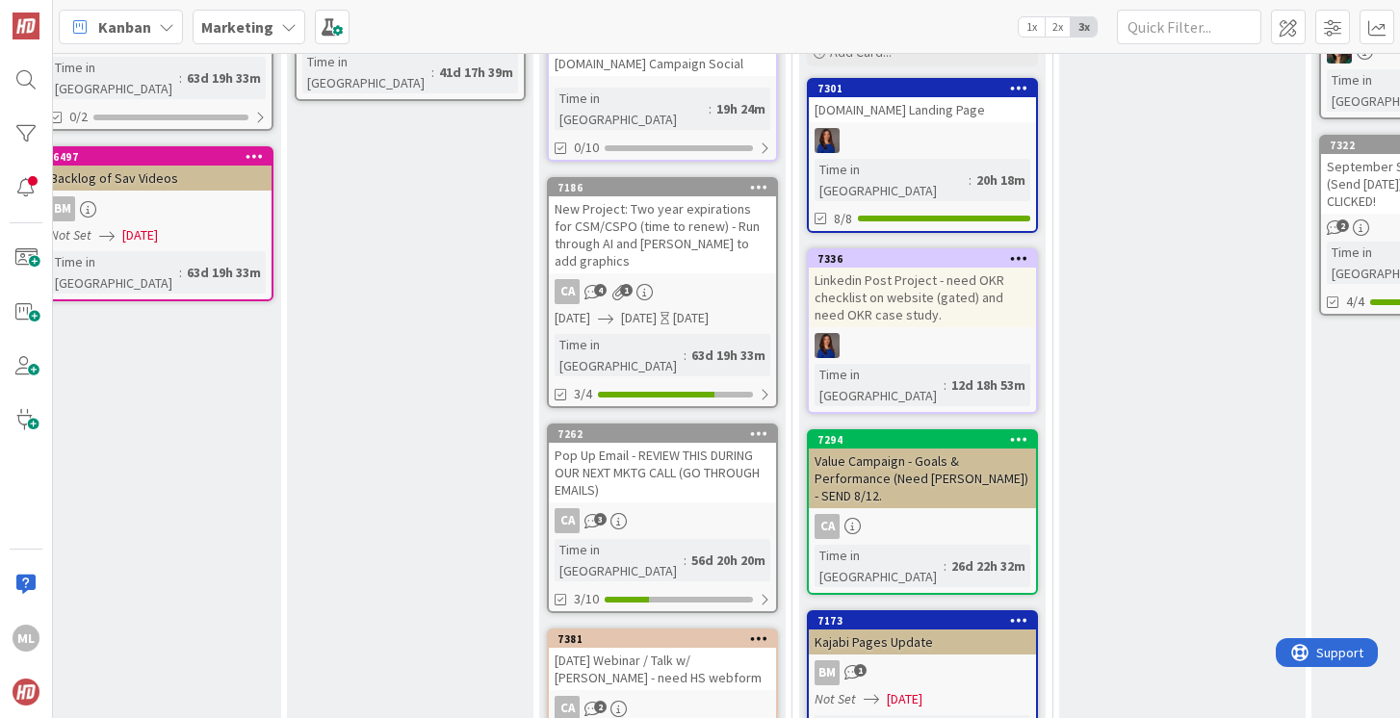
click at [888, 449] on div "Value Campaign - Goals & Performance (Need [PERSON_NAME]) - SEND 8/12." at bounding box center [922, 479] width 227 height 60
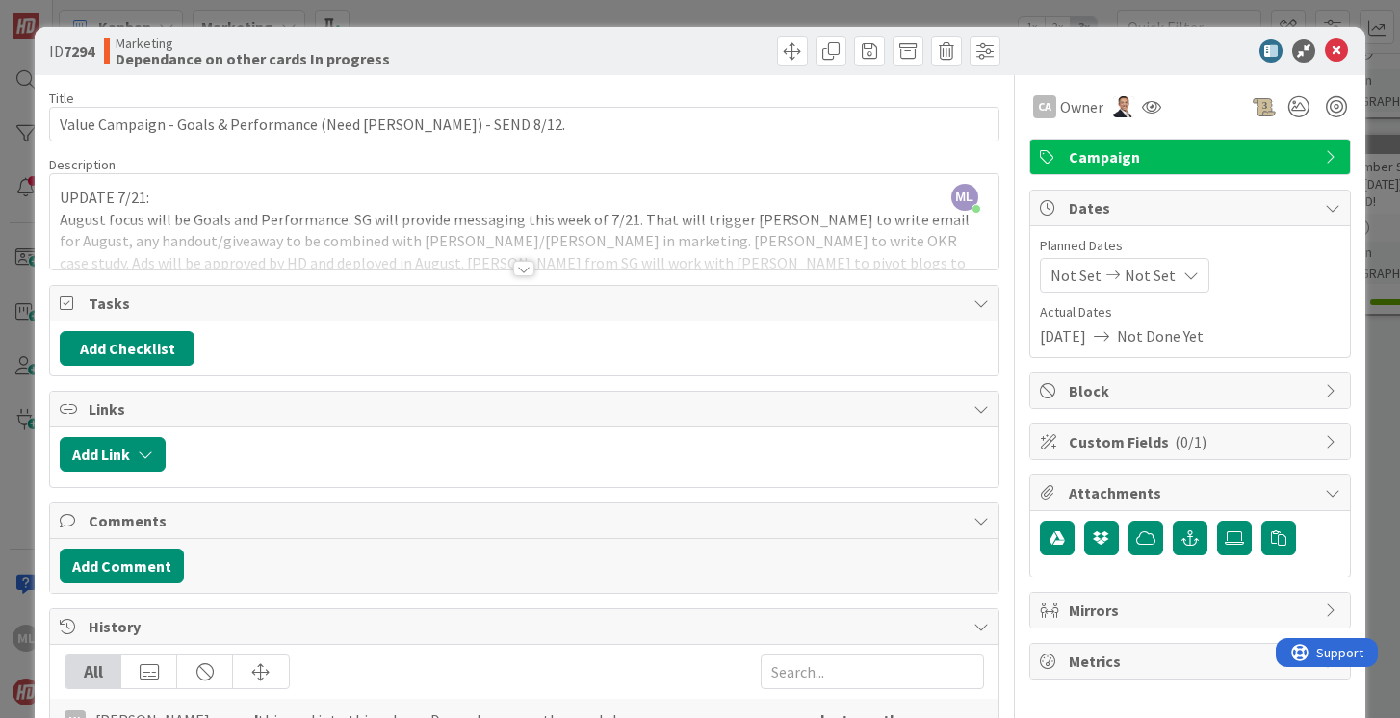
click at [521, 265] on div at bounding box center [523, 268] width 21 height 15
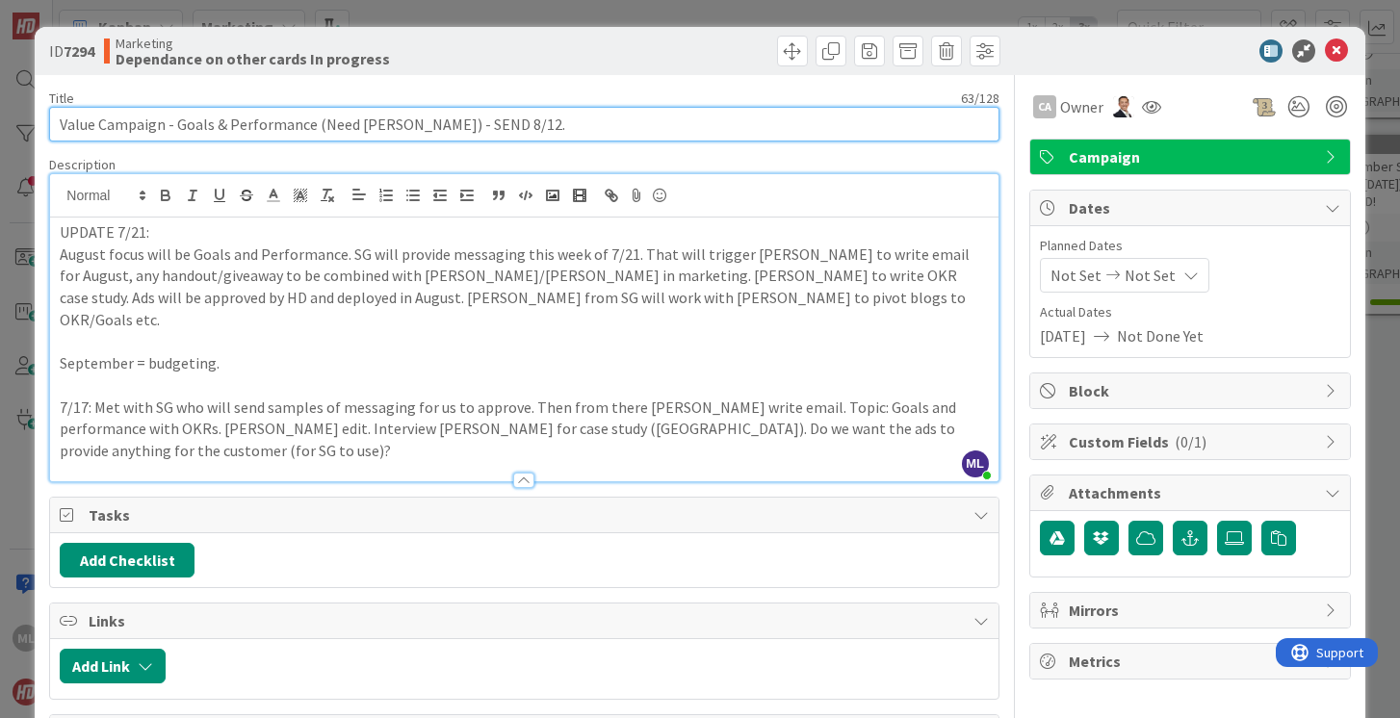
drag, startPoint x: 413, startPoint y: 122, endPoint x: 514, endPoint y: 117, distance: 101.2
click at [515, 118] on input "Value Campaign - Goals & Performance (Need [PERSON_NAME]) - SEND 8/12." at bounding box center [523, 124] width 949 height 35
type input "Value Campaign - Goals & Performance (Need [PERSON_NAME]) - DO WE NEED GATED CH…"
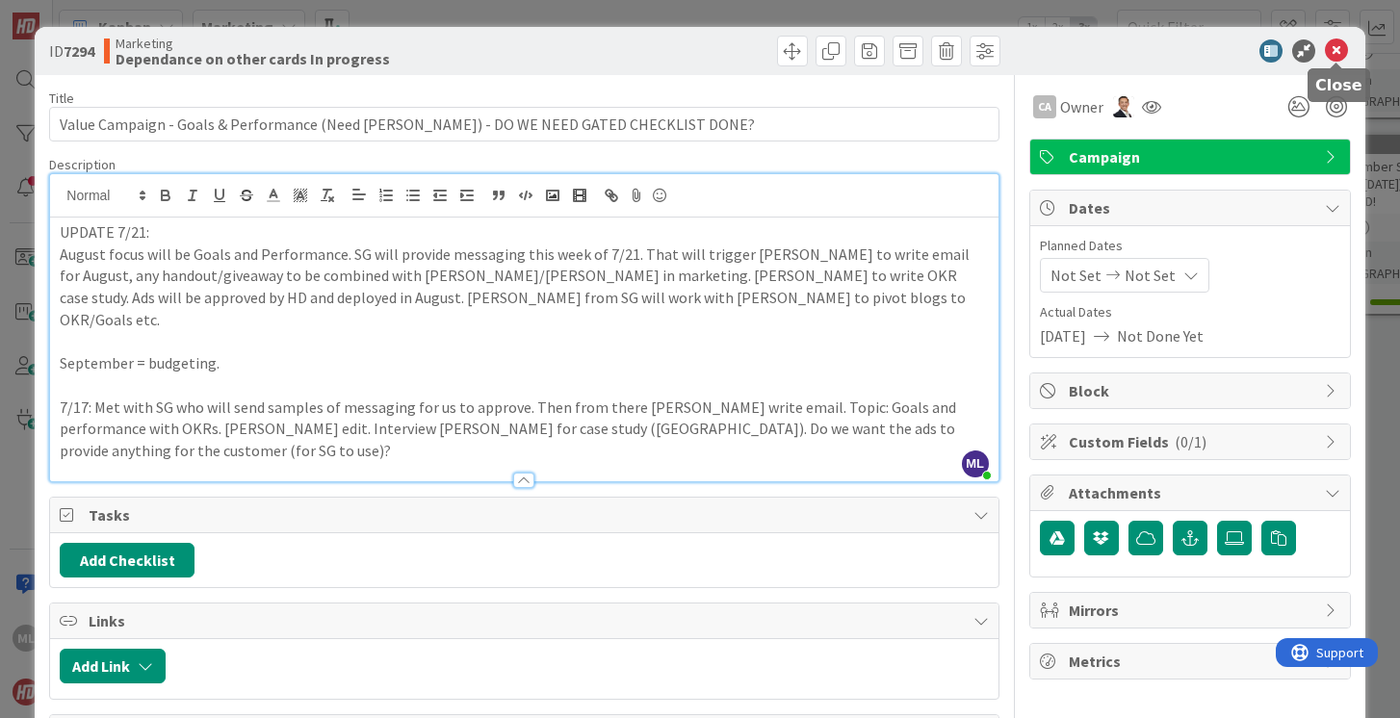
click at [1336, 44] on icon at bounding box center [1336, 50] width 23 height 23
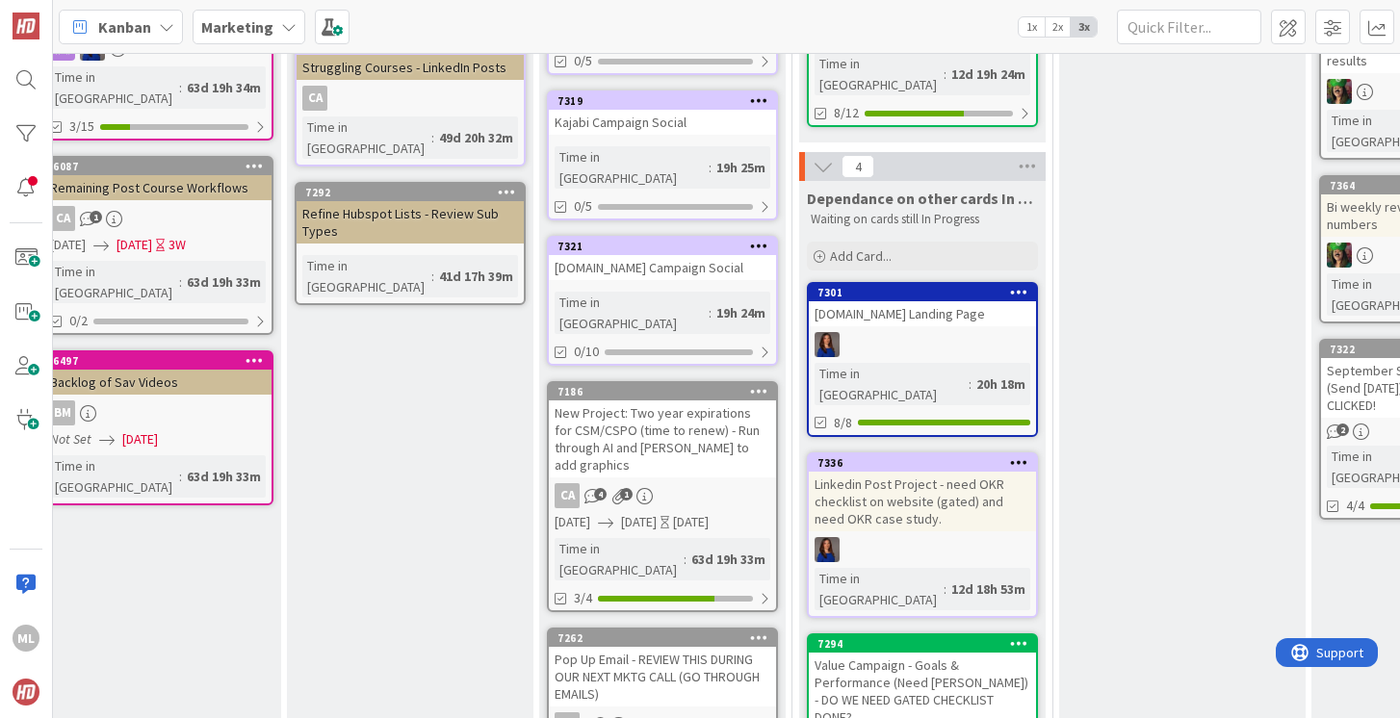
scroll to position [384, 79]
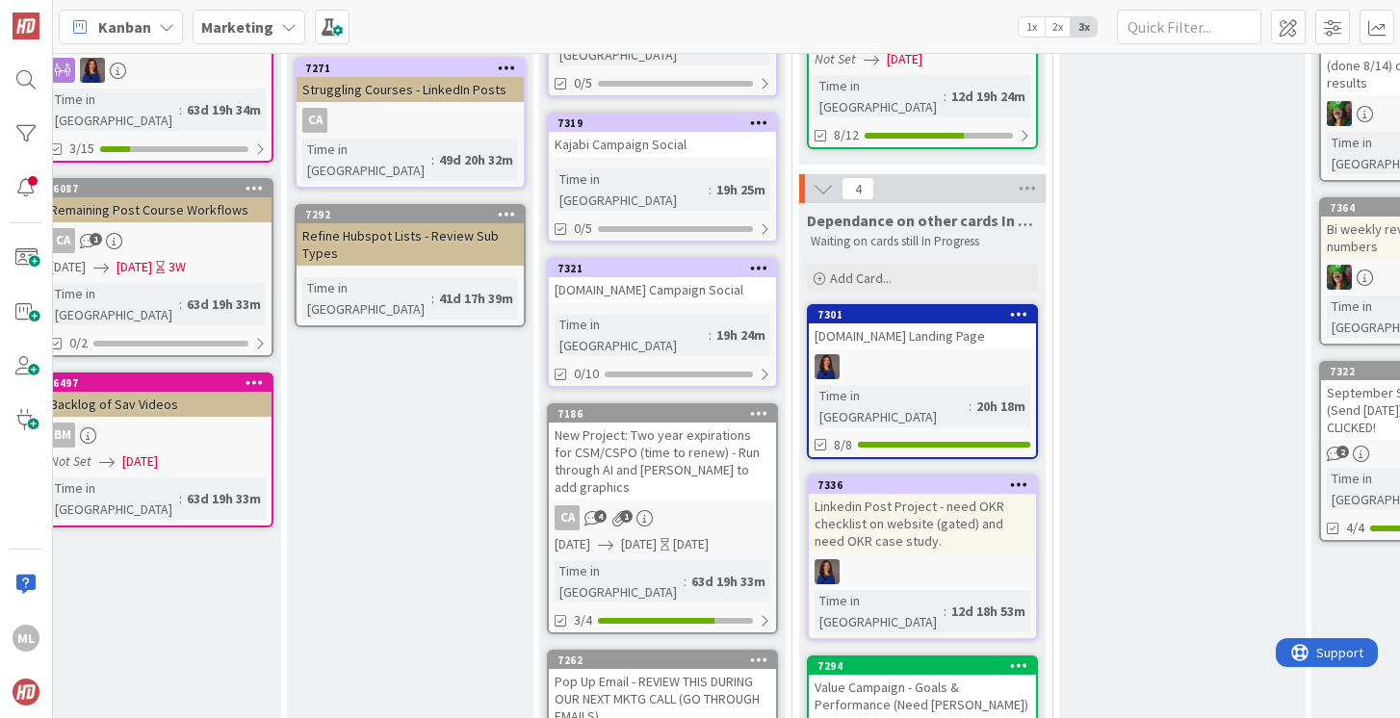
click at [886, 323] on div "[DOMAIN_NAME] Landing Page" at bounding box center [922, 335] width 227 height 25
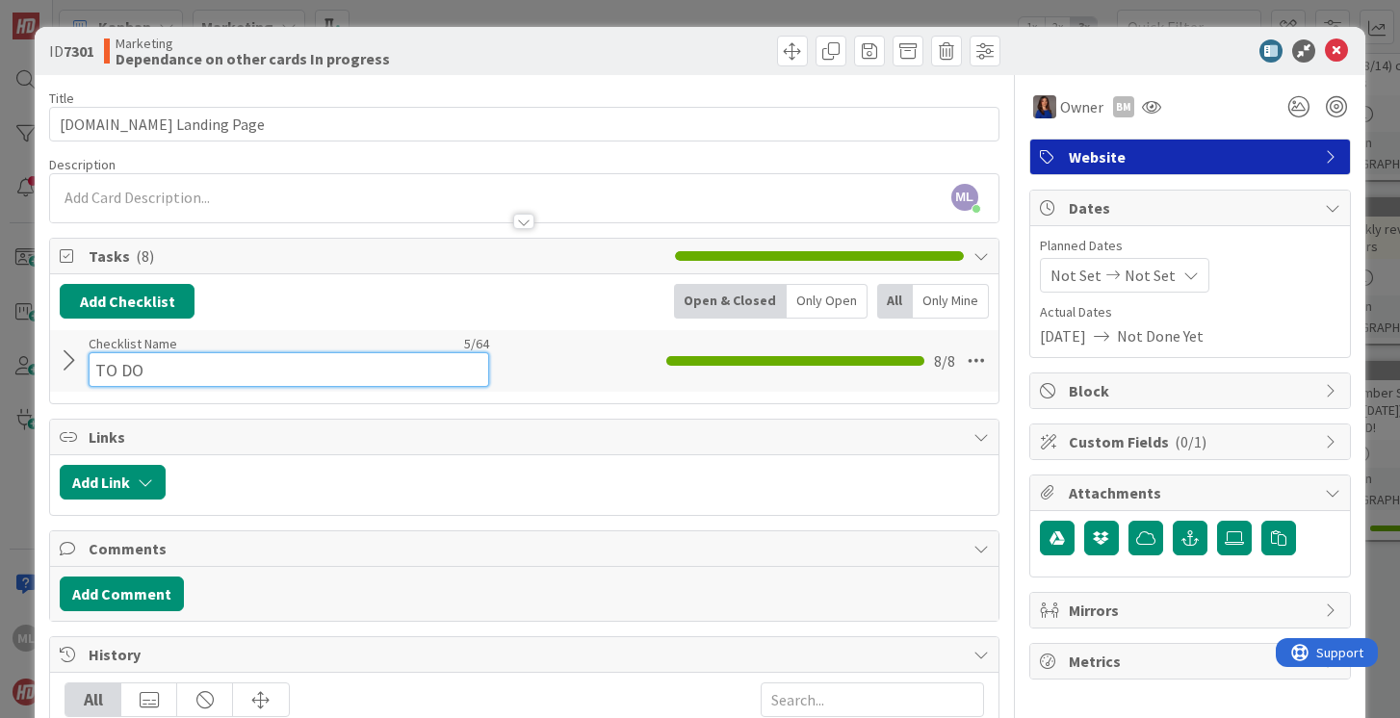
click at [106, 364] on input "TO DO" at bounding box center [289, 369] width 401 height 35
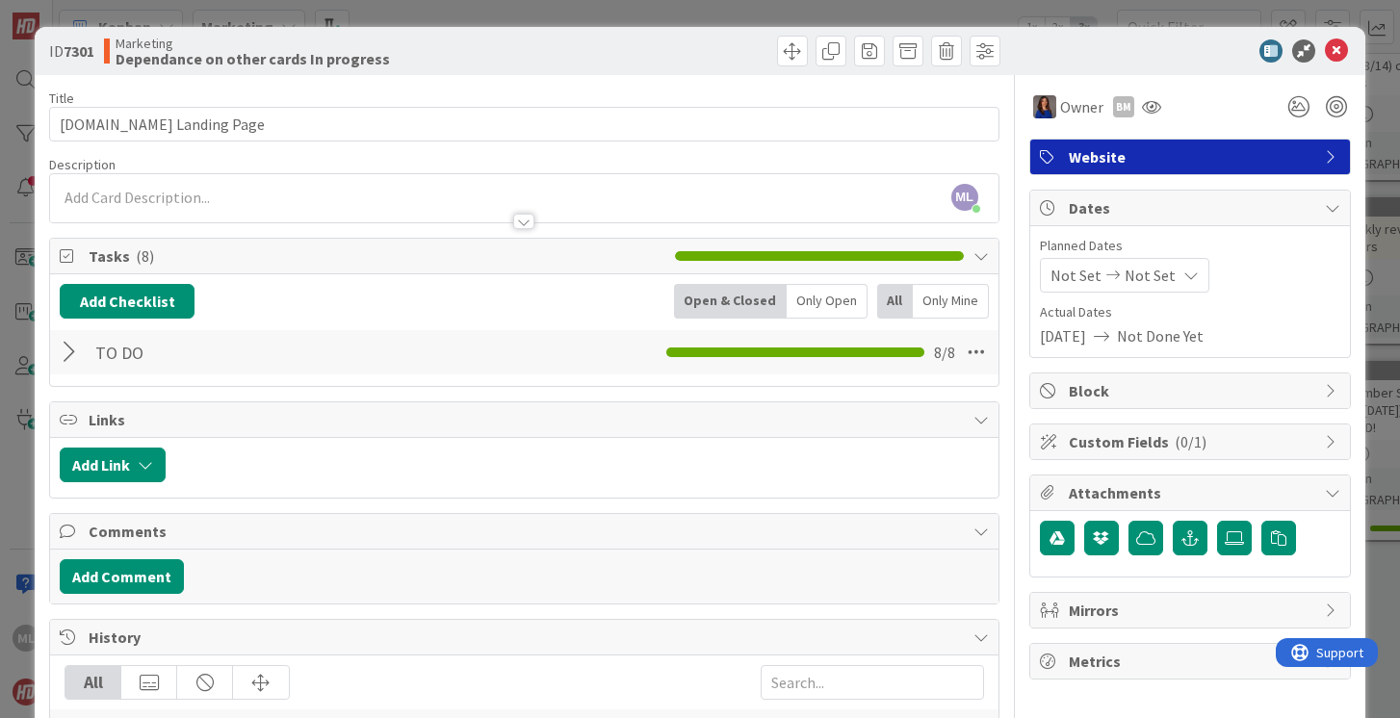
click at [70, 356] on div at bounding box center [72, 352] width 25 height 35
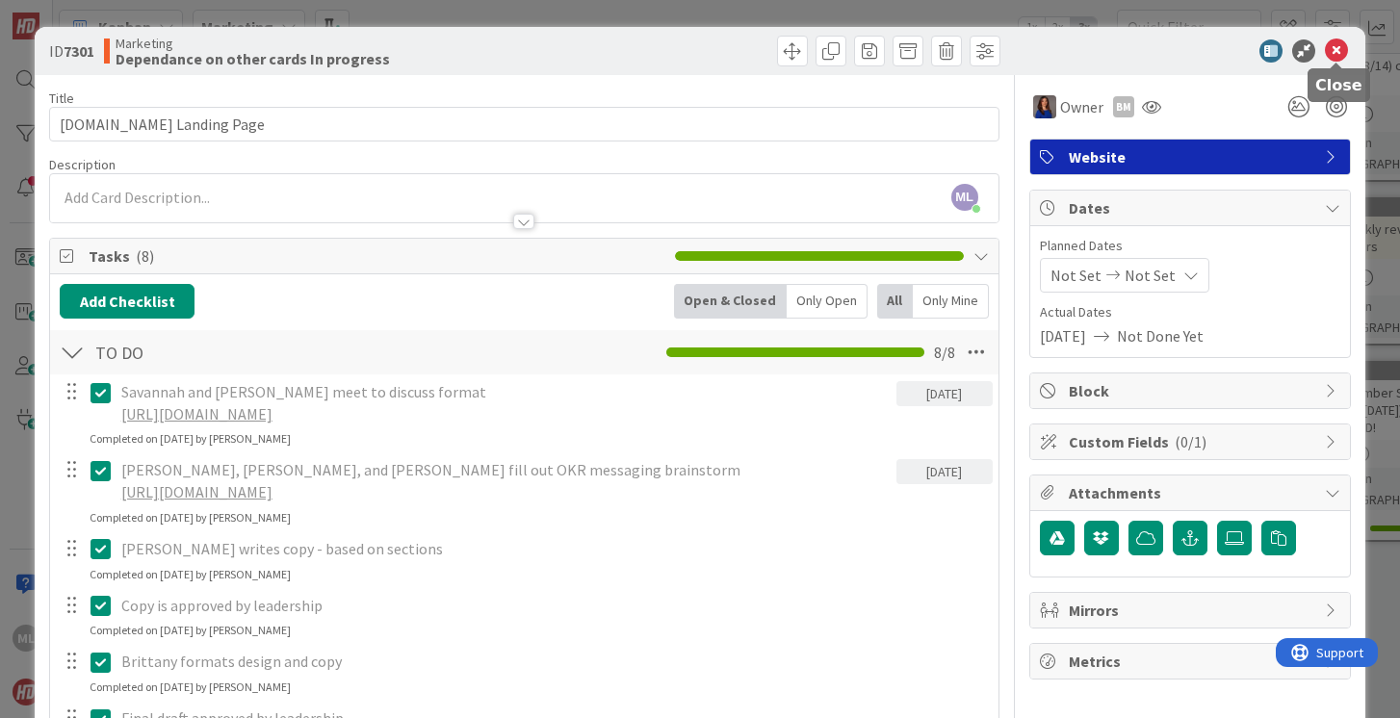
click at [1337, 47] on icon at bounding box center [1336, 50] width 23 height 23
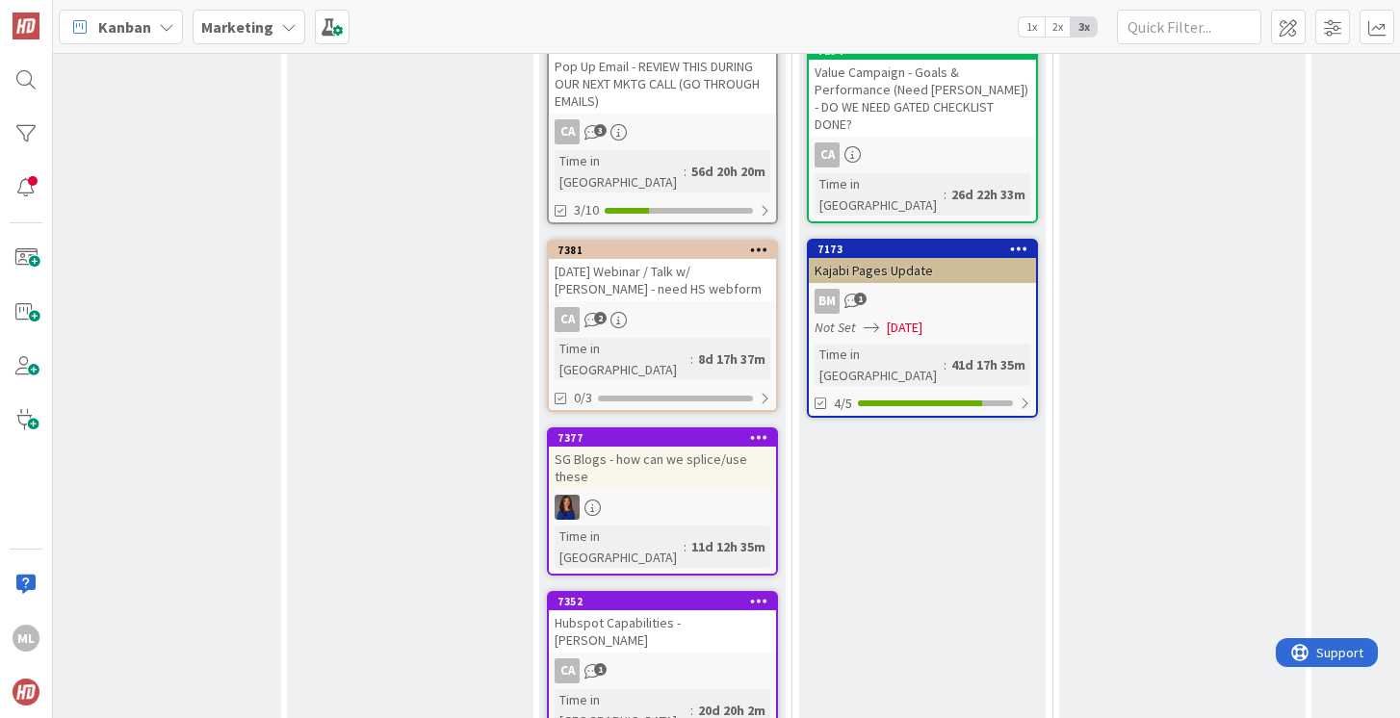
scroll to position [1052, 79]
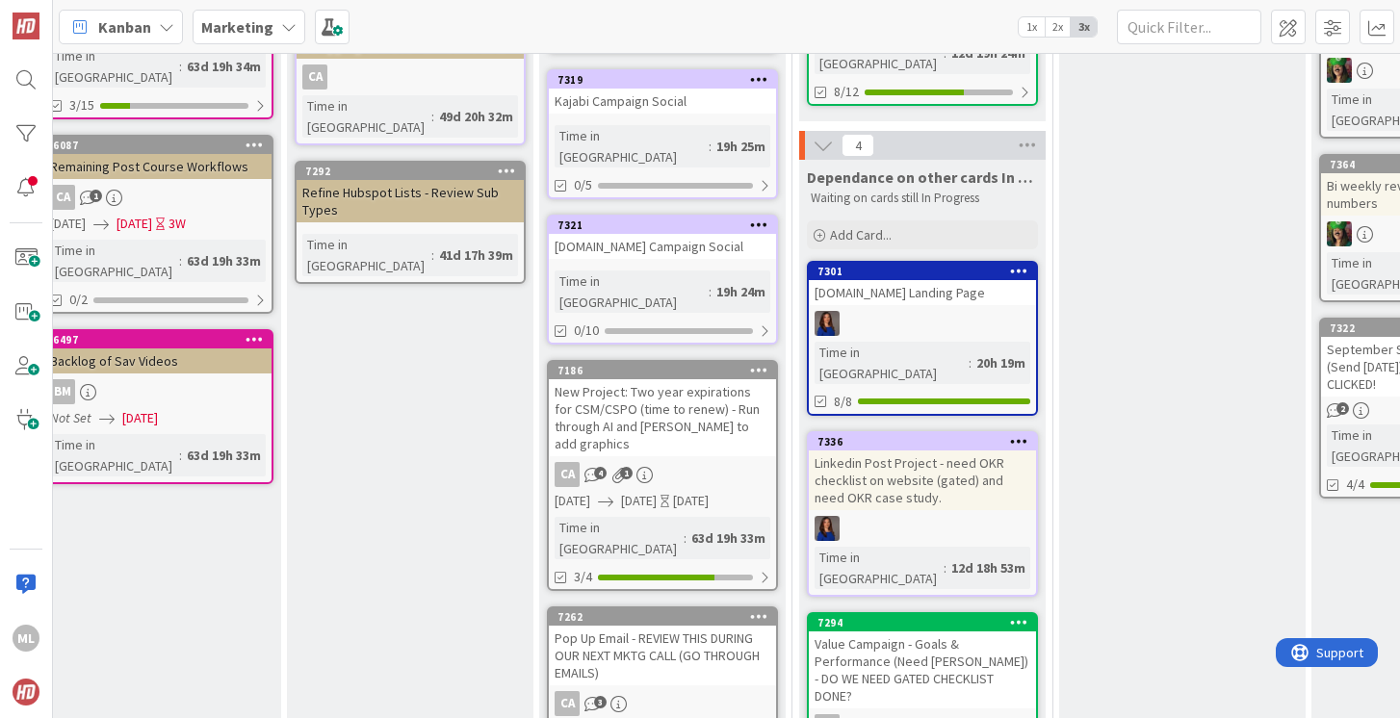
scroll to position [430, 79]
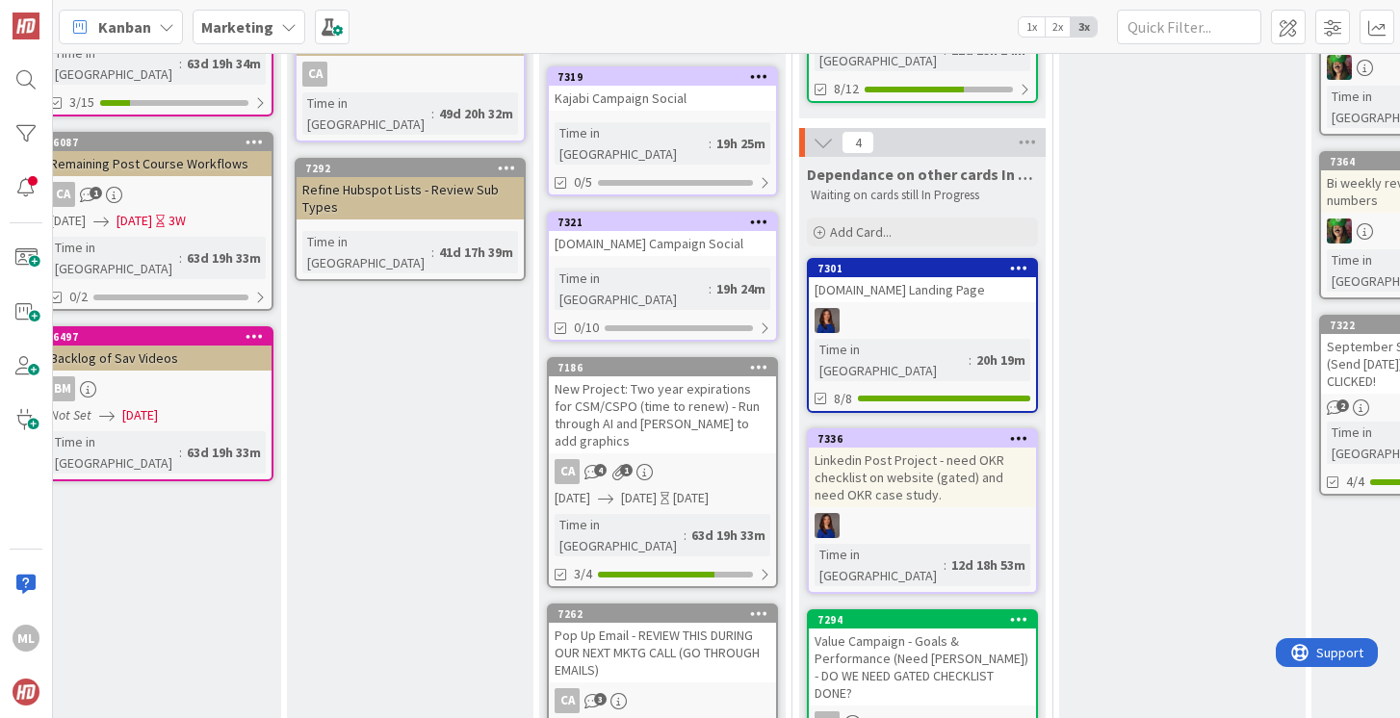
click at [886, 629] on div "Value Campaign - Goals & Performance (Need [PERSON_NAME]) - DO WE NEED GATED CH…" at bounding box center [922, 667] width 227 height 77
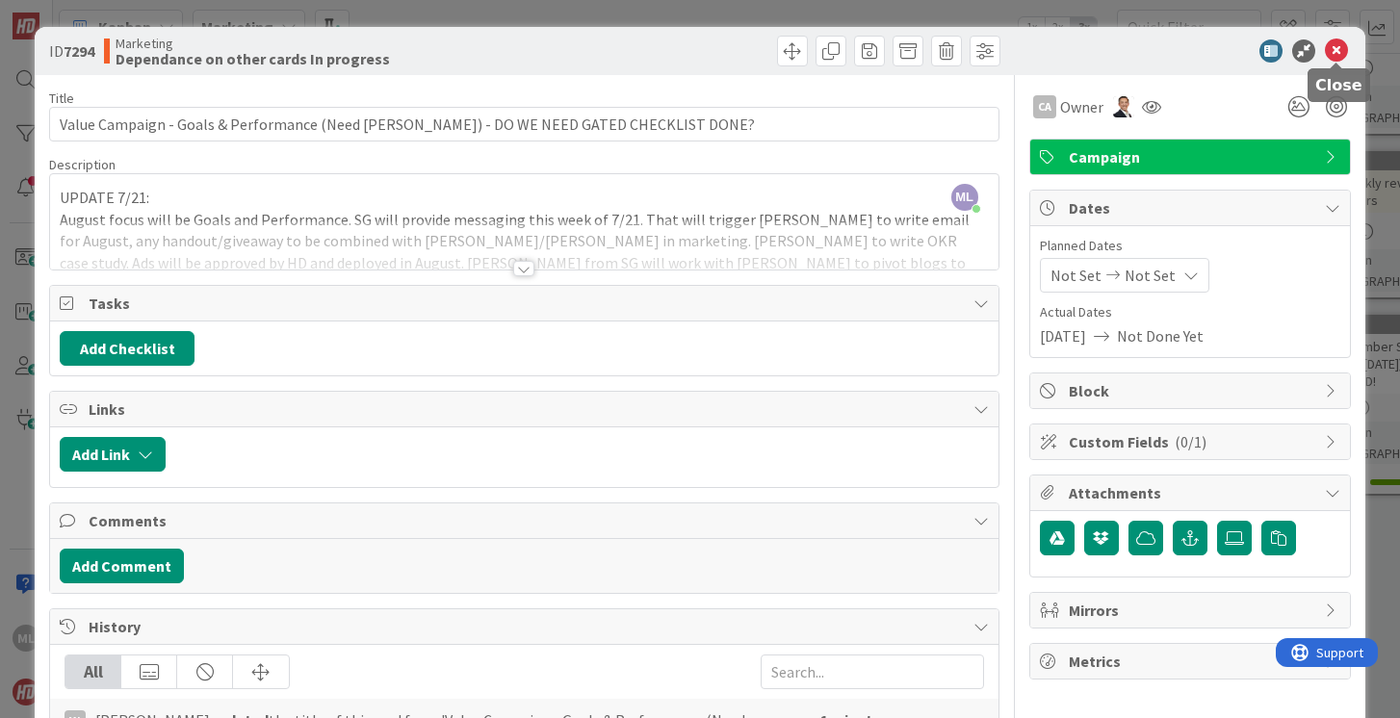
click at [1336, 50] on icon at bounding box center [1336, 50] width 23 height 23
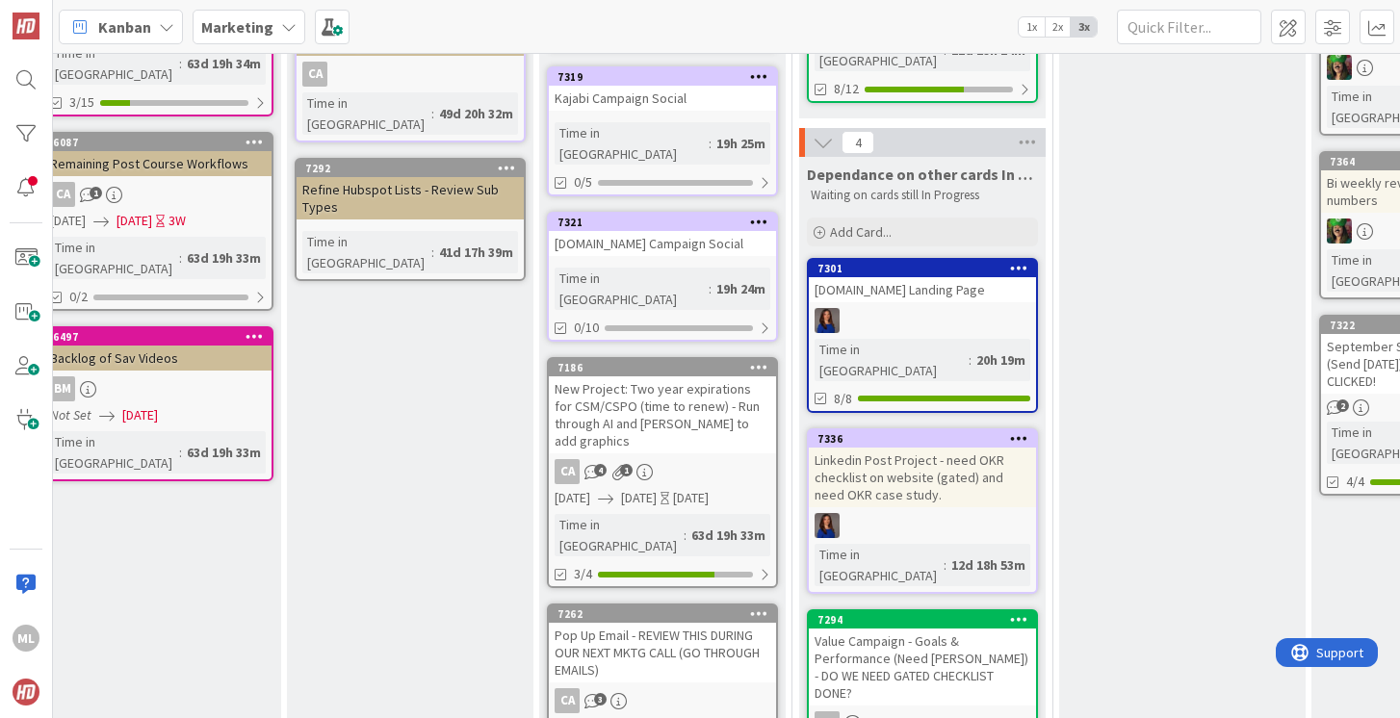
click at [223, 27] on b "Marketing" at bounding box center [237, 26] width 72 height 19
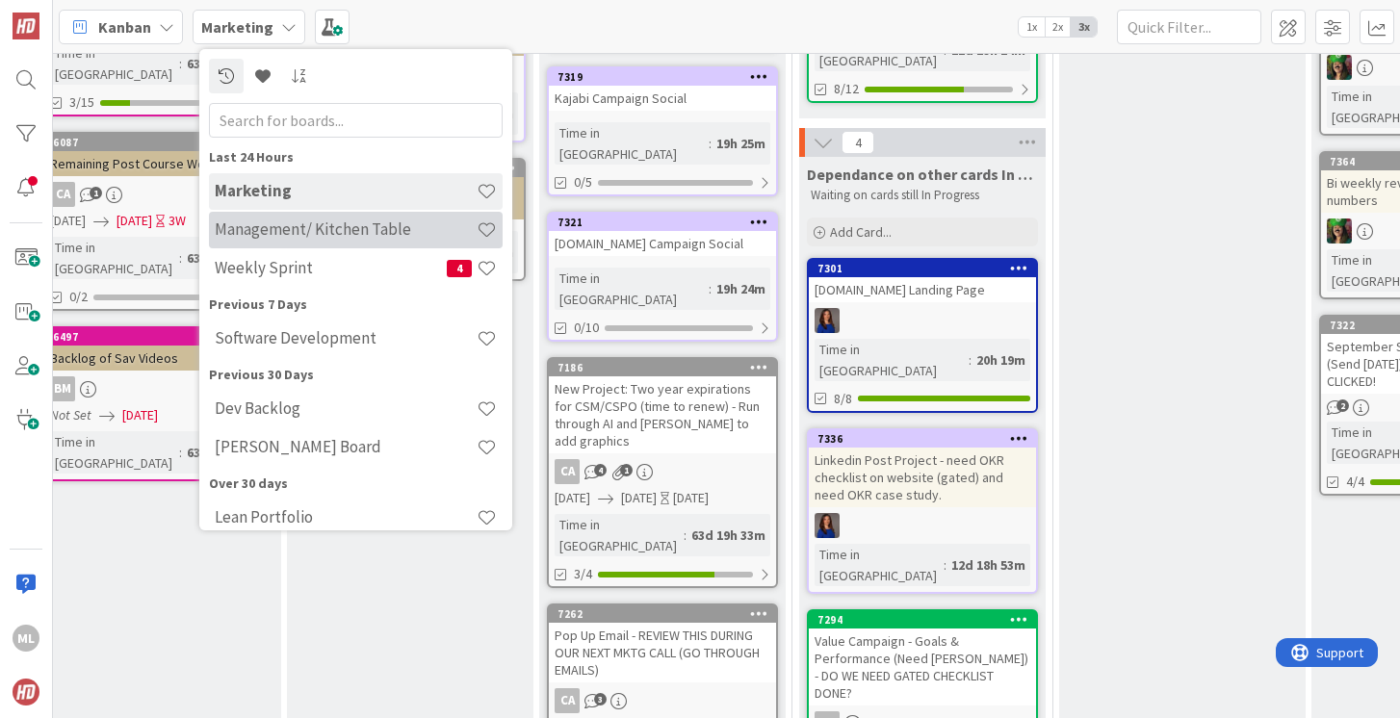
click at [273, 232] on h4 "Management/ Kitchen Table" at bounding box center [346, 229] width 262 height 19
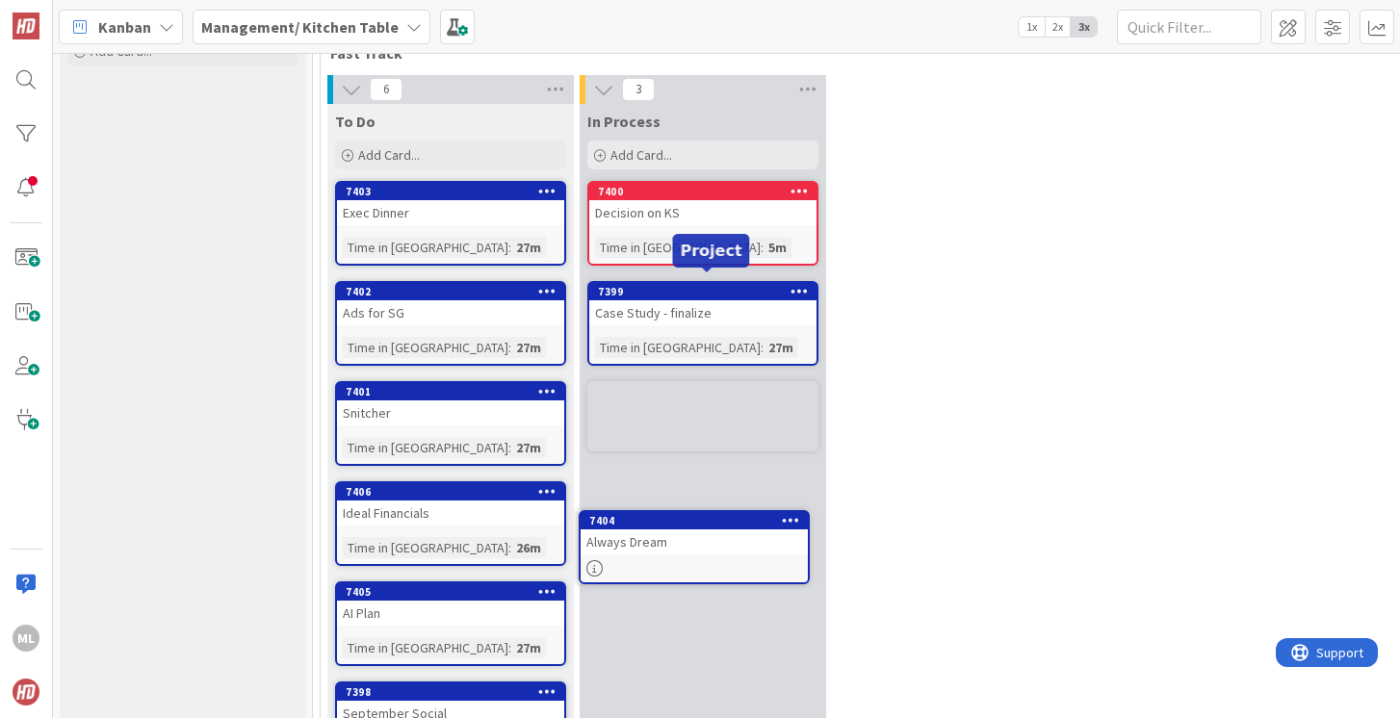
scroll to position [127, 0]
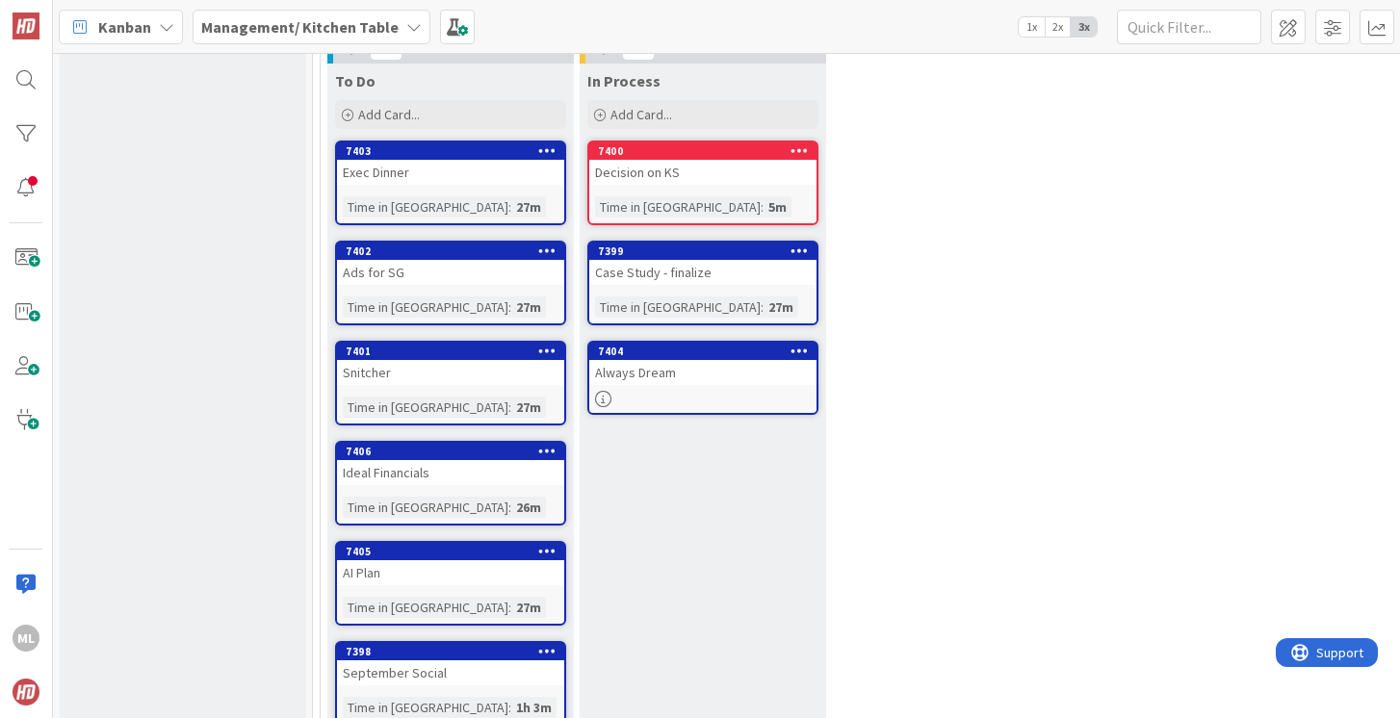
drag, startPoint x: 658, startPoint y: 294, endPoint x: 414, endPoint y: 13, distance: 371.3
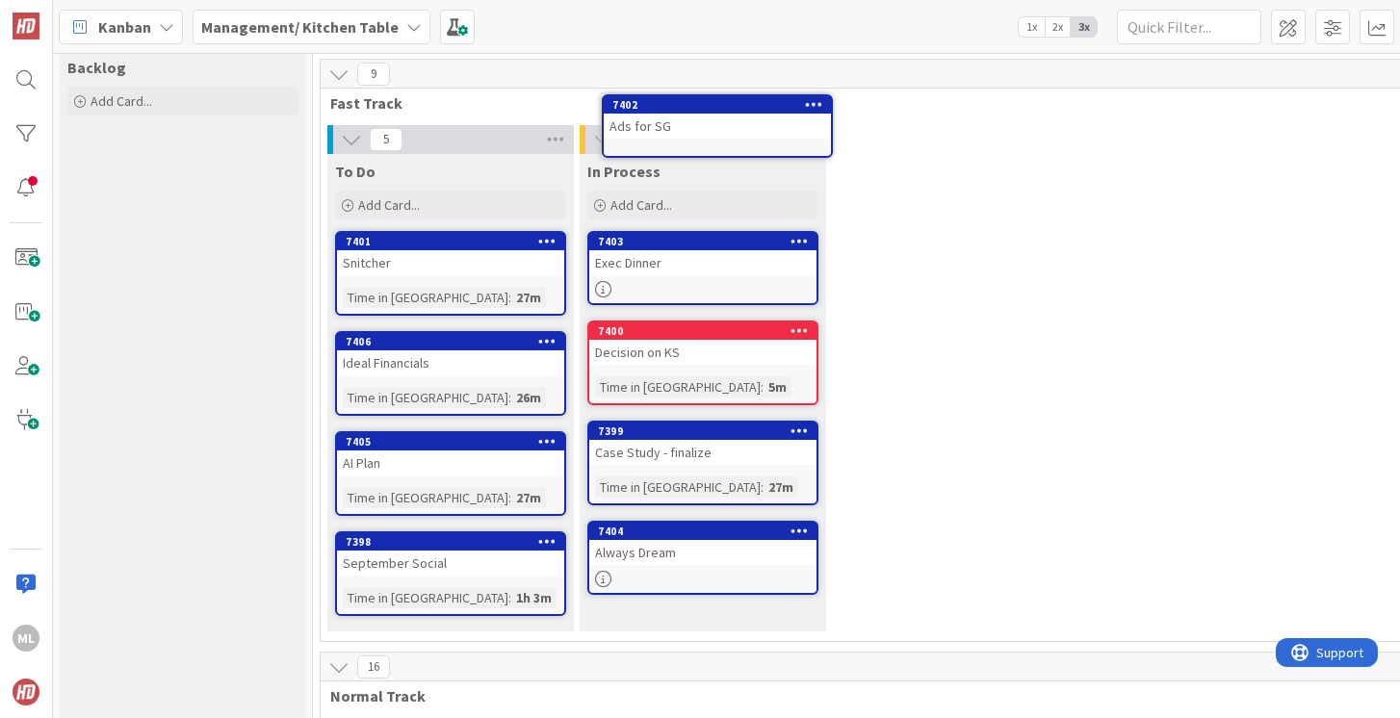
scroll to position [0, 0]
